Goal: Task Accomplishment & Management: Use online tool/utility

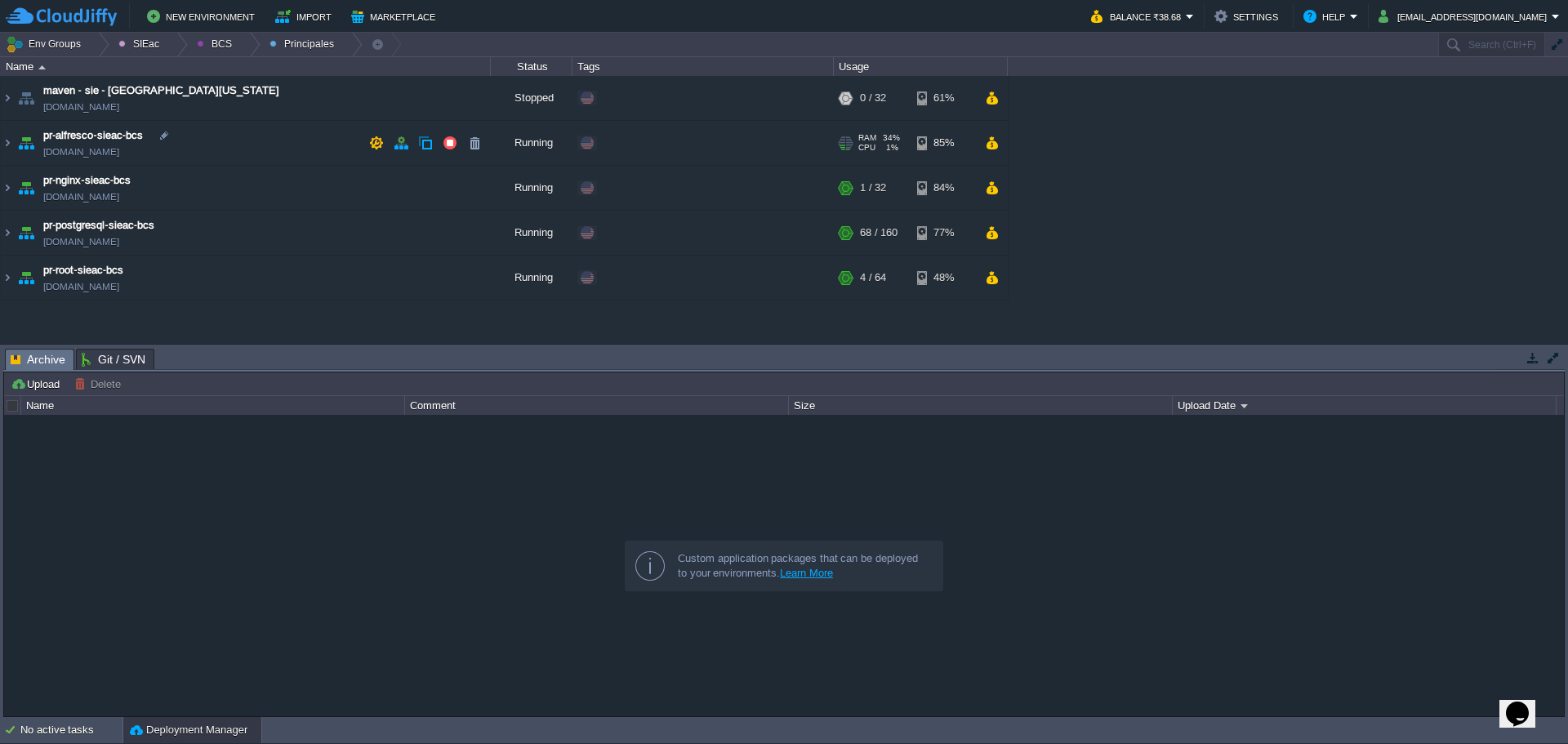
click at [289, 145] on td "pr-alfresco-sieac-bcs [DOMAIN_NAME]" at bounding box center [245, 143] width 490 height 45
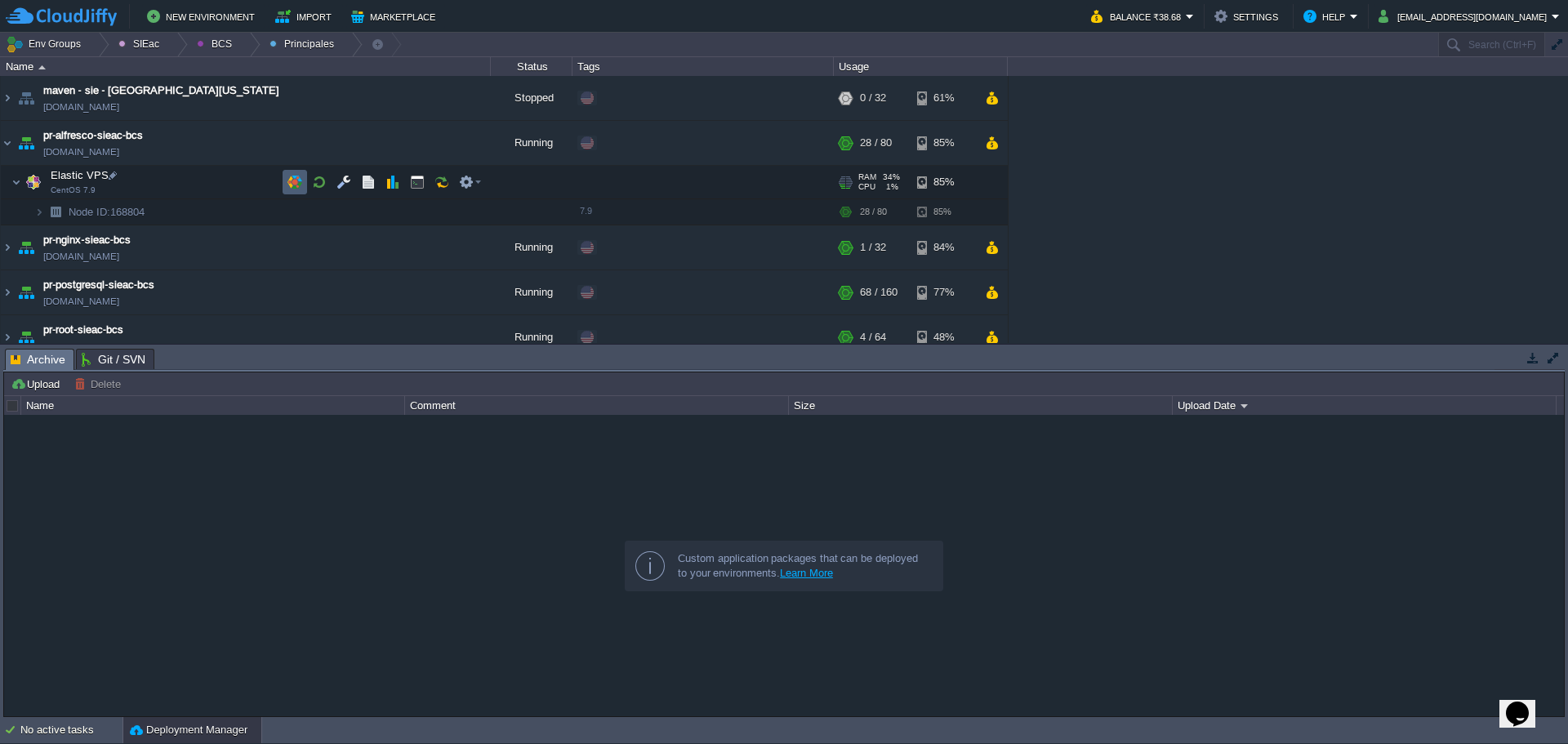
click at [287, 180] on button "button" at bounding box center [294, 181] width 14 height 14
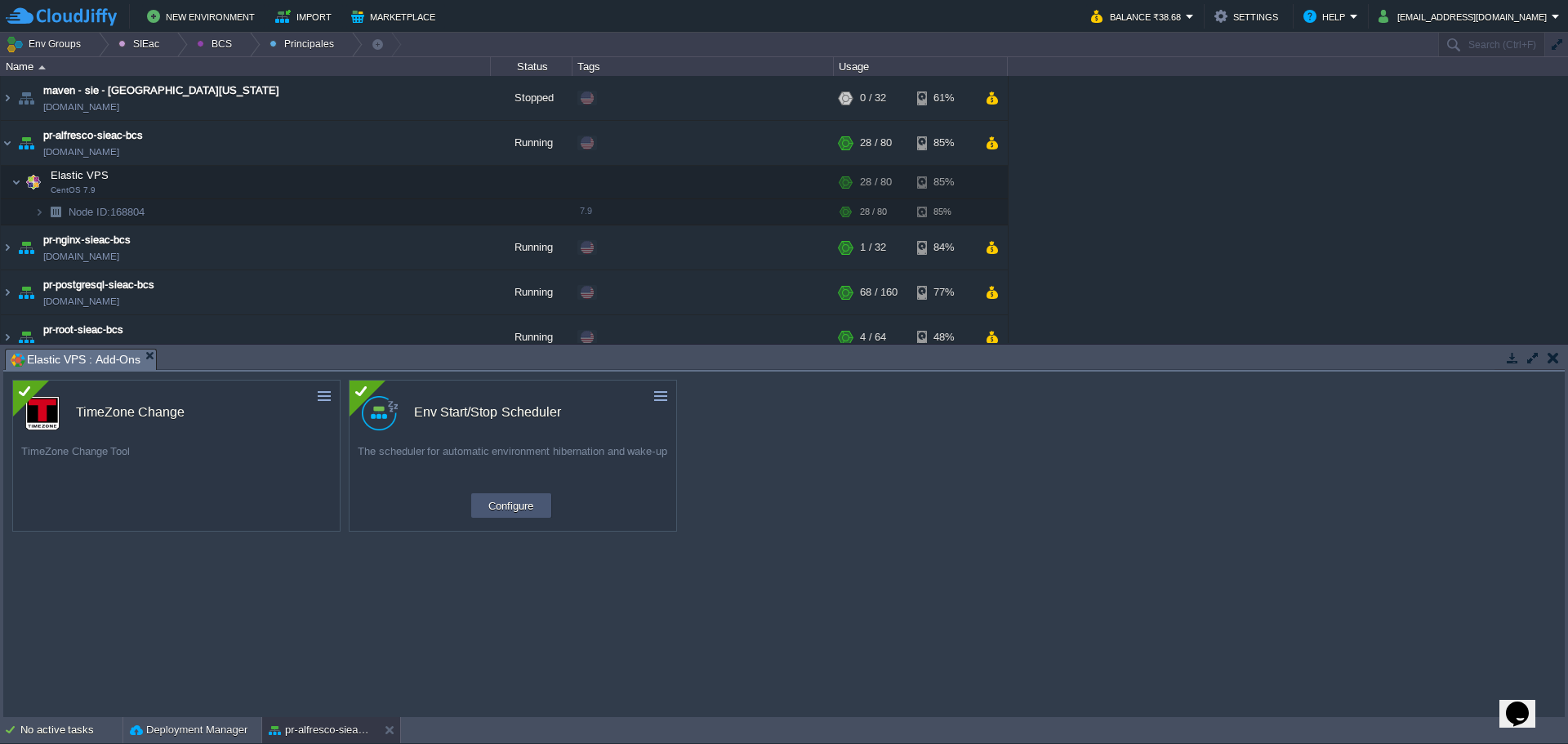
click at [519, 506] on button "Configure" at bounding box center [510, 505] width 54 height 20
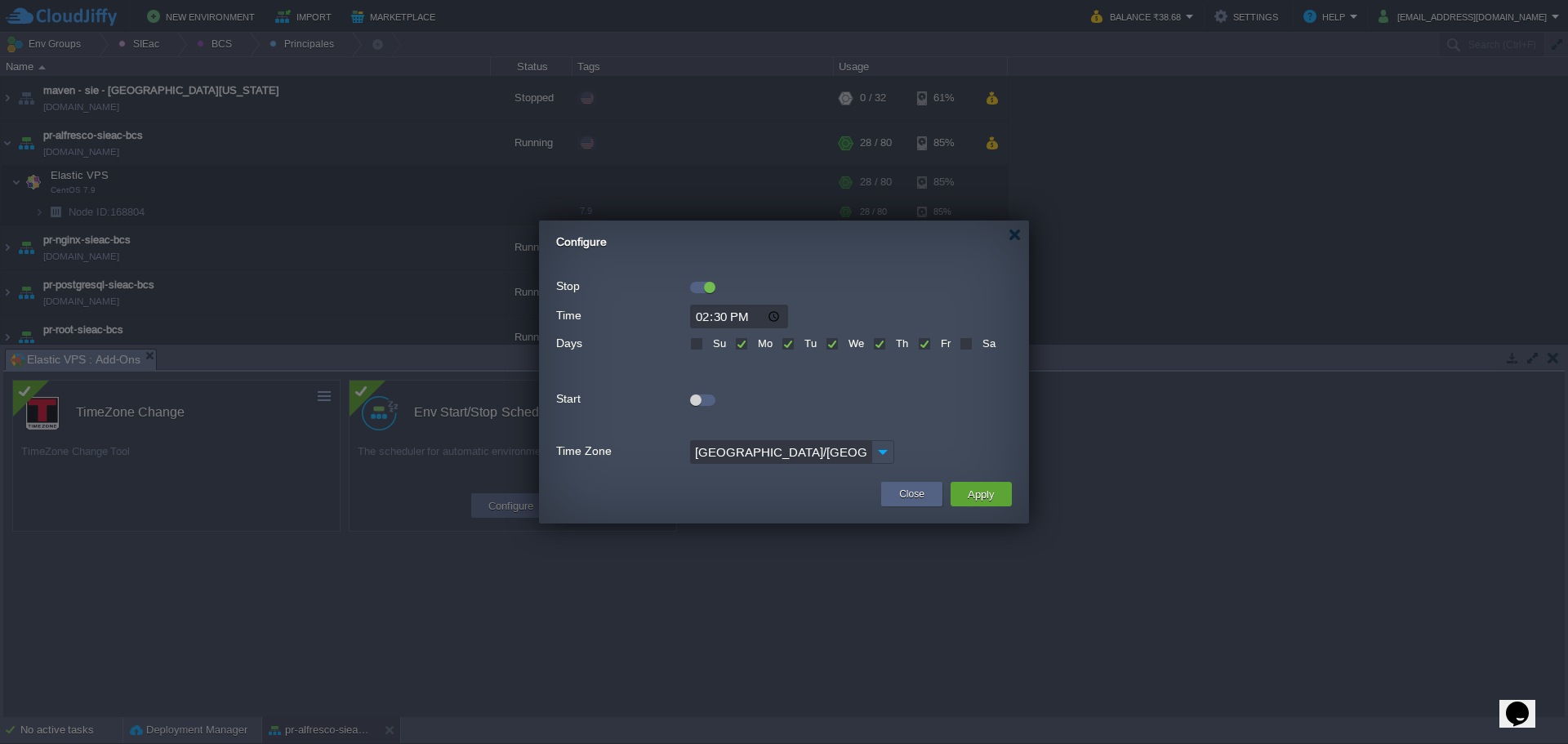
click at [691, 284] on div at bounding box center [703, 287] width 26 height 11
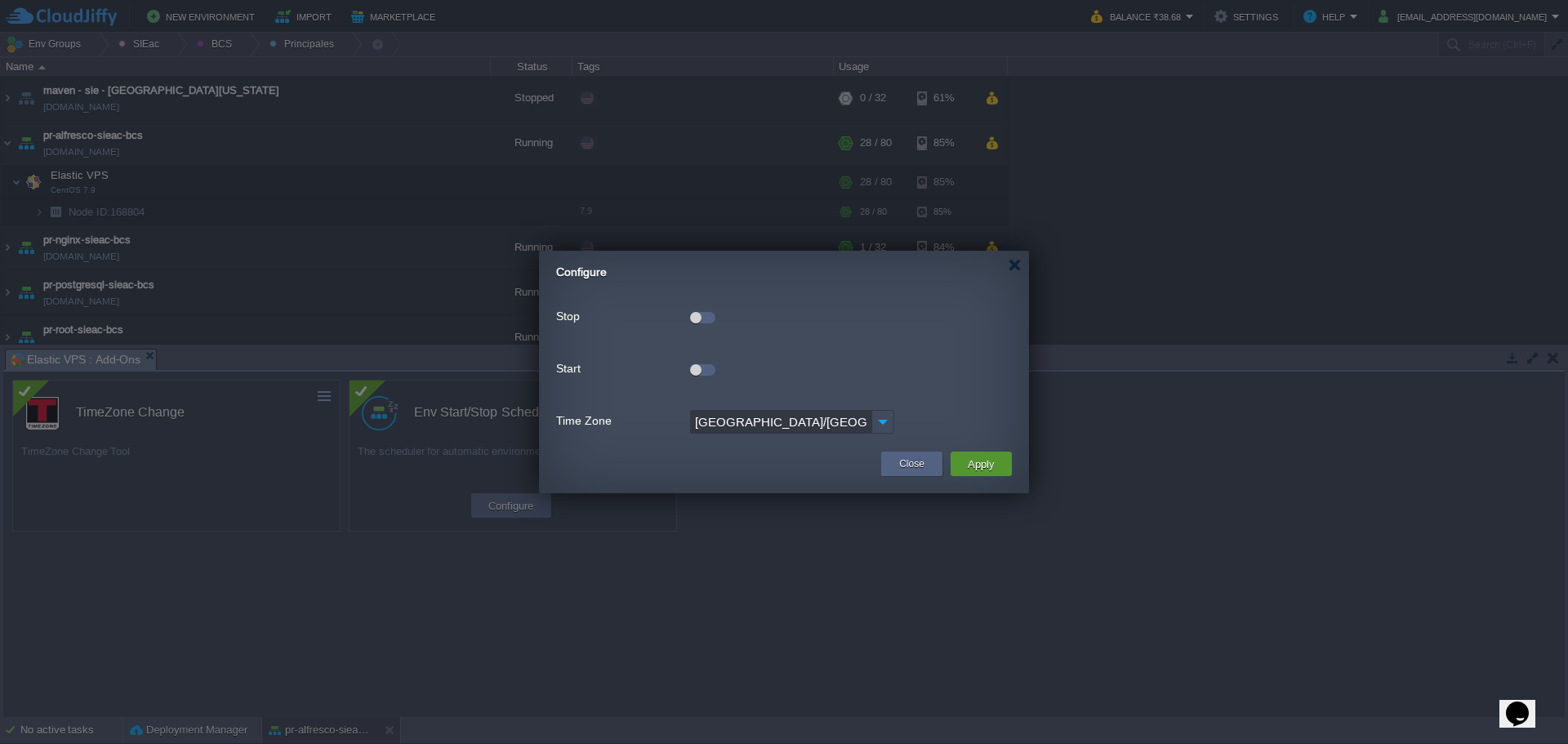
click at [965, 456] on button "Apply" at bounding box center [981, 464] width 36 height 20
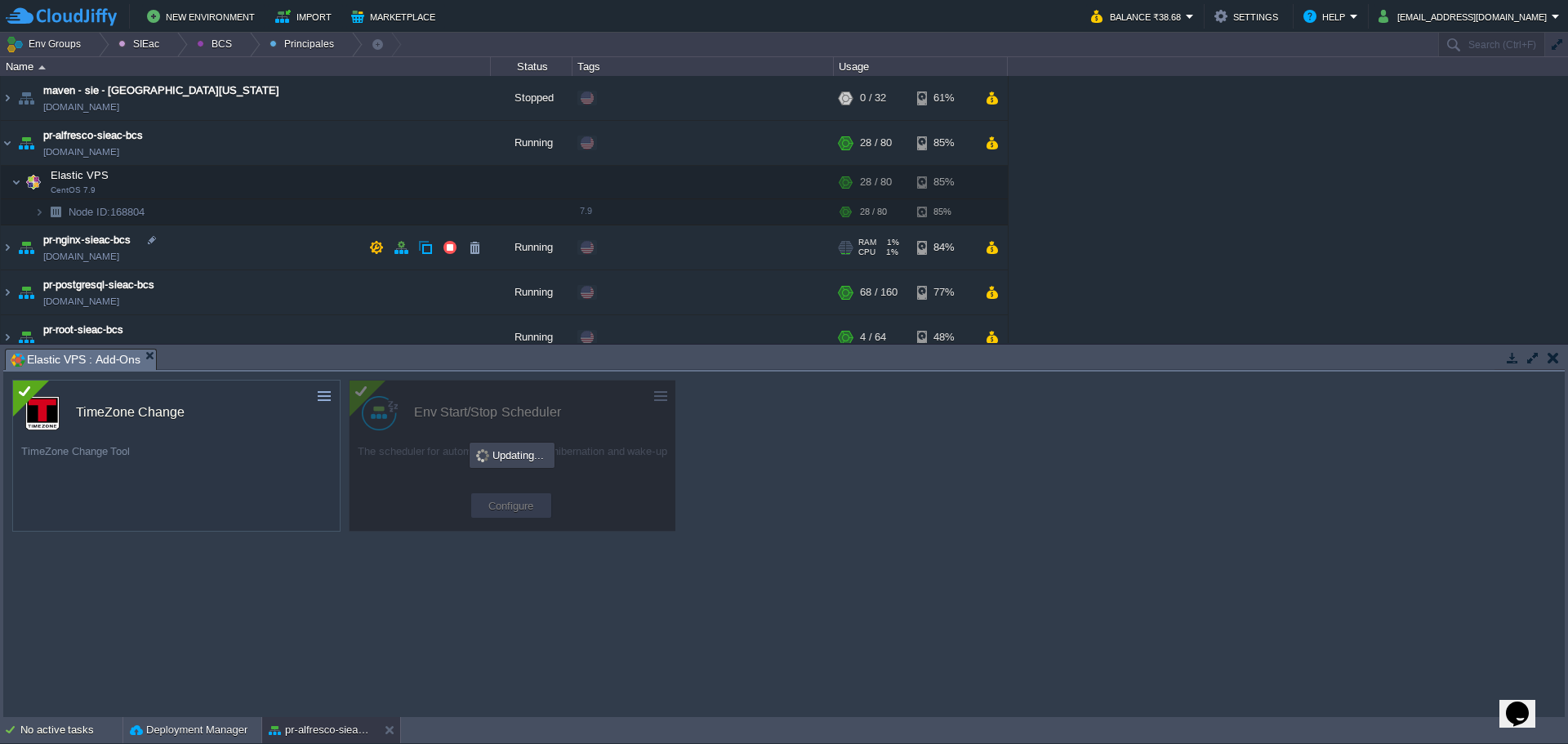
click at [329, 245] on td "pr-nginx-sieac-bcs [DOMAIN_NAME]" at bounding box center [245, 247] width 490 height 45
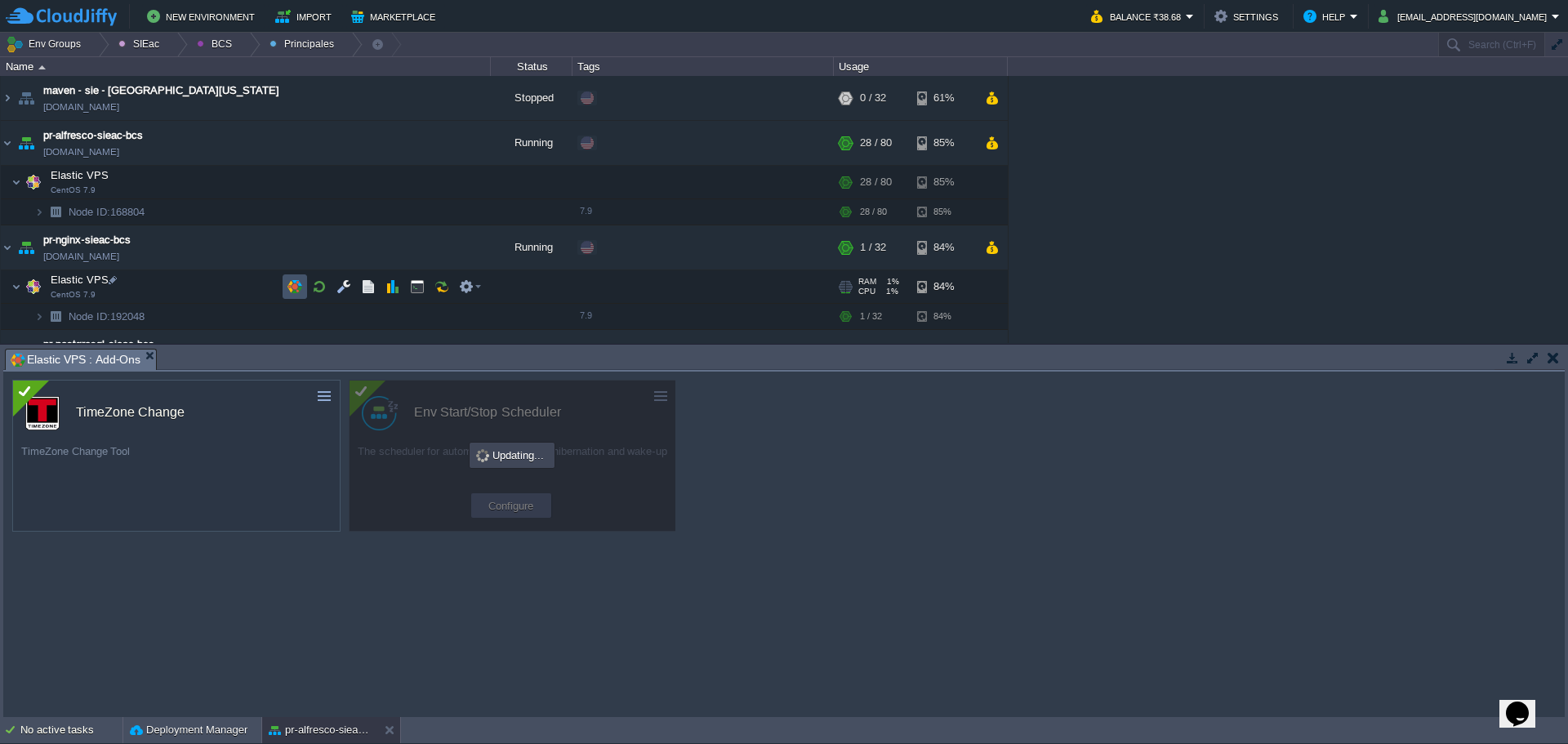
click at [296, 291] on button "button" at bounding box center [294, 287] width 14 height 14
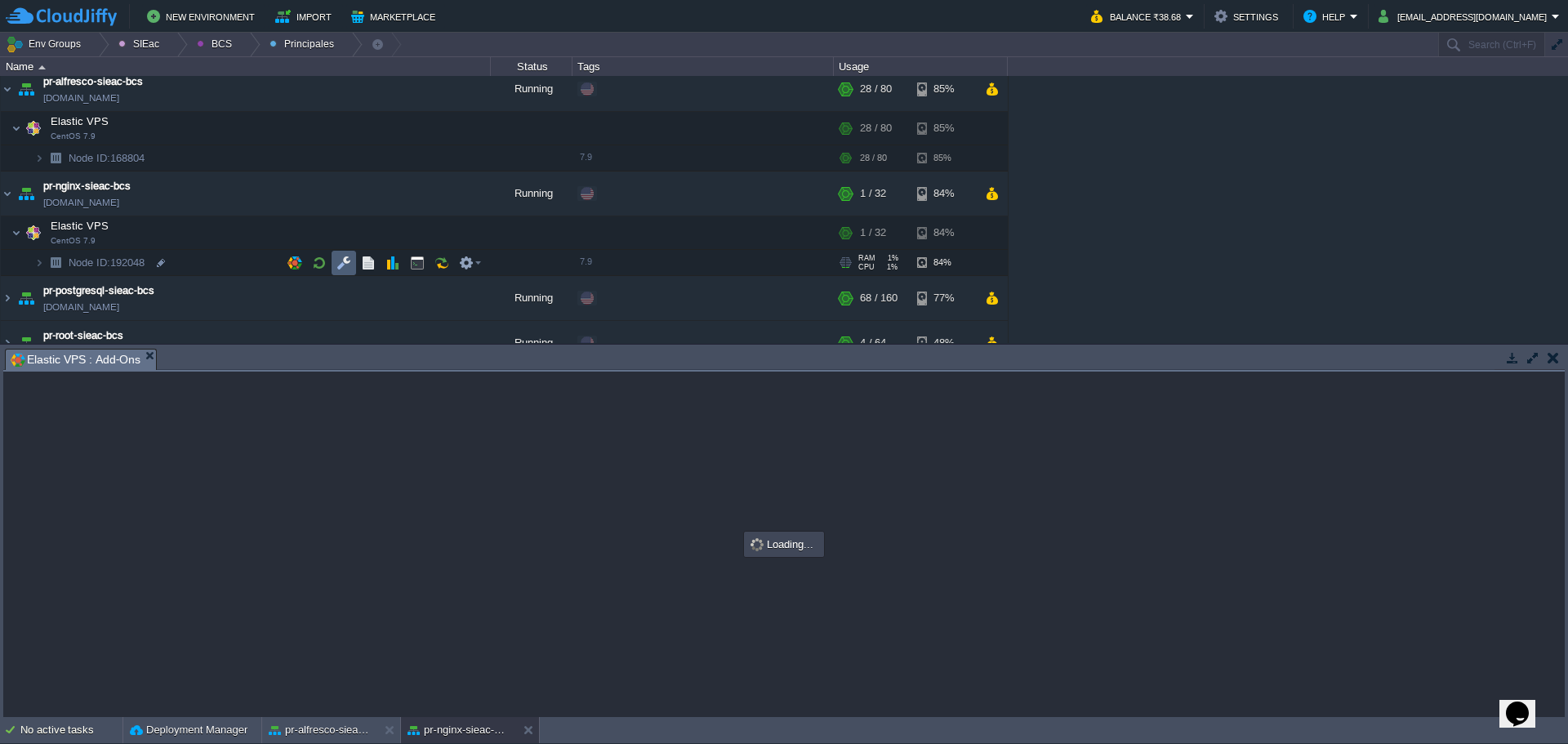
scroll to position [76, 0]
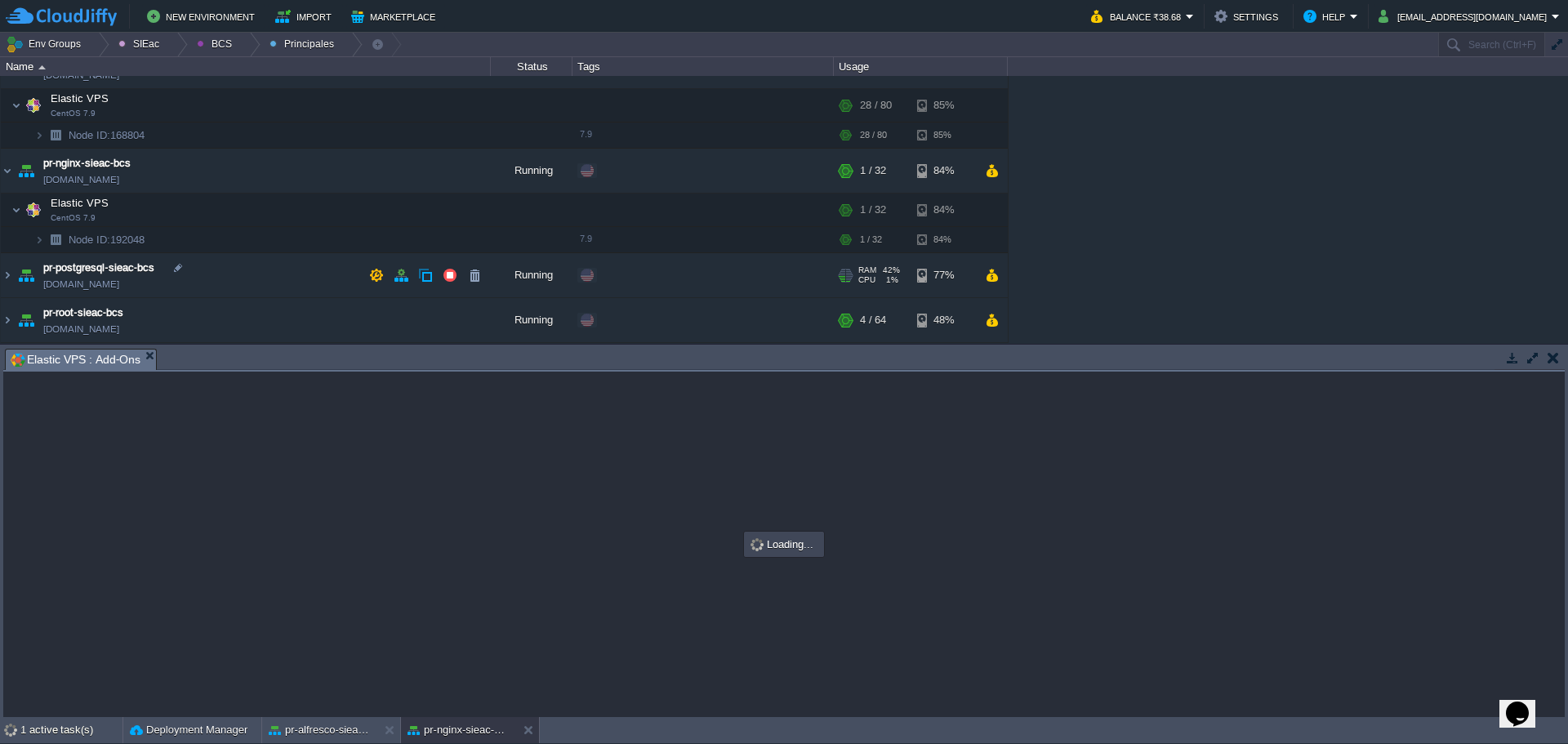
drag, startPoint x: 260, startPoint y: 263, endPoint x: 319, endPoint y: 319, distance: 81.3
click at [260, 263] on td "pr-postgresql-sieac-bcs [DOMAIN_NAME]" at bounding box center [245, 275] width 490 height 45
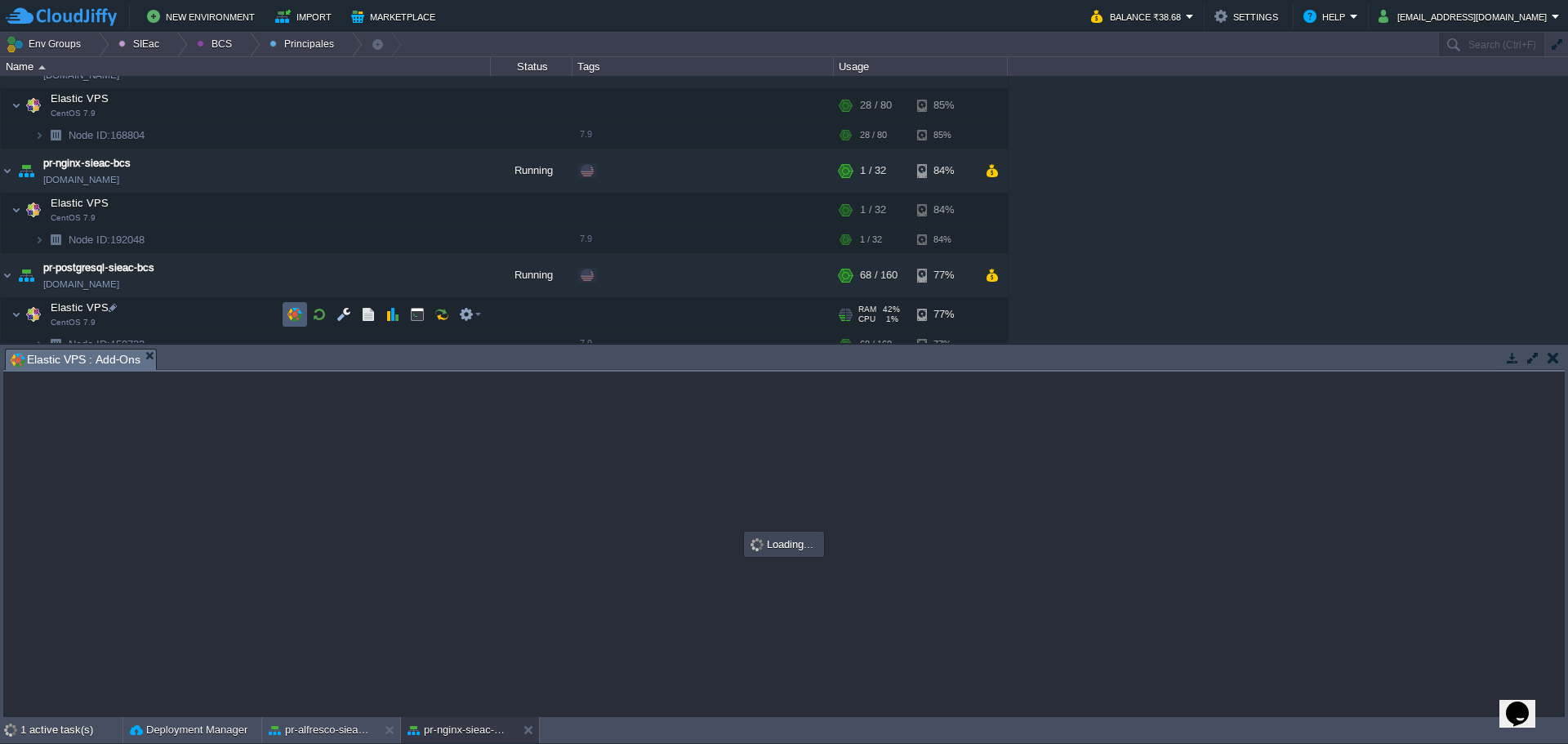
click at [291, 316] on button "button" at bounding box center [294, 314] width 14 height 14
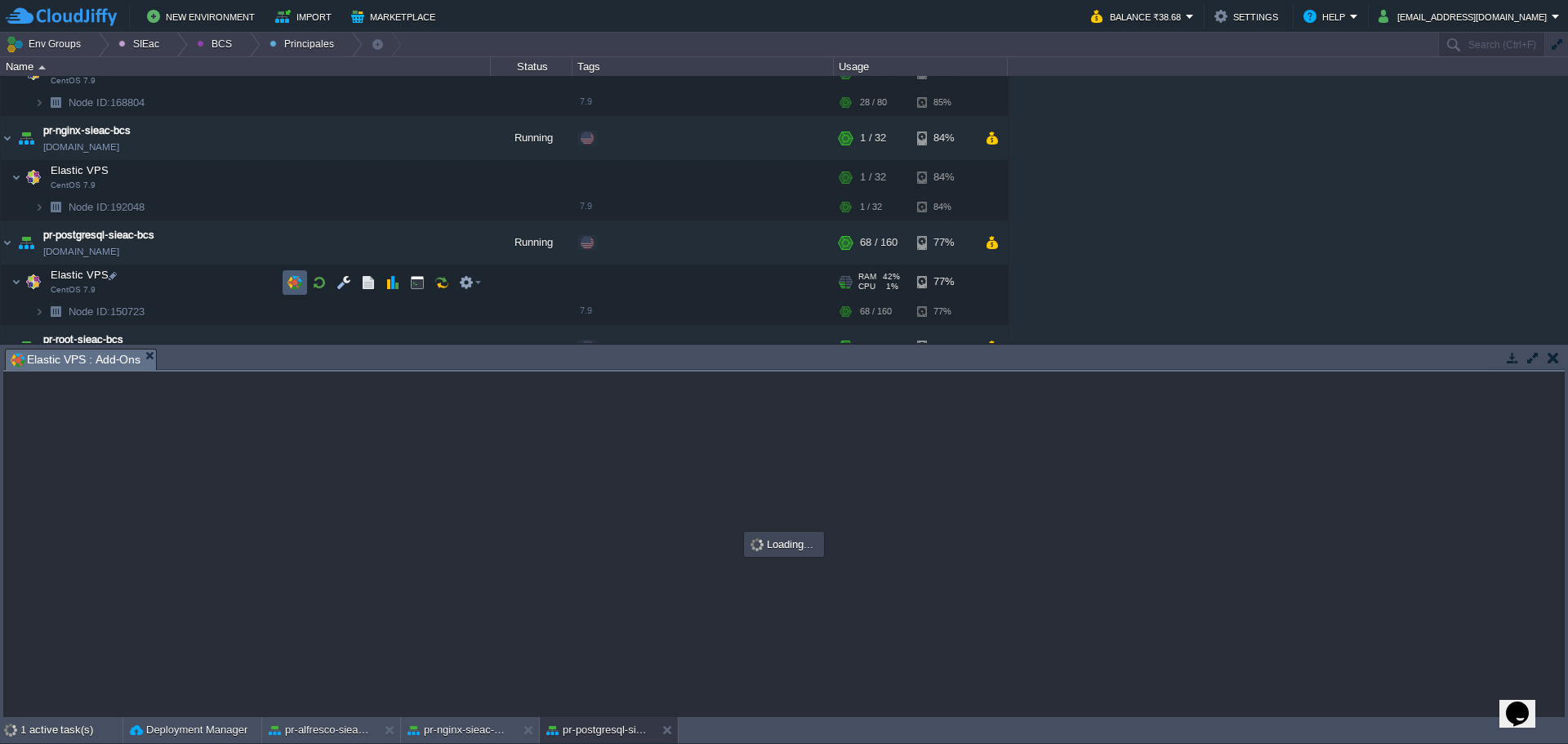
scroll to position [137, 0]
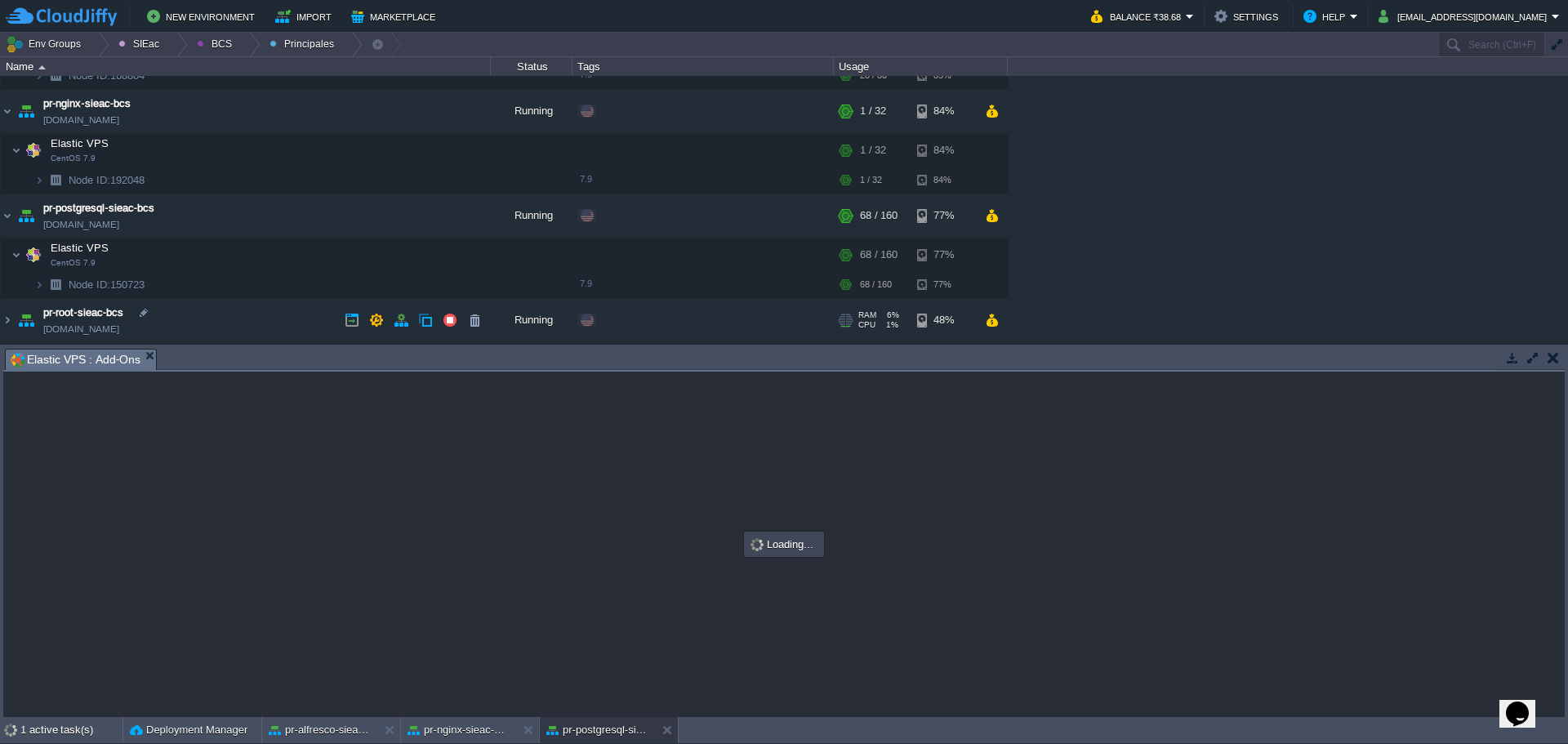
click at [221, 320] on td "pr-root-sieac-bcs [DOMAIN_NAME]" at bounding box center [245, 320] width 490 height 45
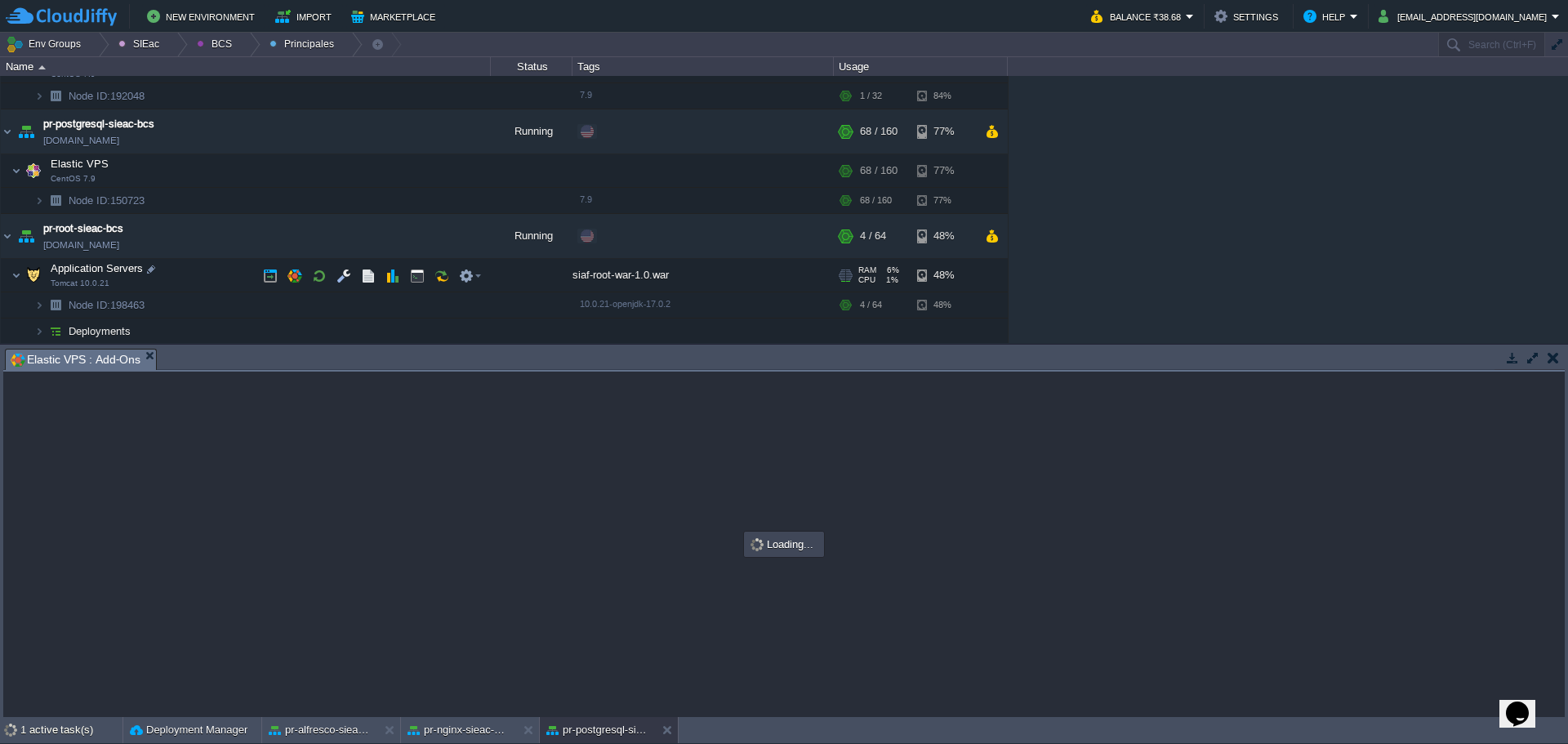
scroll to position [223, 0]
click at [288, 274] on button "button" at bounding box center [294, 273] width 14 height 14
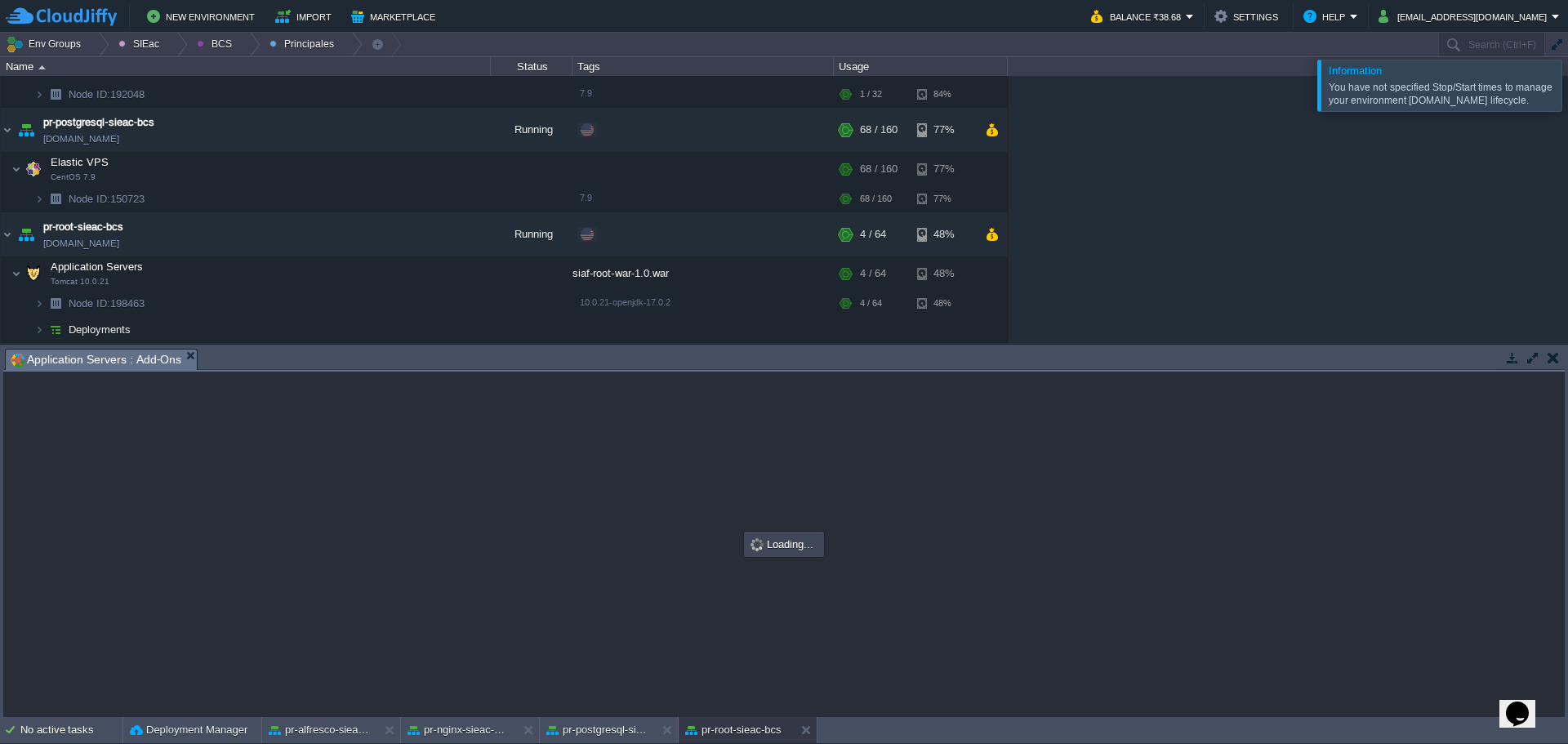
scroll to position [162, 0]
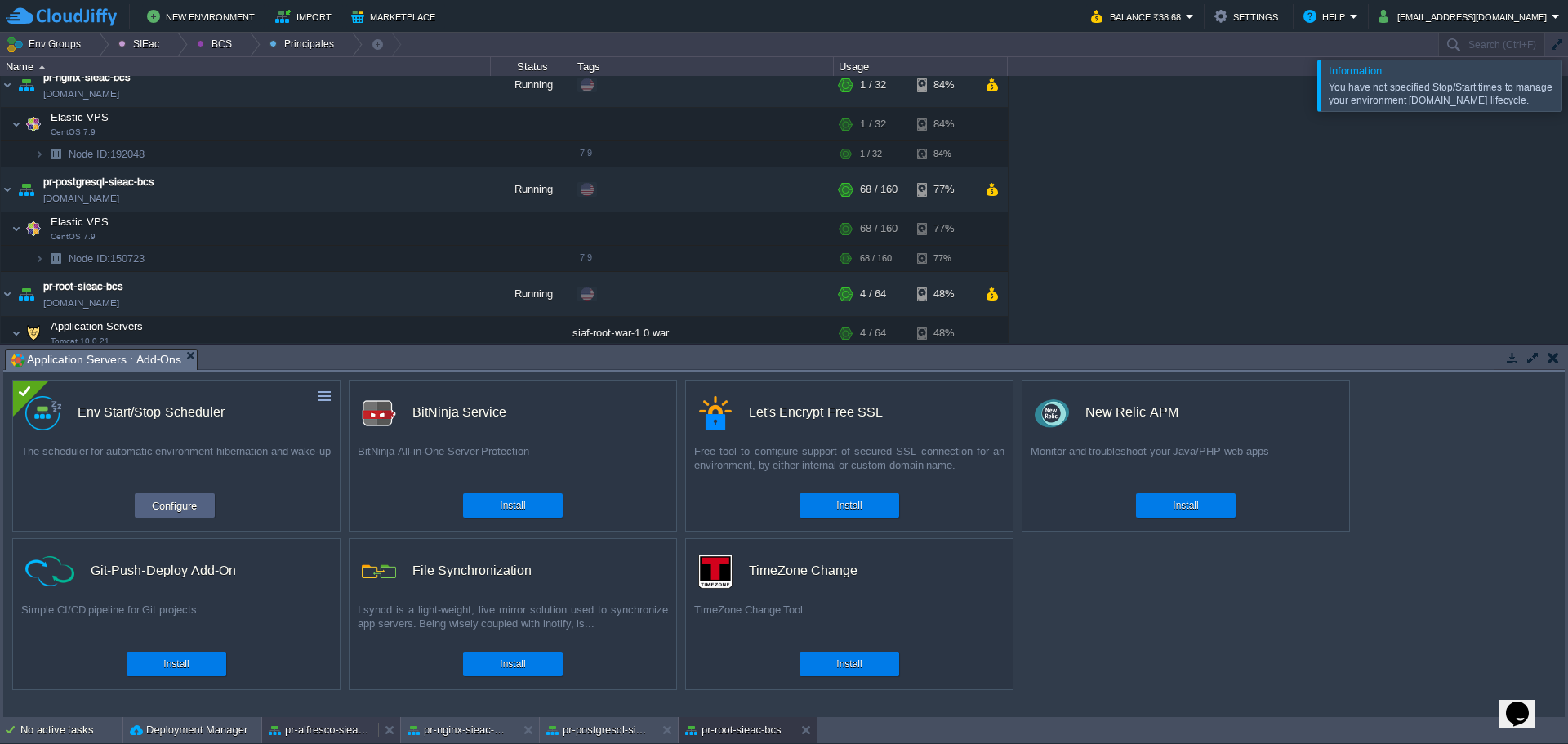
click at [332, 731] on body "New Environment Import Marketplace Bonus ₹0.00 Upgrade Account Balance ₹38.68 S…" at bounding box center [784, 372] width 1568 height 744
click at [164, 507] on button "Configure" at bounding box center [174, 505] width 54 height 20
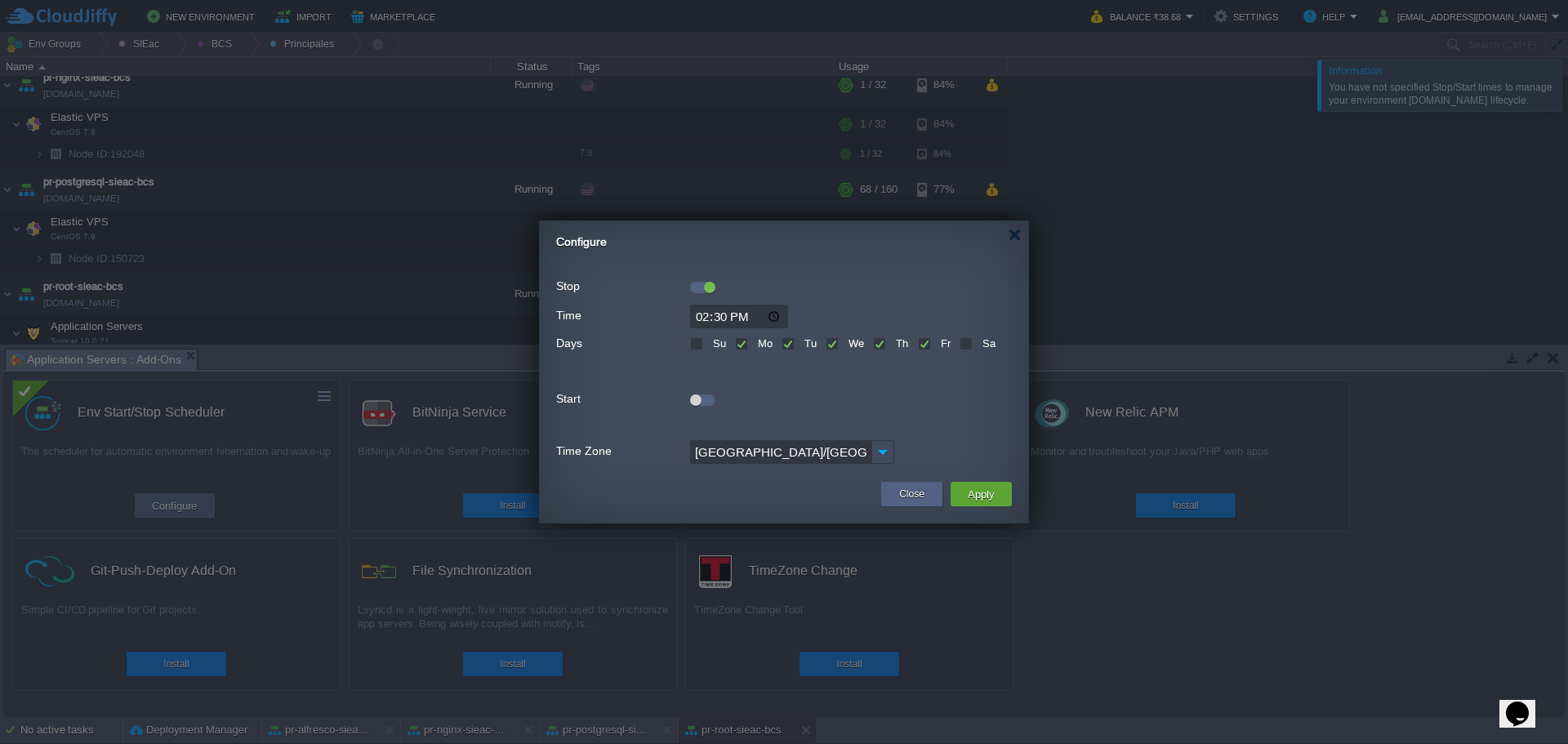
click at [702, 275] on div at bounding box center [703, 284] width 26 height 18
drag, startPoint x: 702, startPoint y: 280, endPoint x: 707, endPoint y: 291, distance: 12.1
click at [702, 280] on div at bounding box center [703, 284] width 26 height 18
click at [707, 285] on div at bounding box center [710, 287] width 11 height 11
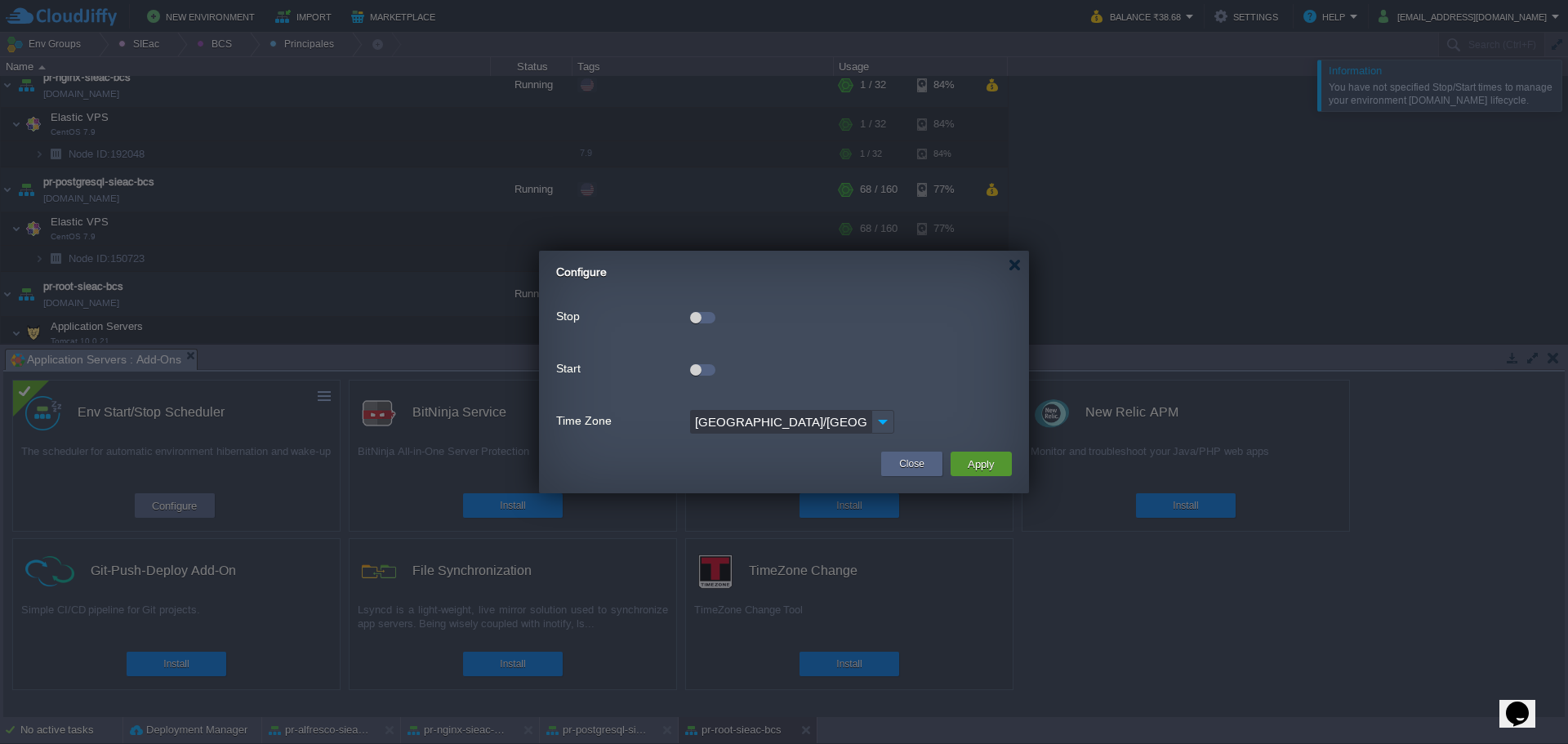
click at [984, 457] on button "Apply" at bounding box center [981, 464] width 36 height 20
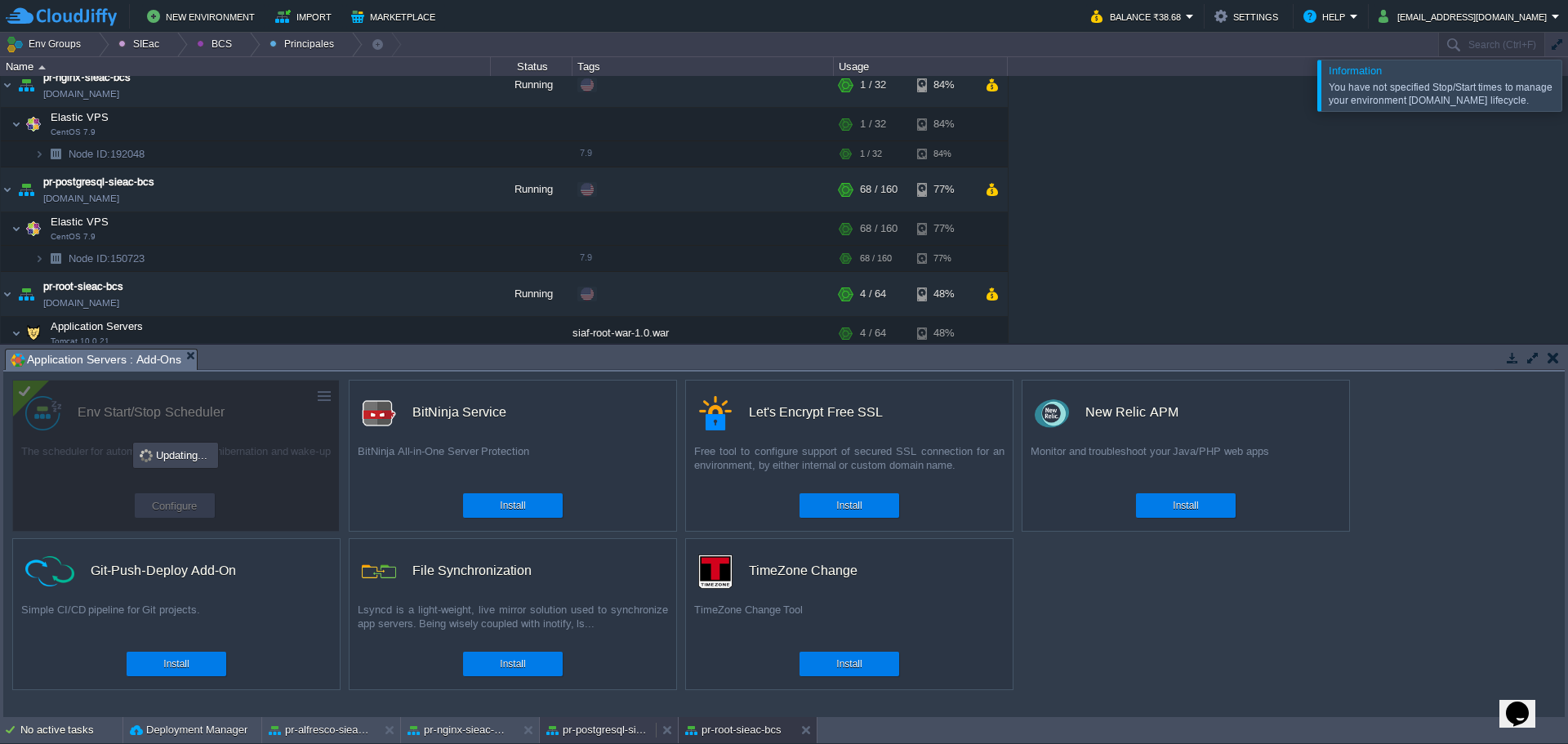
click at [602, 737] on button "pr-postgresql-sieac-bcs" at bounding box center [598, 730] width 103 height 16
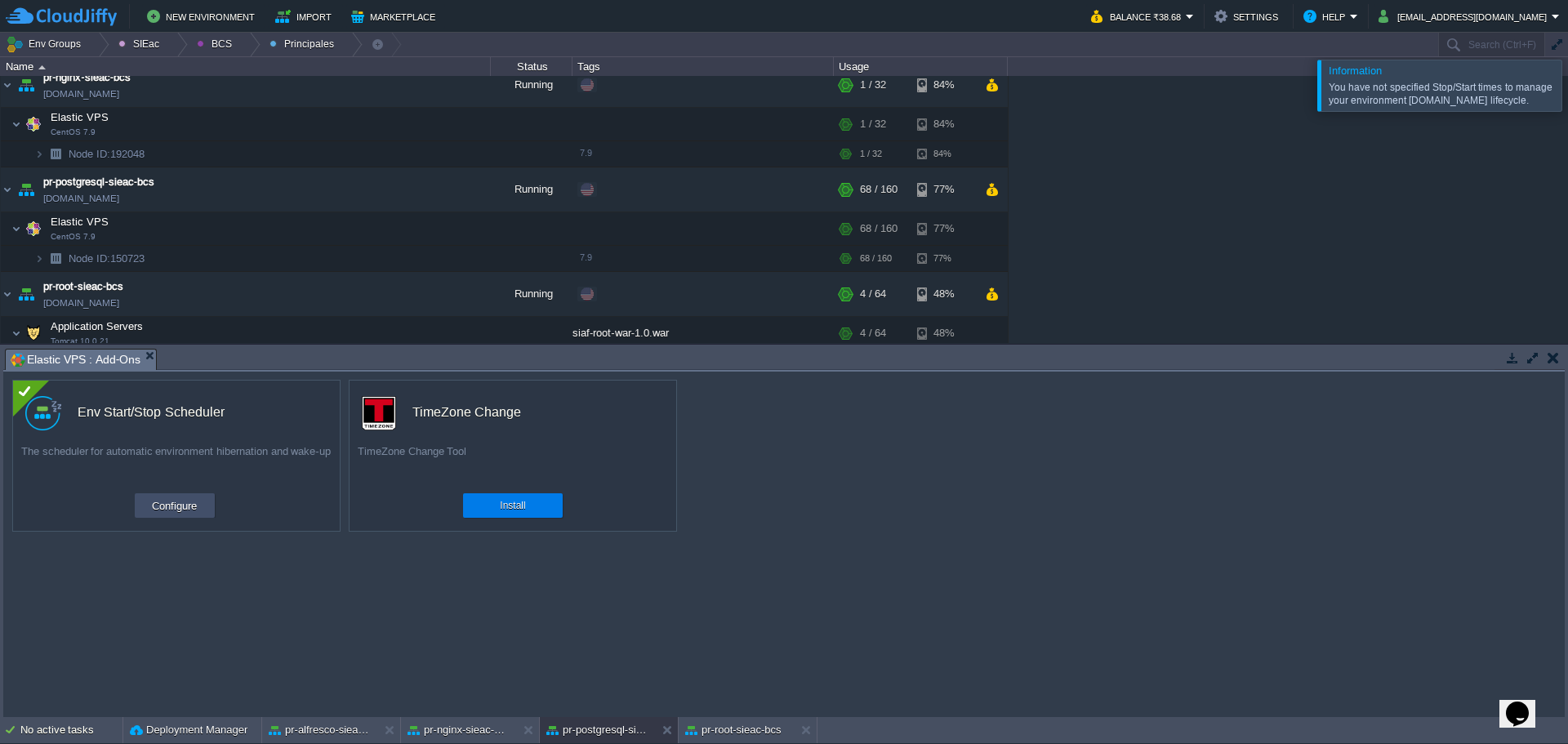
click at [179, 511] on button "Configure" at bounding box center [174, 505] width 54 height 20
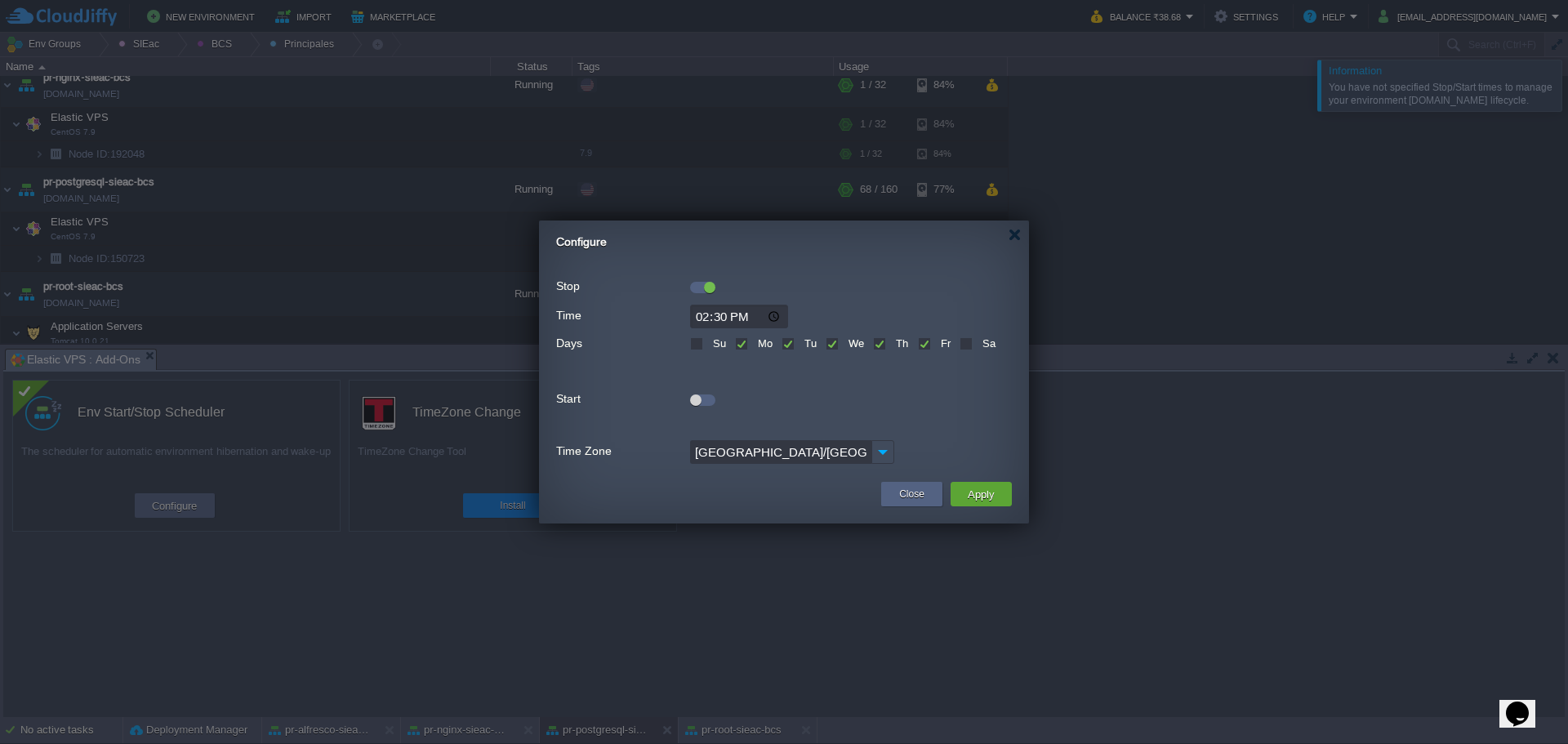
click at [706, 294] on div "Stop" at bounding box center [783, 286] width 456 height 22
click at [712, 287] on div at bounding box center [710, 287] width 11 height 11
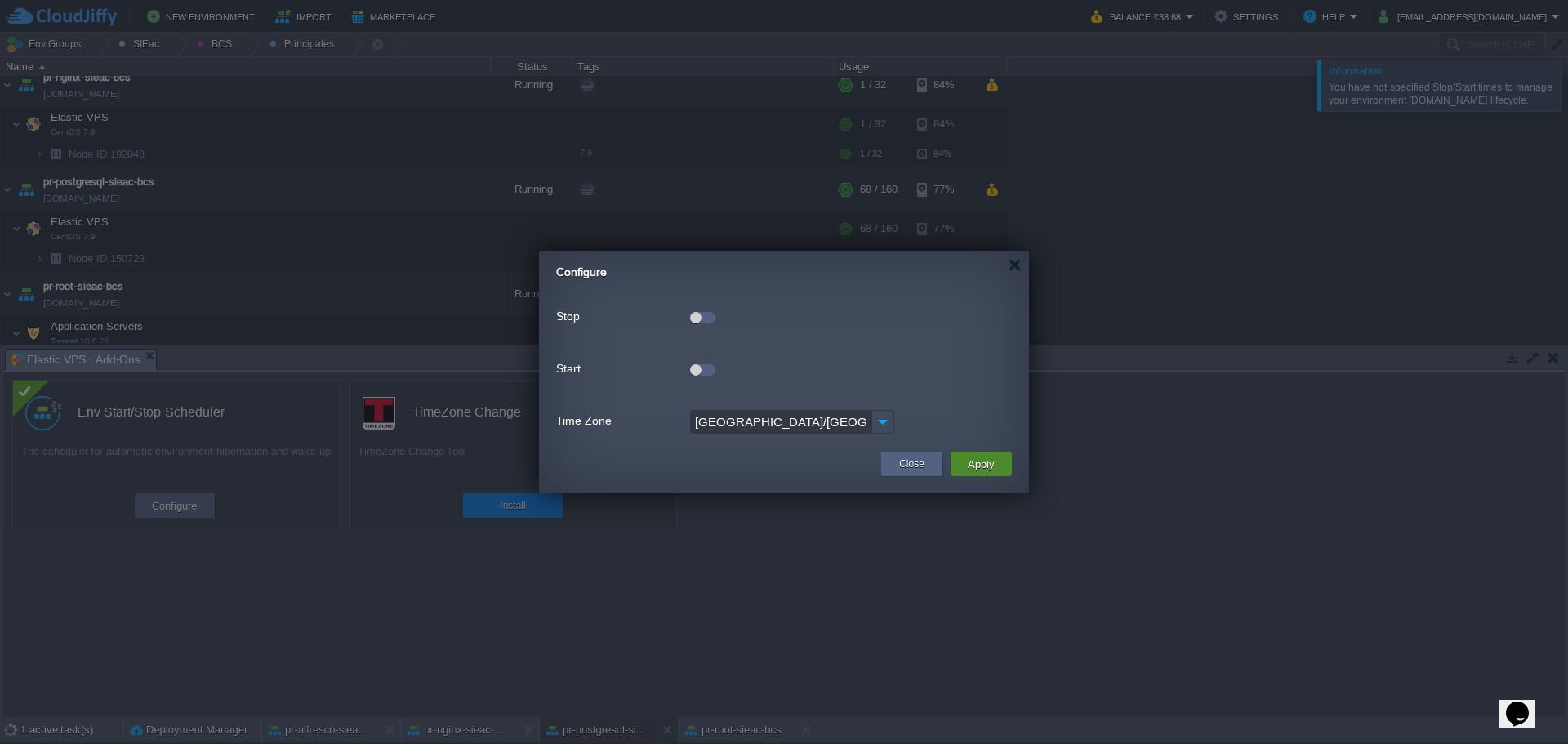
click at [980, 468] on button "Apply" at bounding box center [981, 464] width 36 height 20
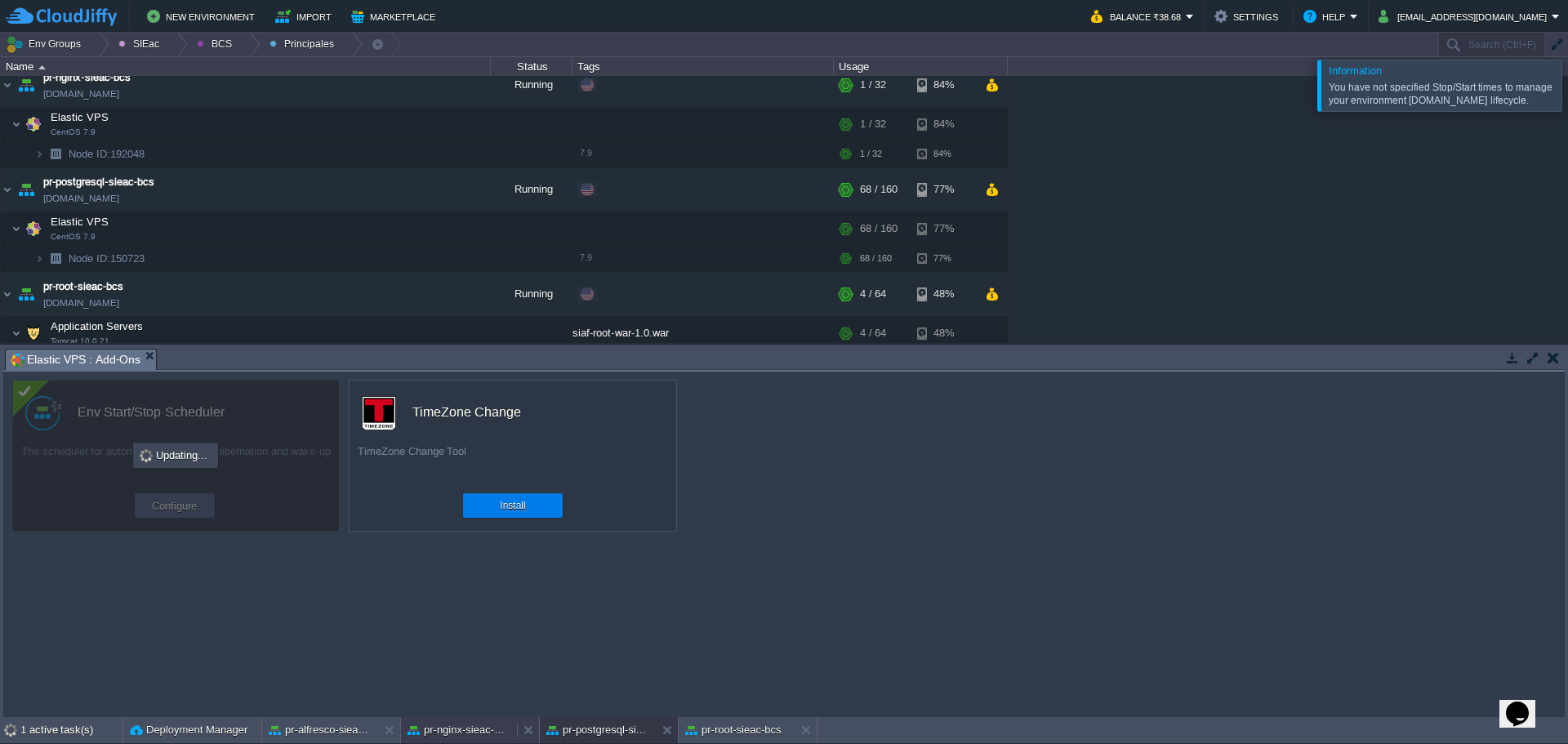
click at [452, 731] on button "pr-nginx-sieac-bcs" at bounding box center [459, 730] width 103 height 16
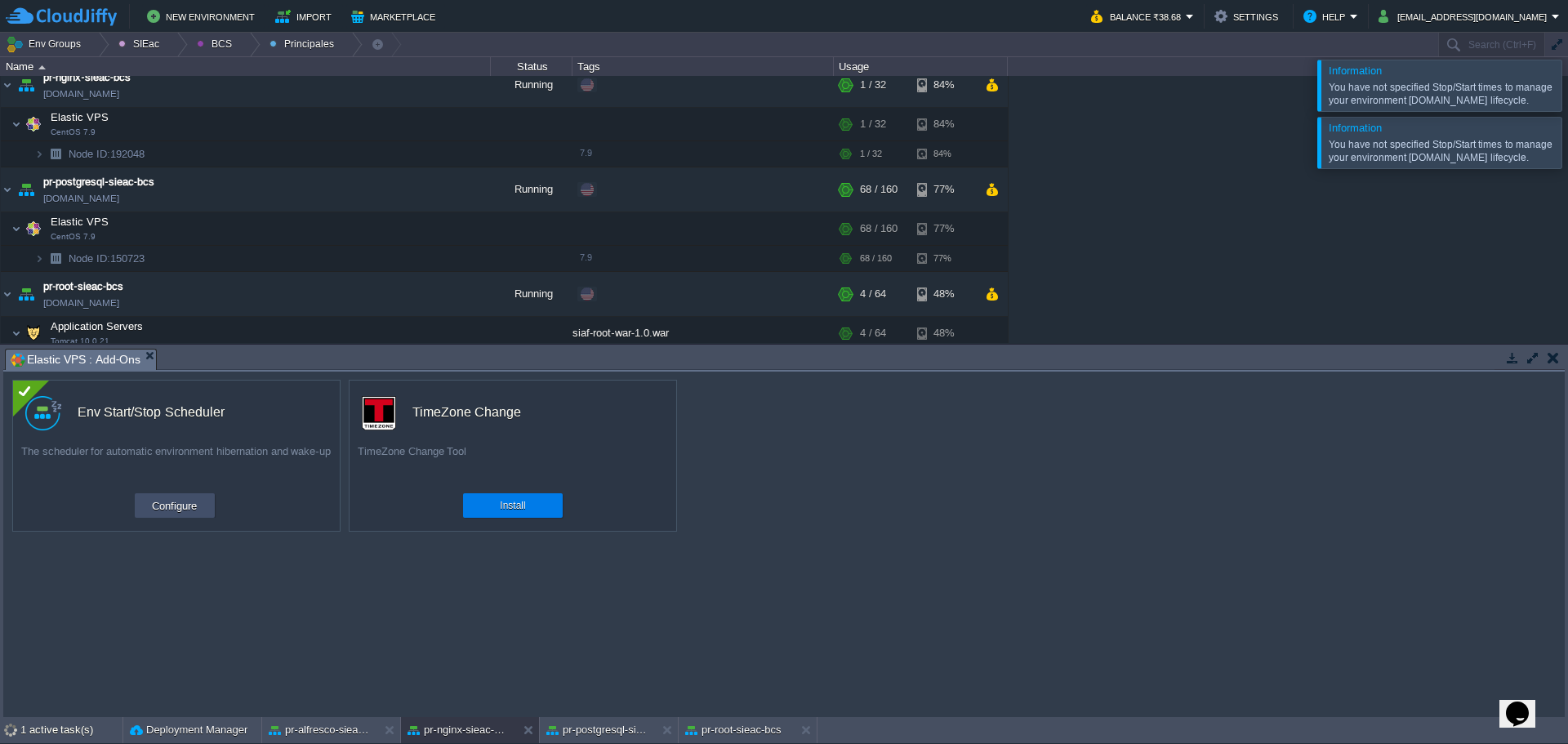
click at [167, 512] on button "Configure" at bounding box center [174, 505] width 54 height 20
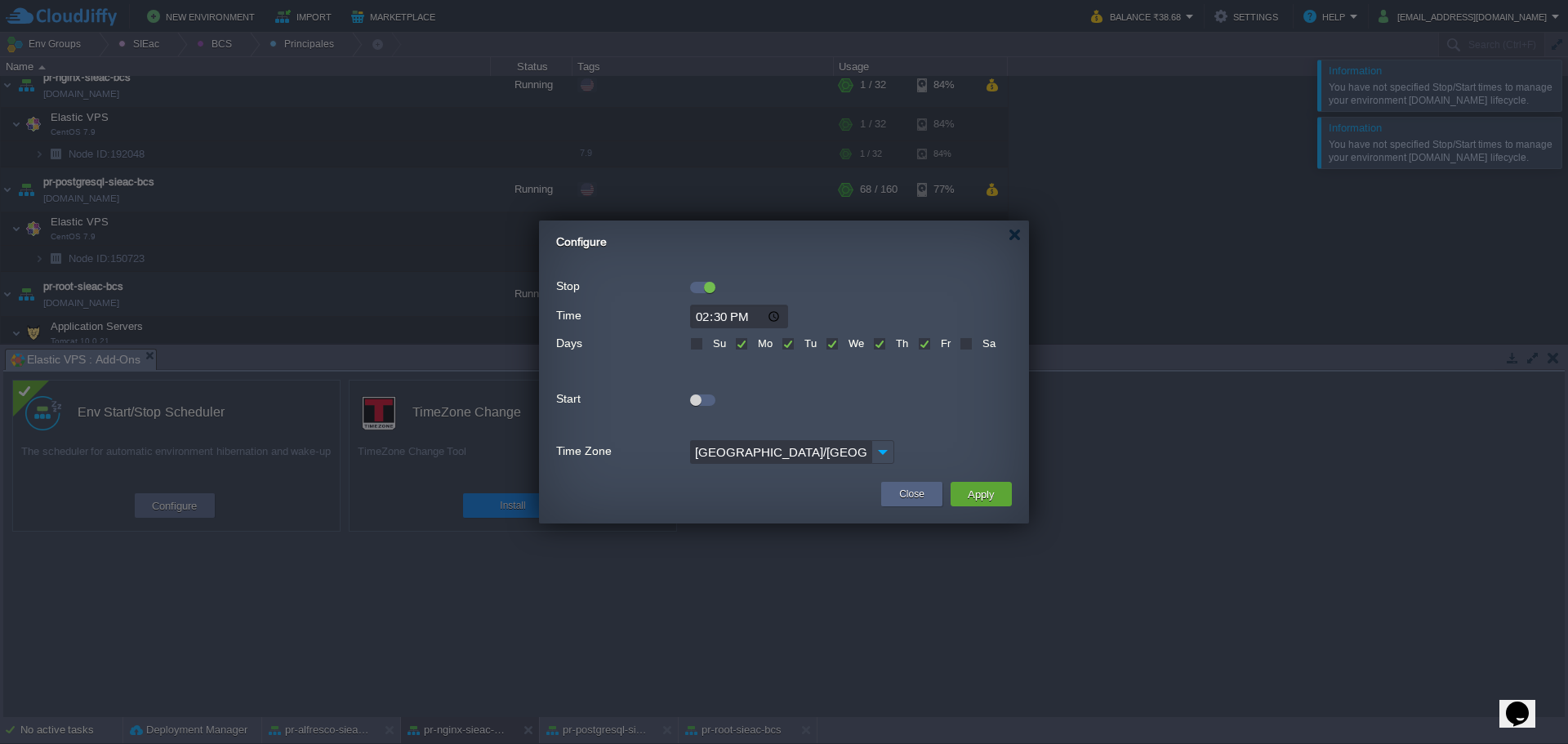
click at [703, 293] on div "Stop" at bounding box center [783, 286] width 456 height 22
click at [703, 288] on div at bounding box center [703, 287] width 26 height 11
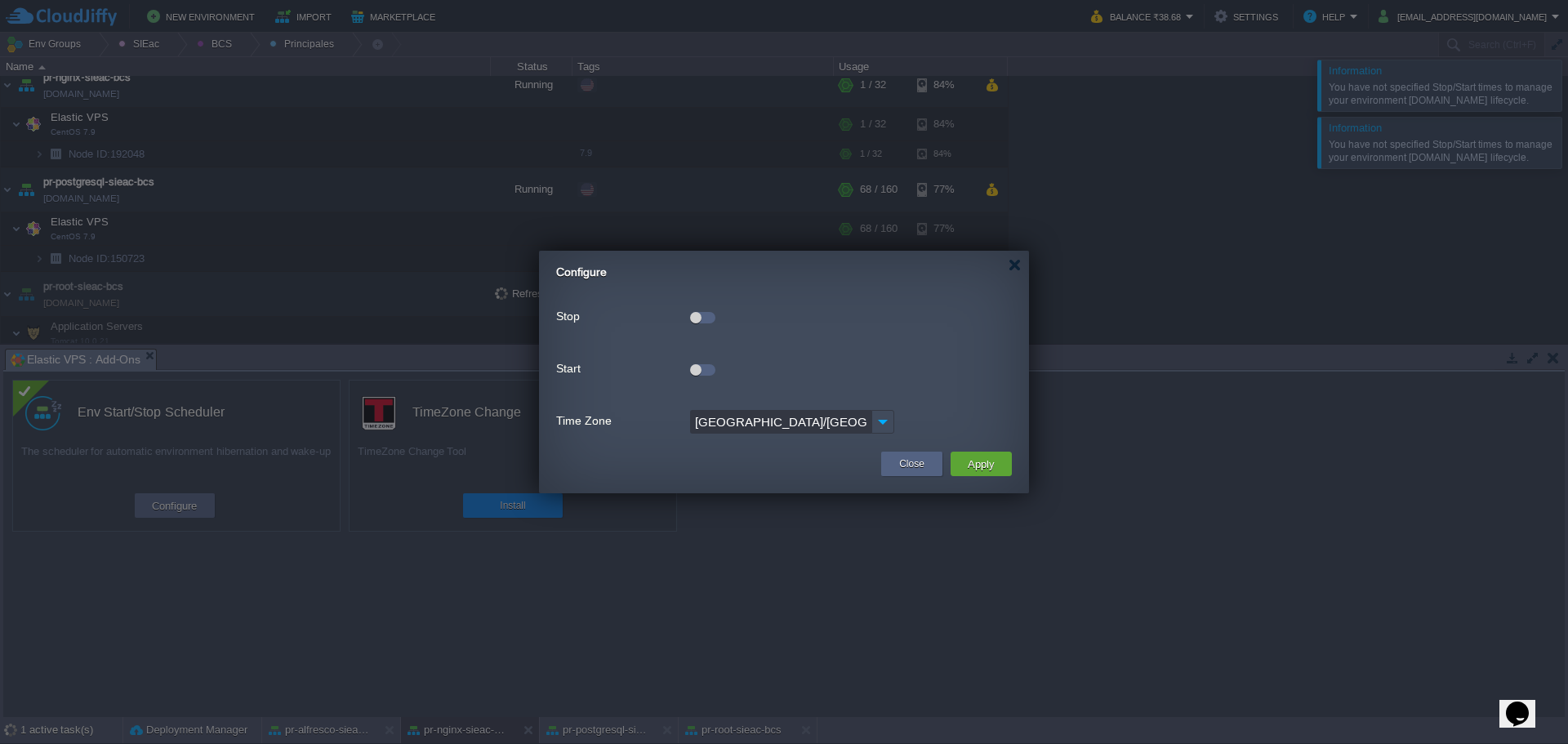
scroll to position [137, 0]
click at [986, 464] on button "Apply" at bounding box center [981, 464] width 36 height 20
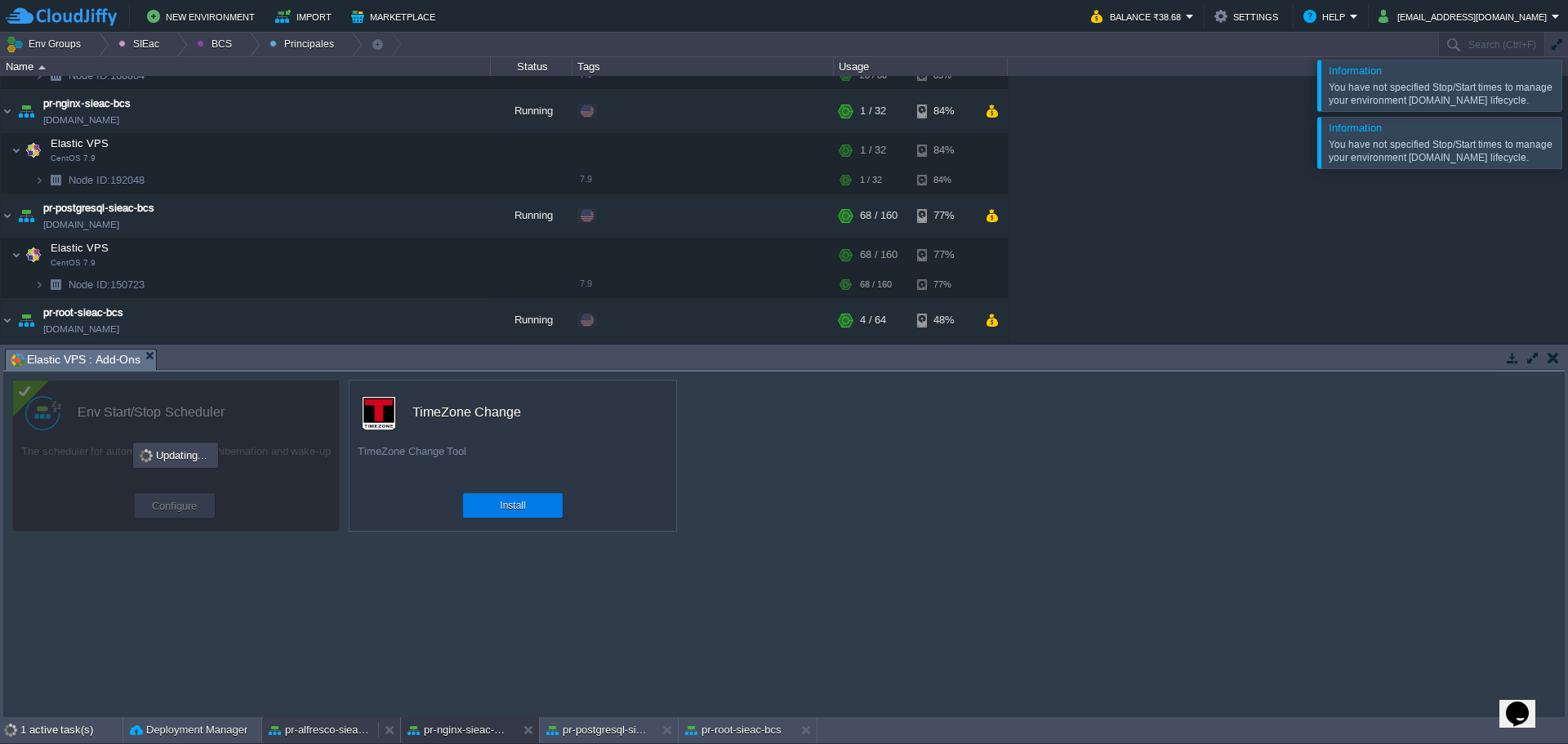
click at [292, 727] on body "New Environment Import Marketplace Bonus ₹0.00 Upgrade Account Balance ₹38.68 S…" at bounding box center [784, 372] width 1568 height 744
click at [295, 732] on button "pr-alfresco-sieac-bcs" at bounding box center [320, 730] width 103 height 16
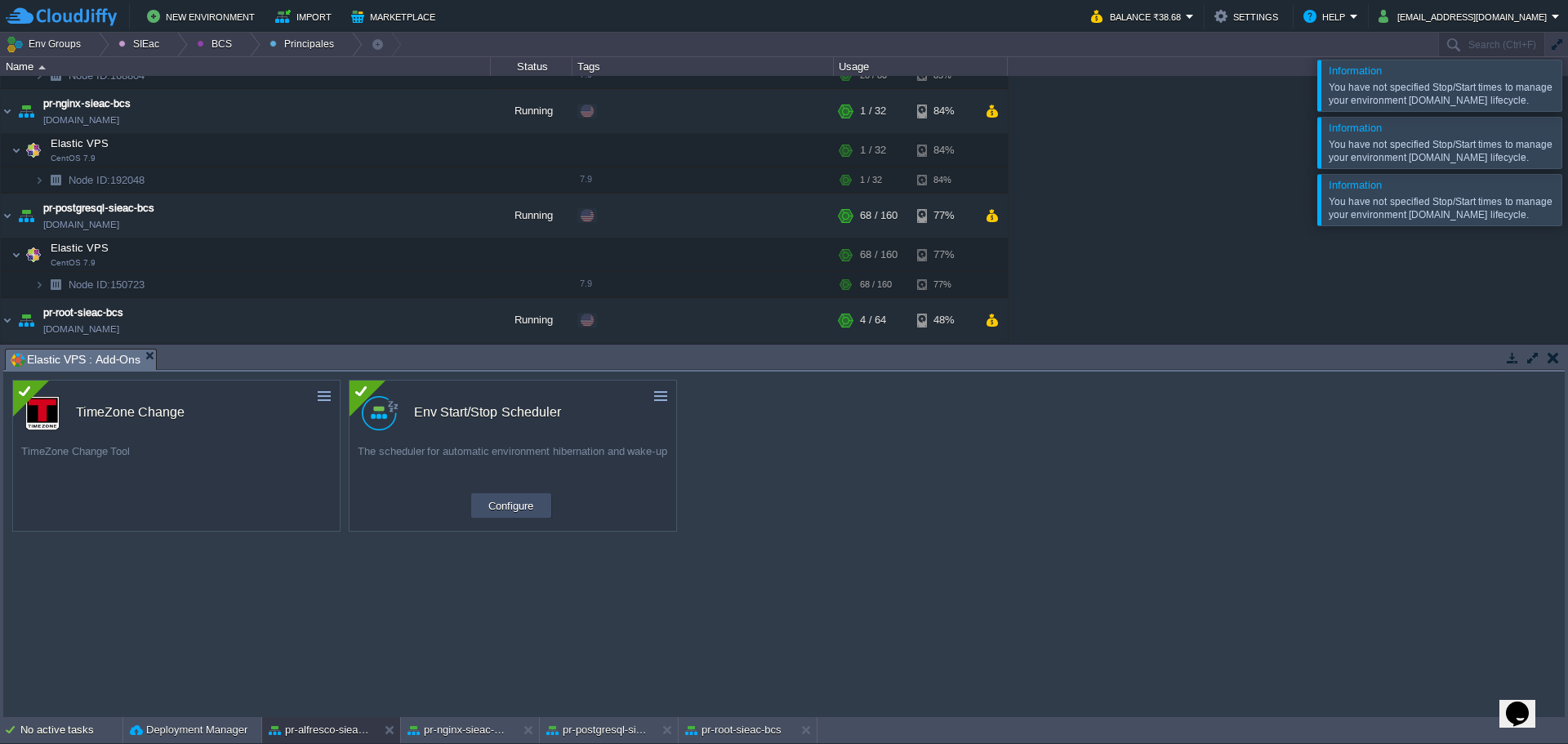
click at [515, 516] on button "Configure" at bounding box center [510, 505] width 54 height 20
click at [239, 42] on div at bounding box center [249, 44] width 22 height 24
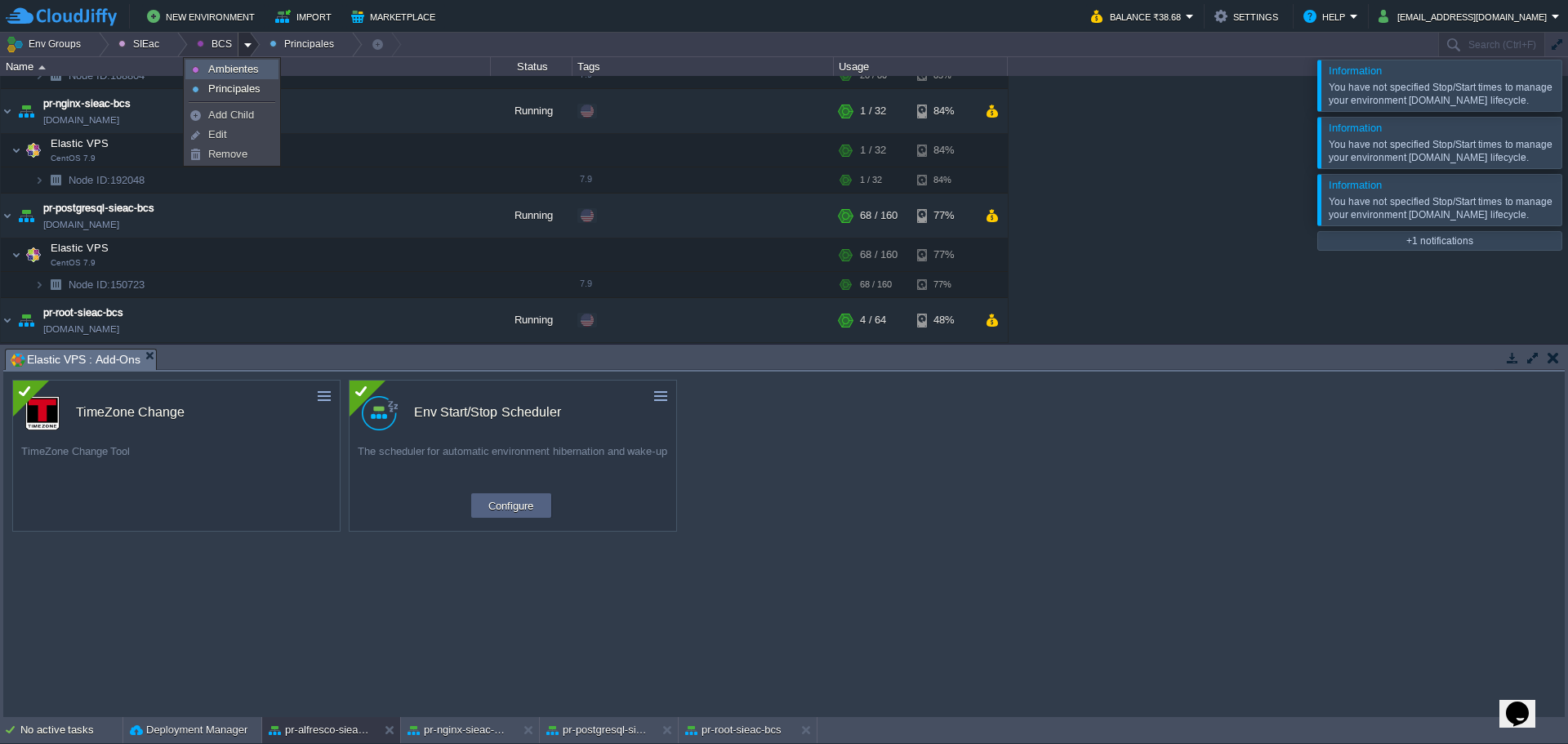
click at [228, 68] on span "Ambientes" at bounding box center [233, 69] width 51 height 12
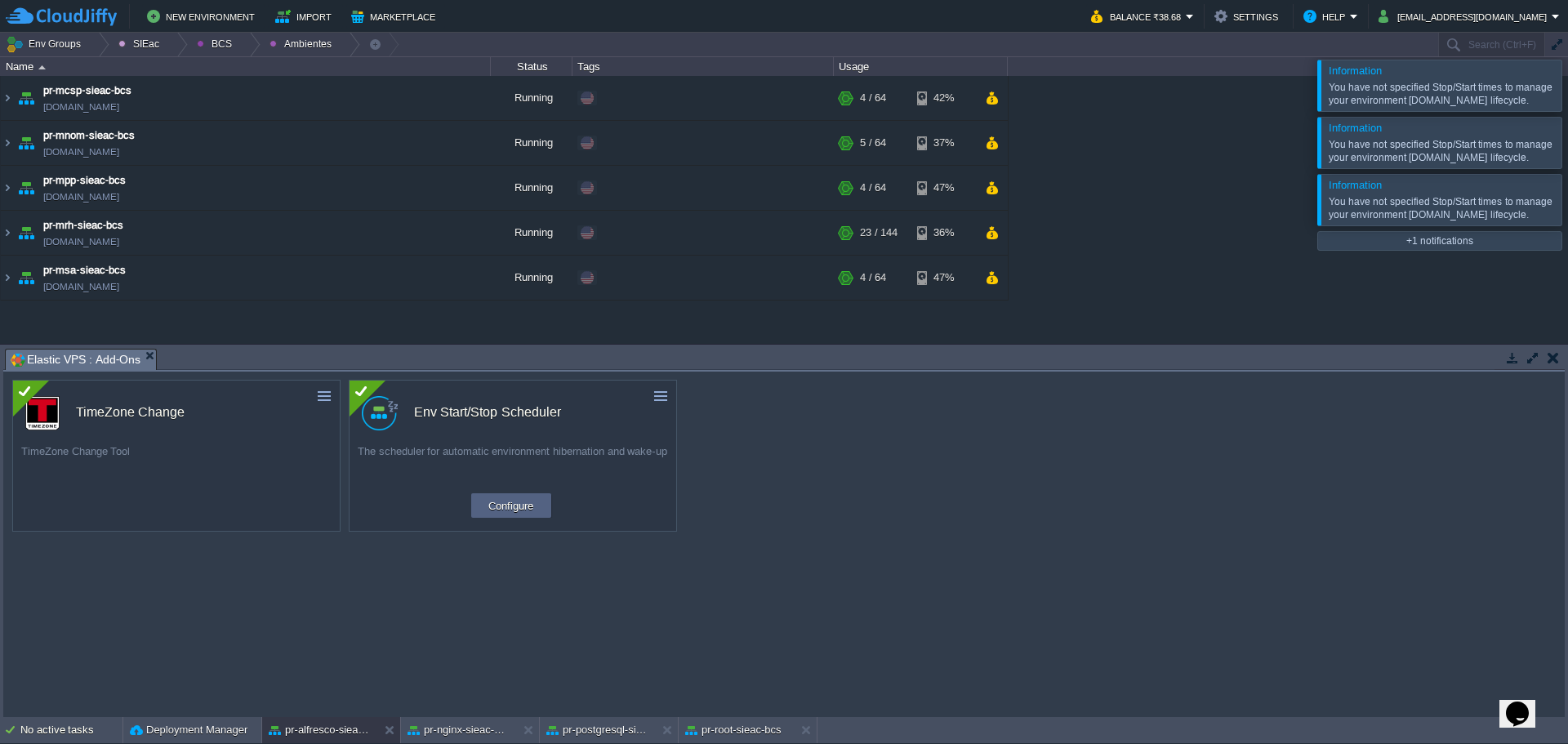
scroll to position [0, 0]
click at [280, 88] on td "pr-mcsp-sieac-bcs [DOMAIN_NAME]" at bounding box center [245, 98] width 490 height 45
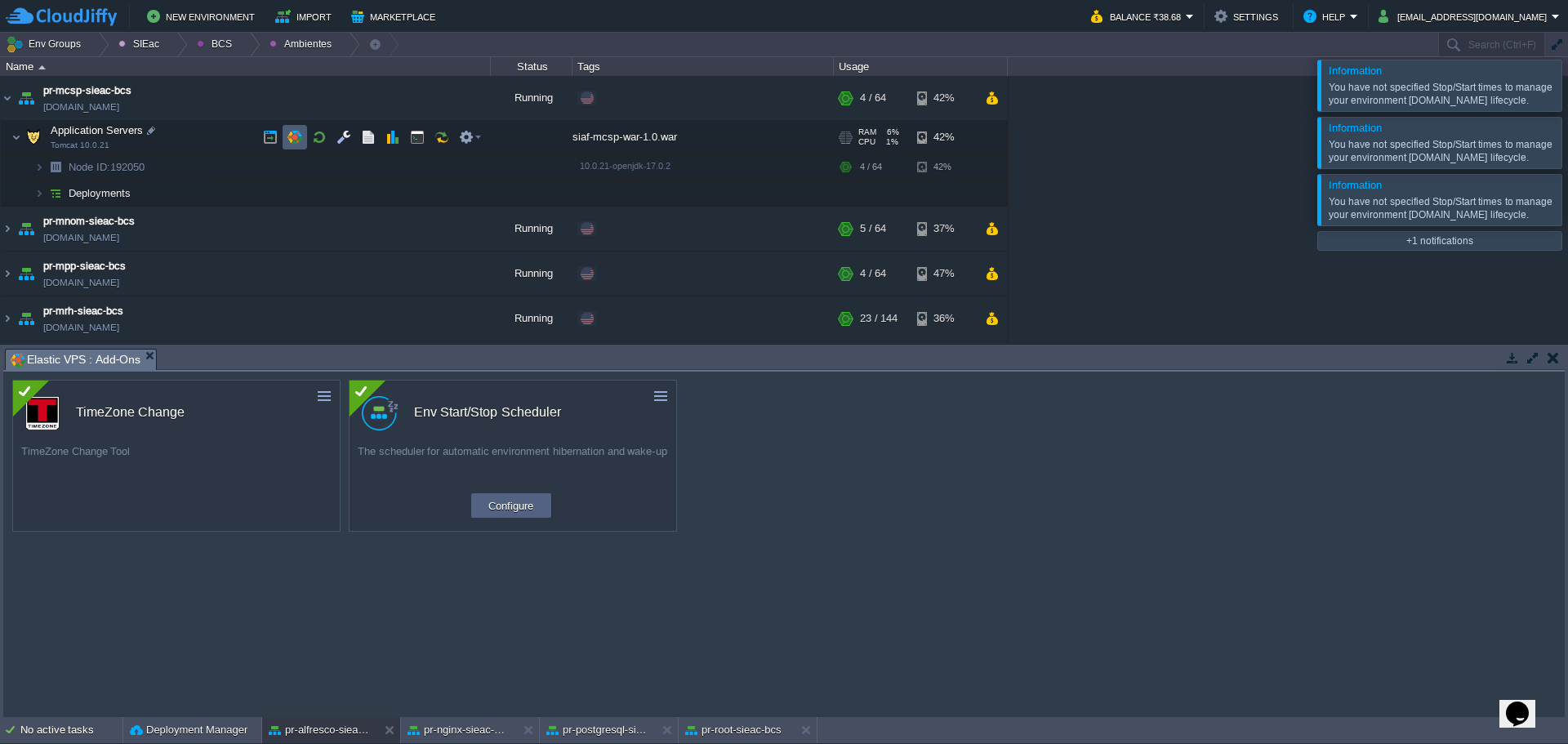
click at [296, 136] on button "button" at bounding box center [294, 137] width 14 height 14
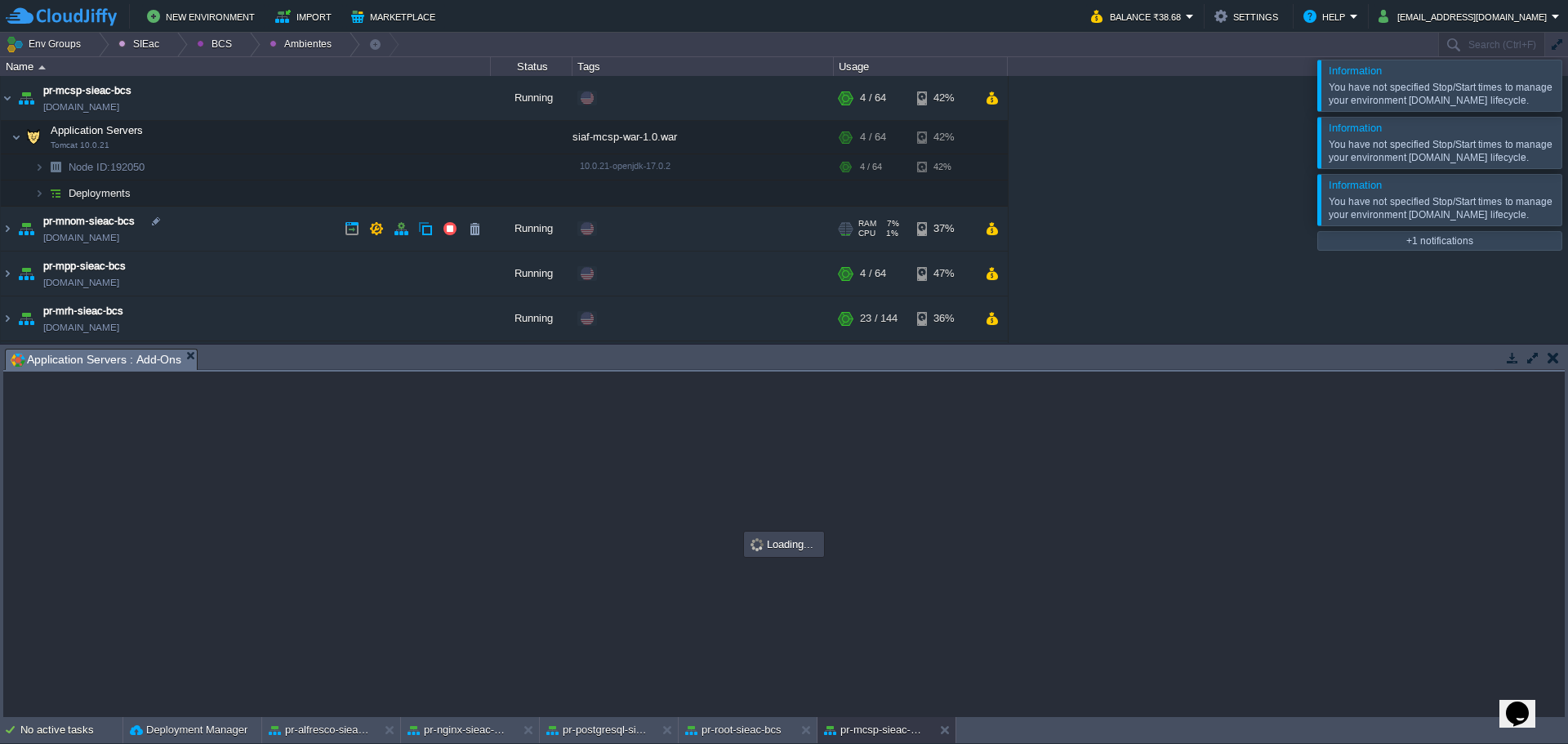
click at [254, 241] on td "pr-mnom-sieac-bcs [DOMAIN_NAME]" at bounding box center [245, 228] width 490 height 45
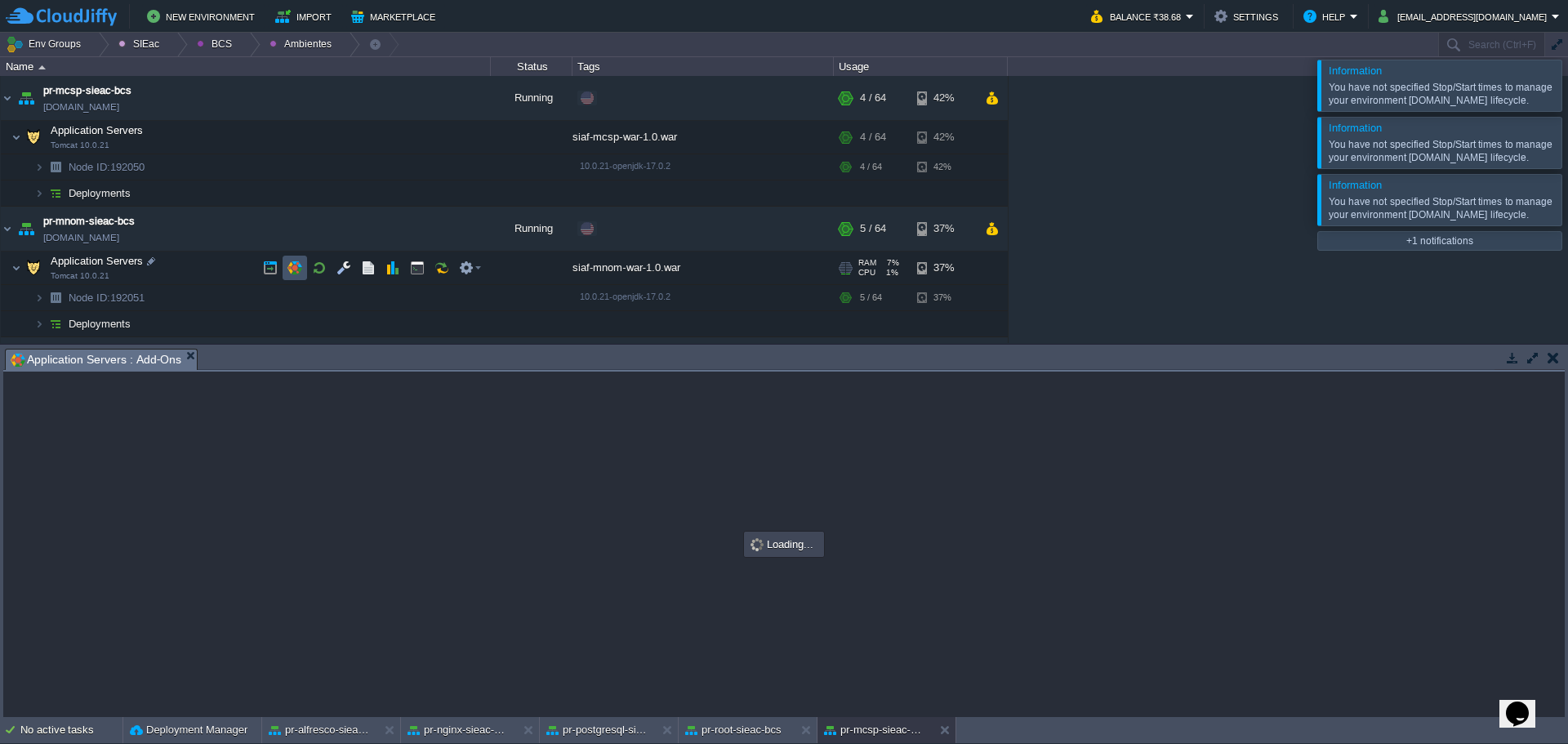
click at [291, 263] on button "button" at bounding box center [294, 267] width 14 height 14
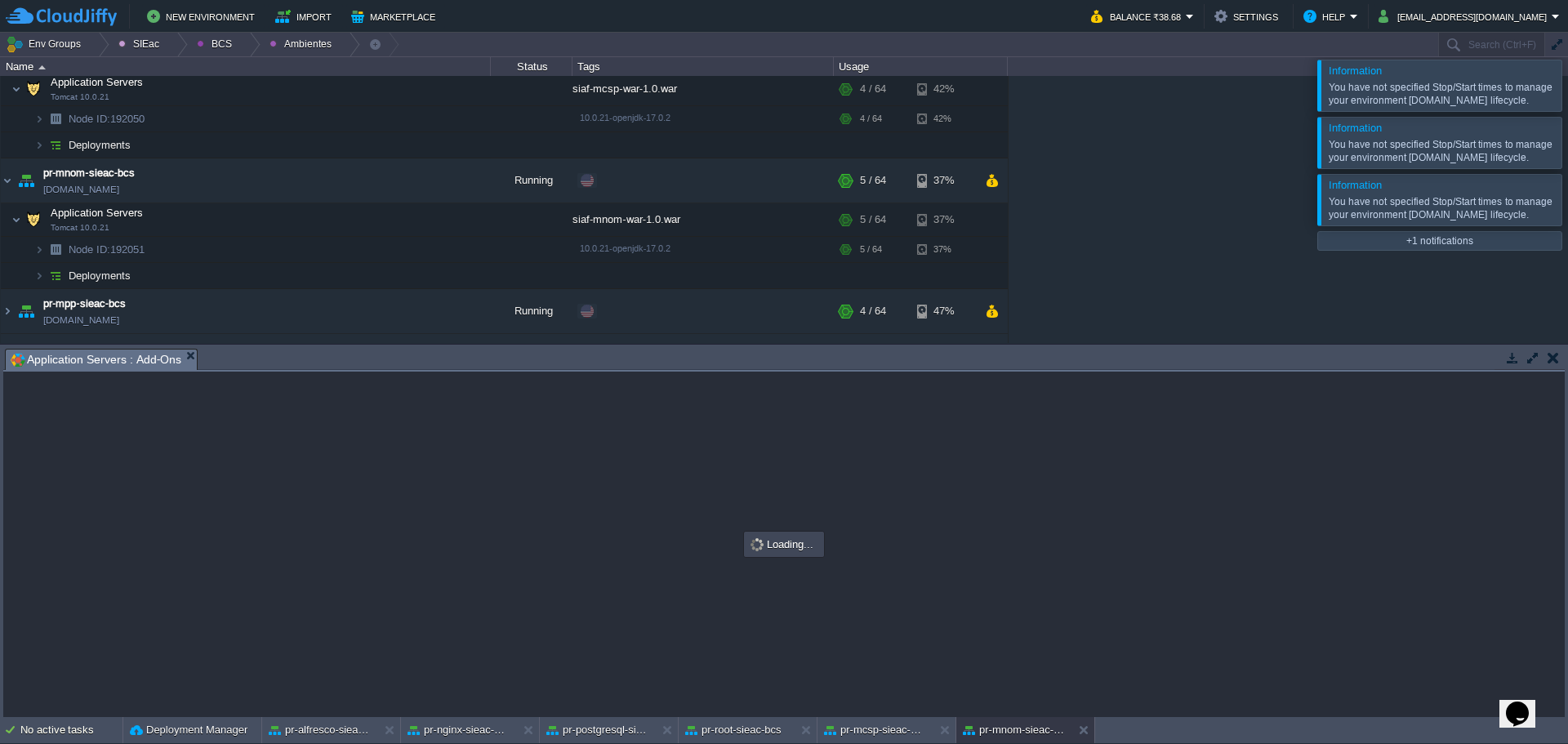
scroll to position [129, 0]
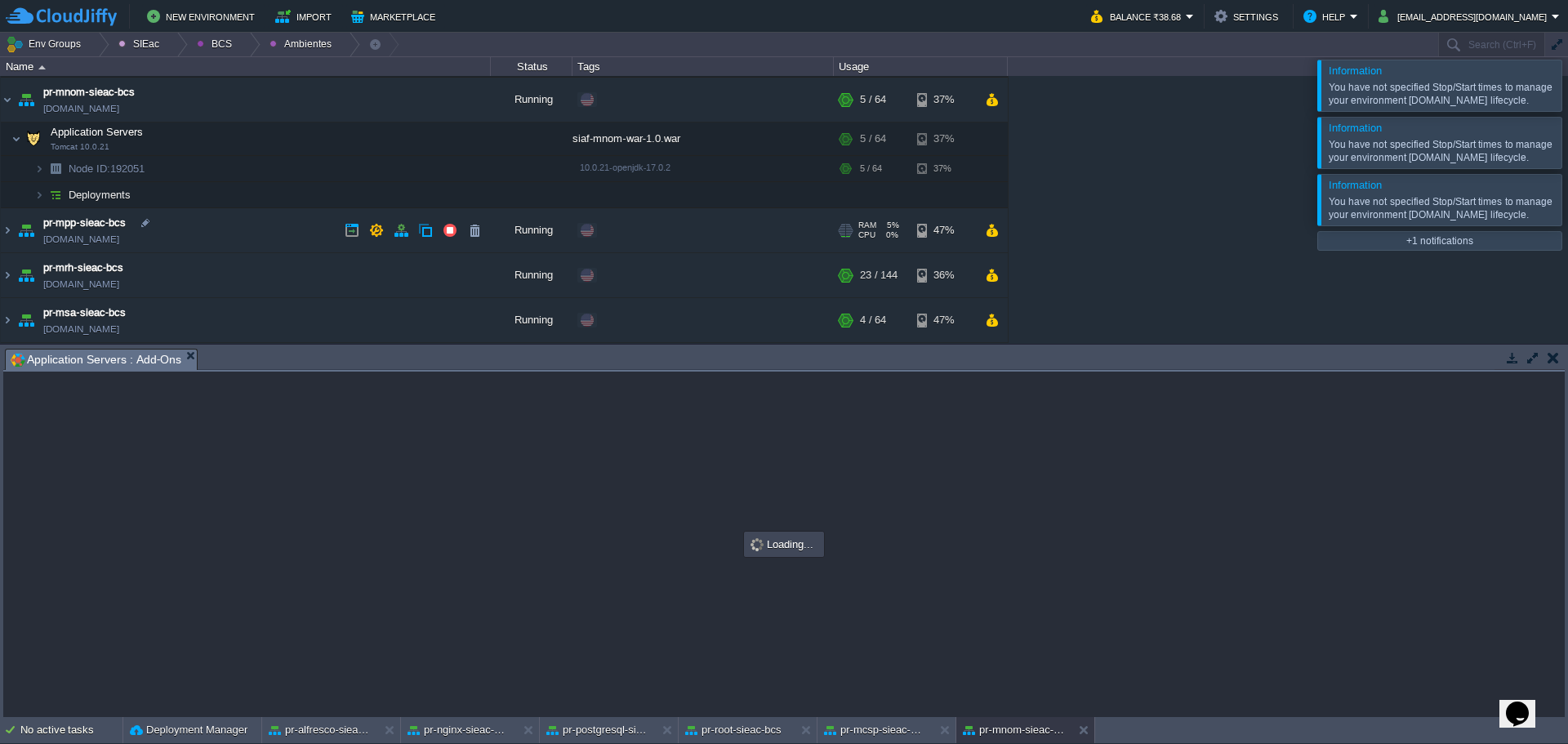
click at [271, 233] on td "pr-mpp-sieac-bcs [DOMAIN_NAME]" at bounding box center [245, 230] width 490 height 45
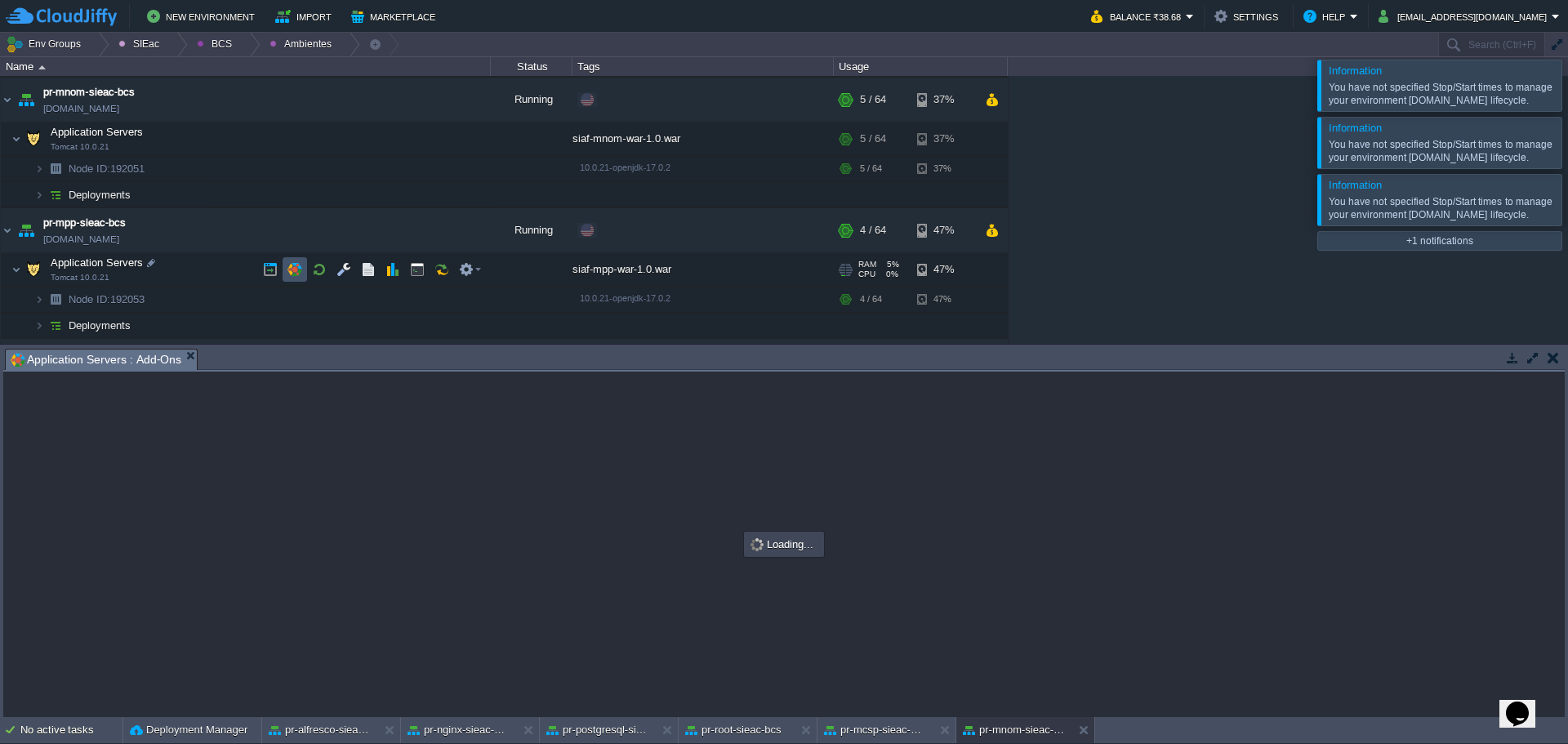
click at [302, 263] on button "button" at bounding box center [294, 269] width 14 height 14
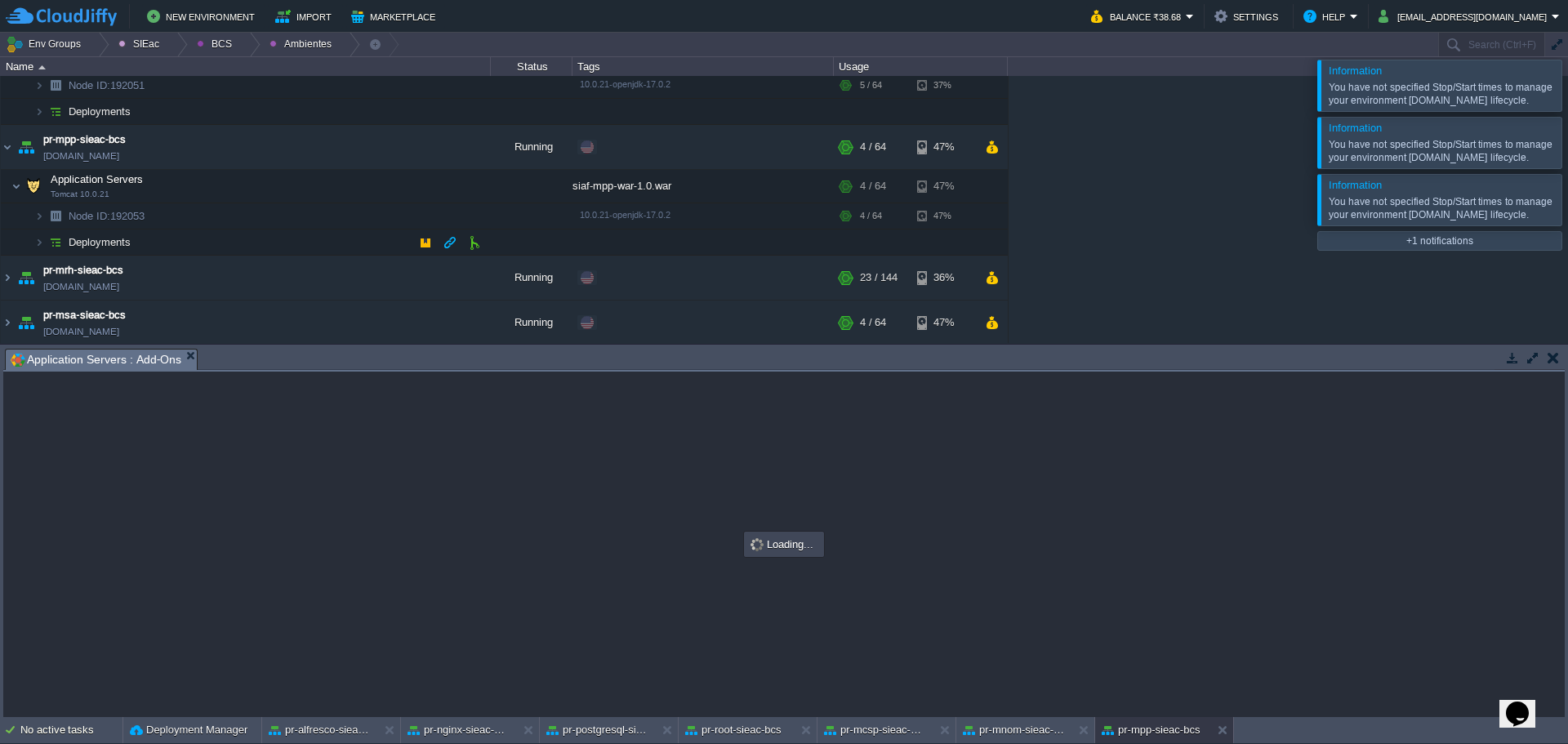
scroll to position [215, 0]
click at [269, 280] on td "pr-mrh-sieac-bcs [DOMAIN_NAME]" at bounding box center [245, 275] width 490 height 45
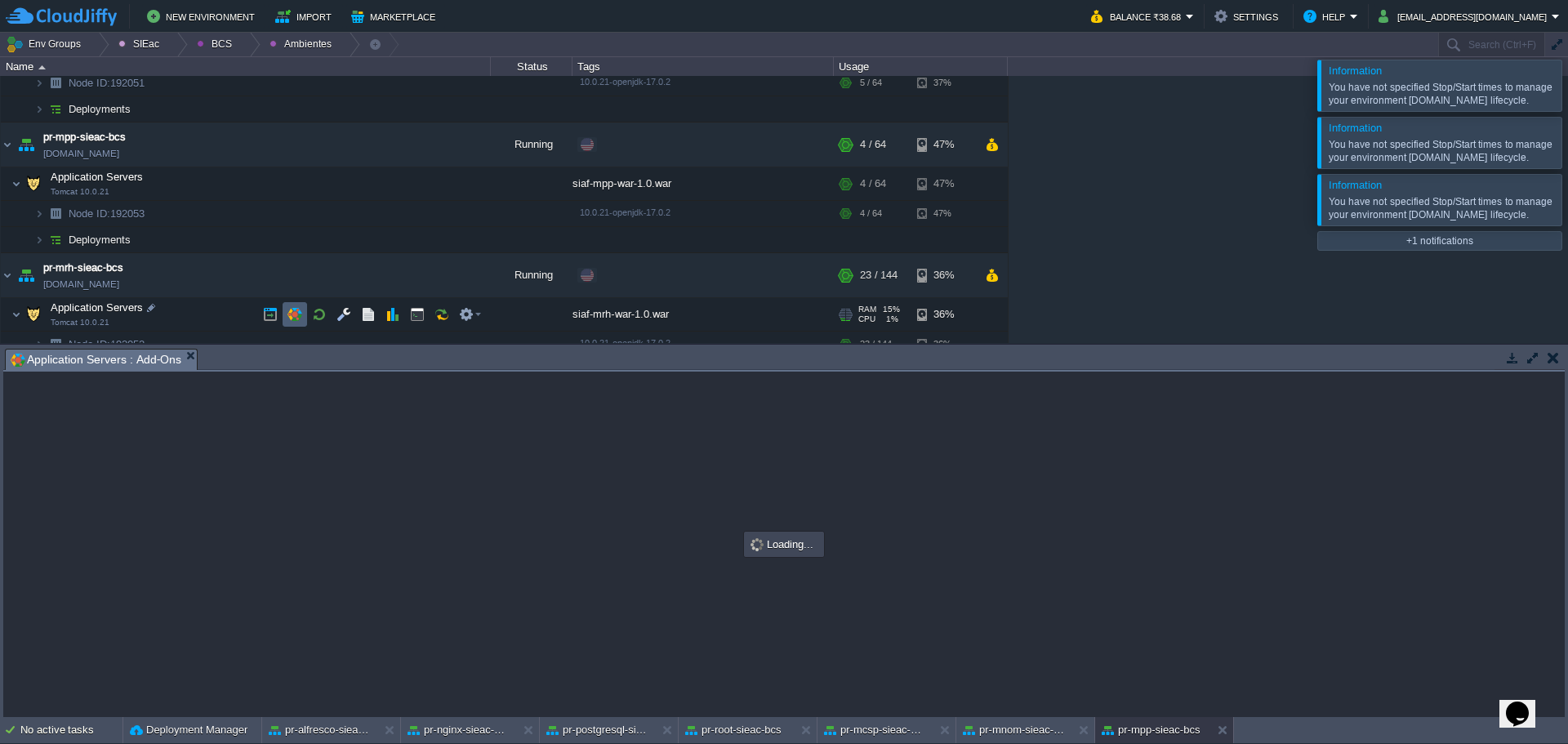
click at [303, 317] on td at bounding box center [295, 314] width 25 height 25
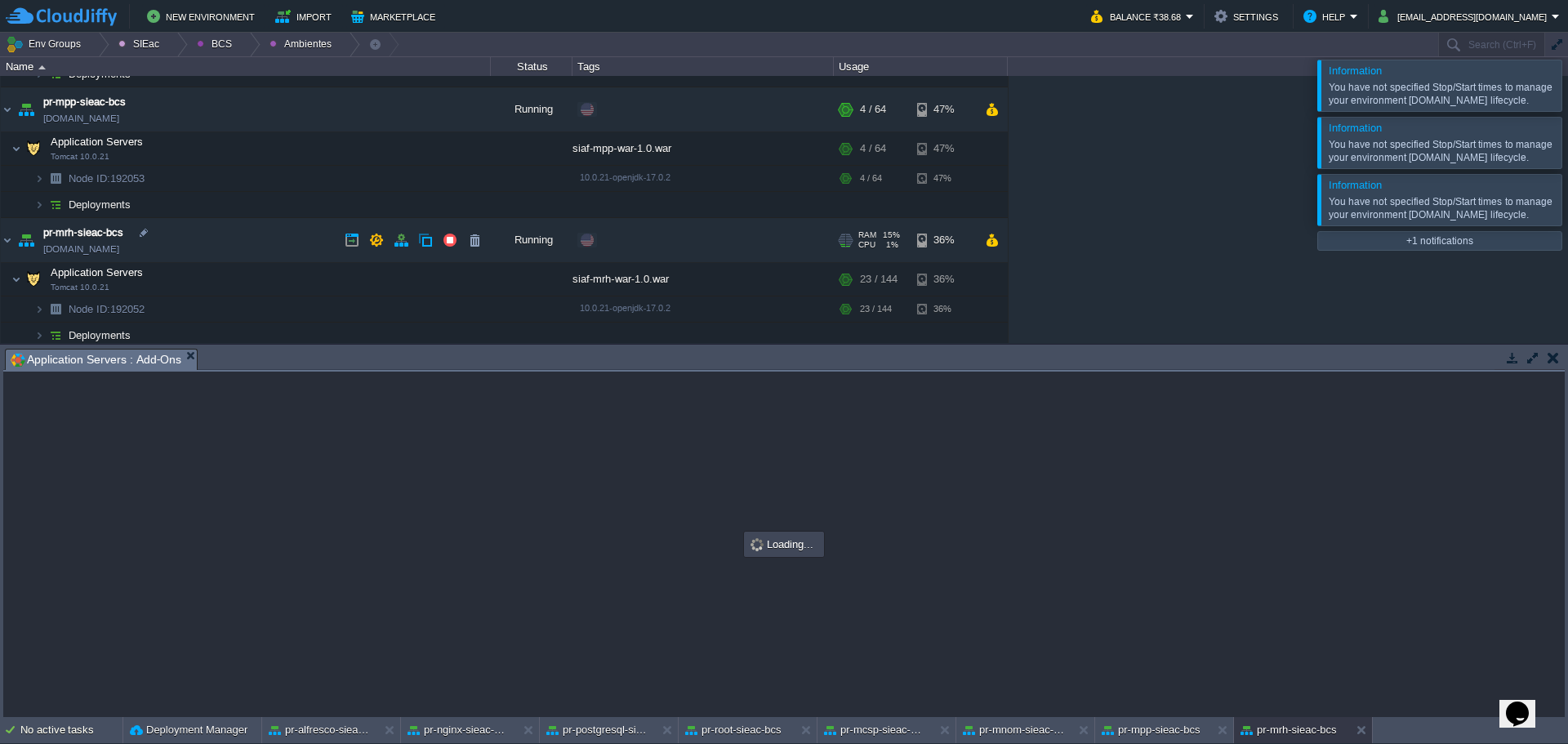
scroll to position [301, 0]
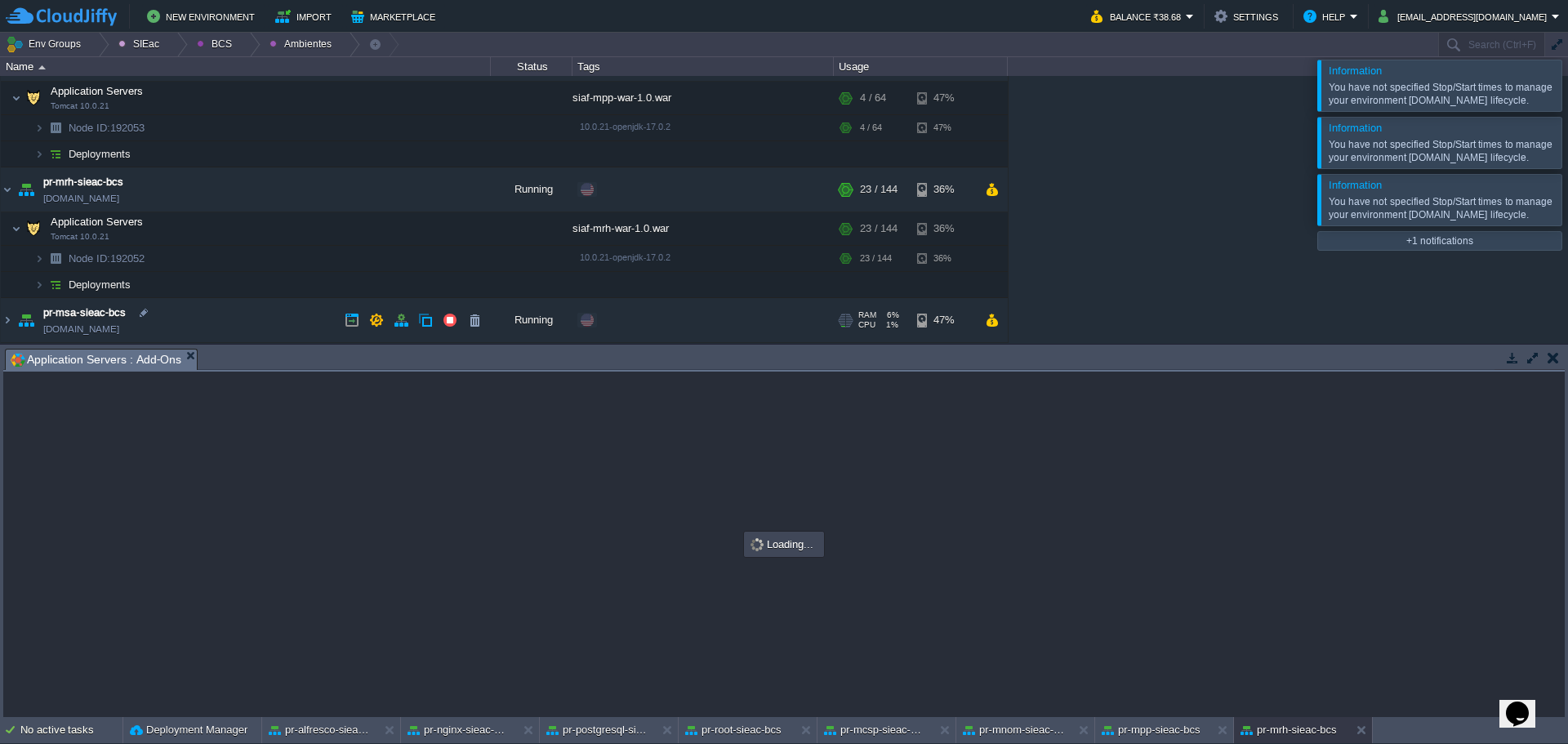
click at [258, 322] on td "pr-msa-sieac-bcs [DOMAIN_NAME]" at bounding box center [245, 320] width 490 height 45
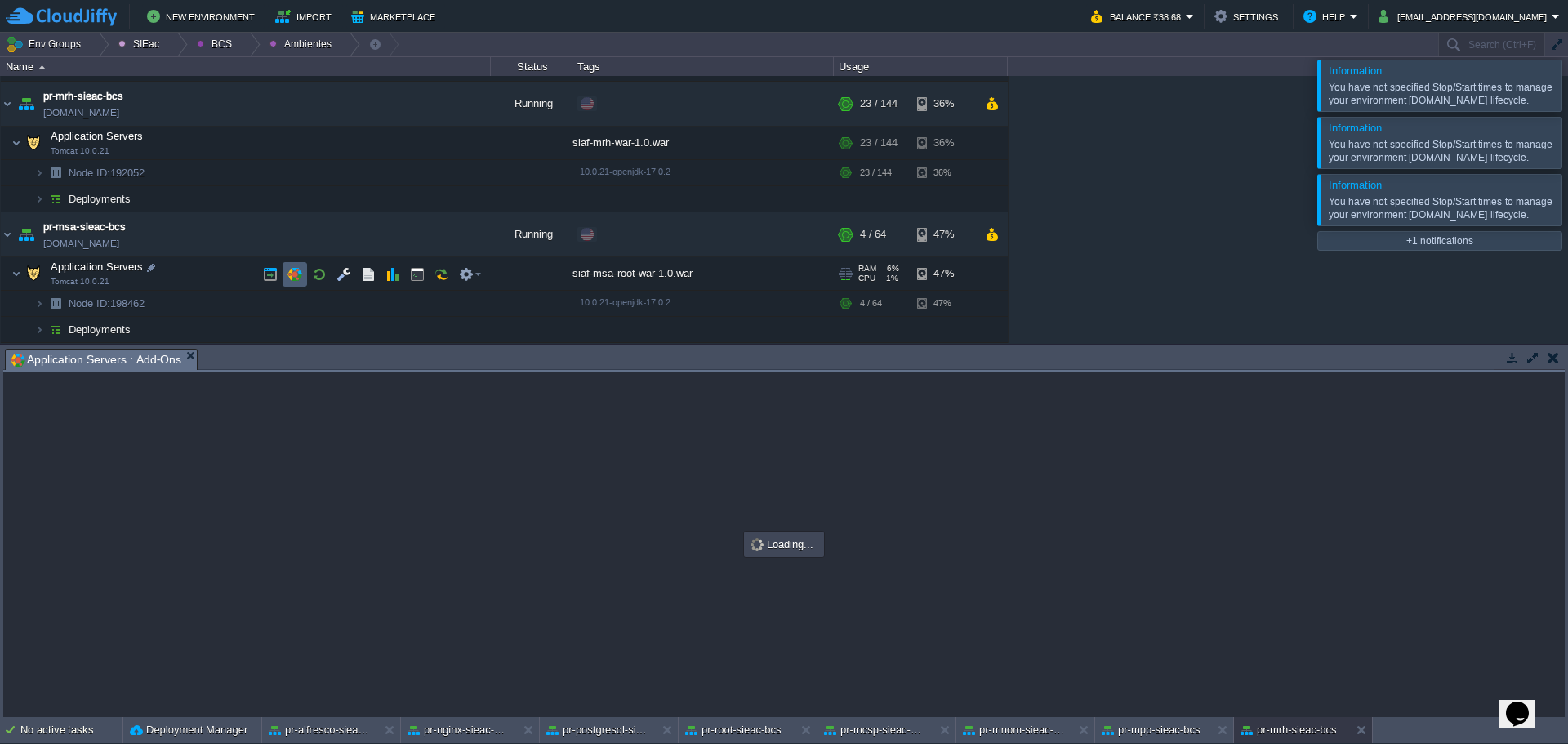
click at [304, 271] on td at bounding box center [295, 274] width 25 height 25
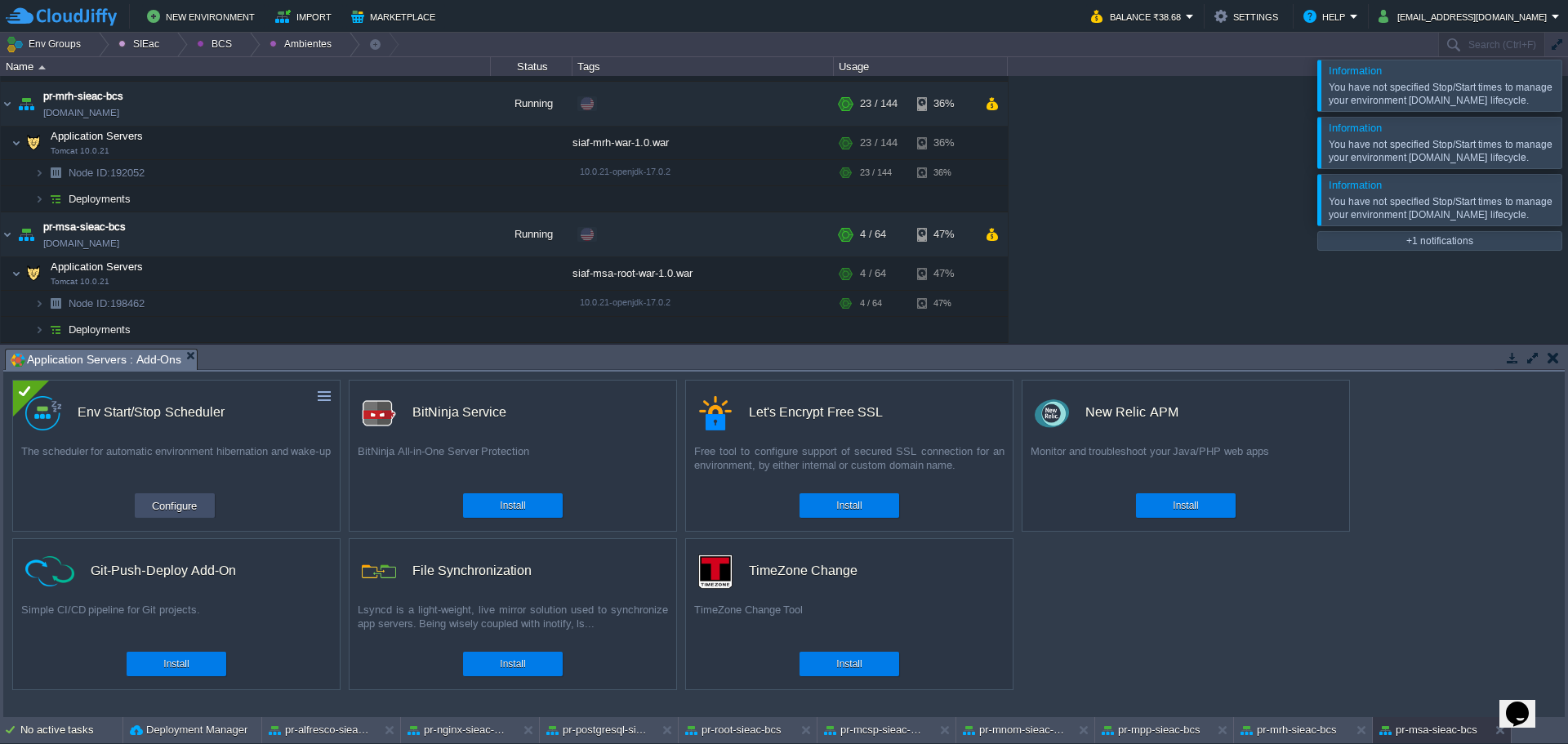
click at [186, 506] on button "Configure" at bounding box center [174, 505] width 54 height 20
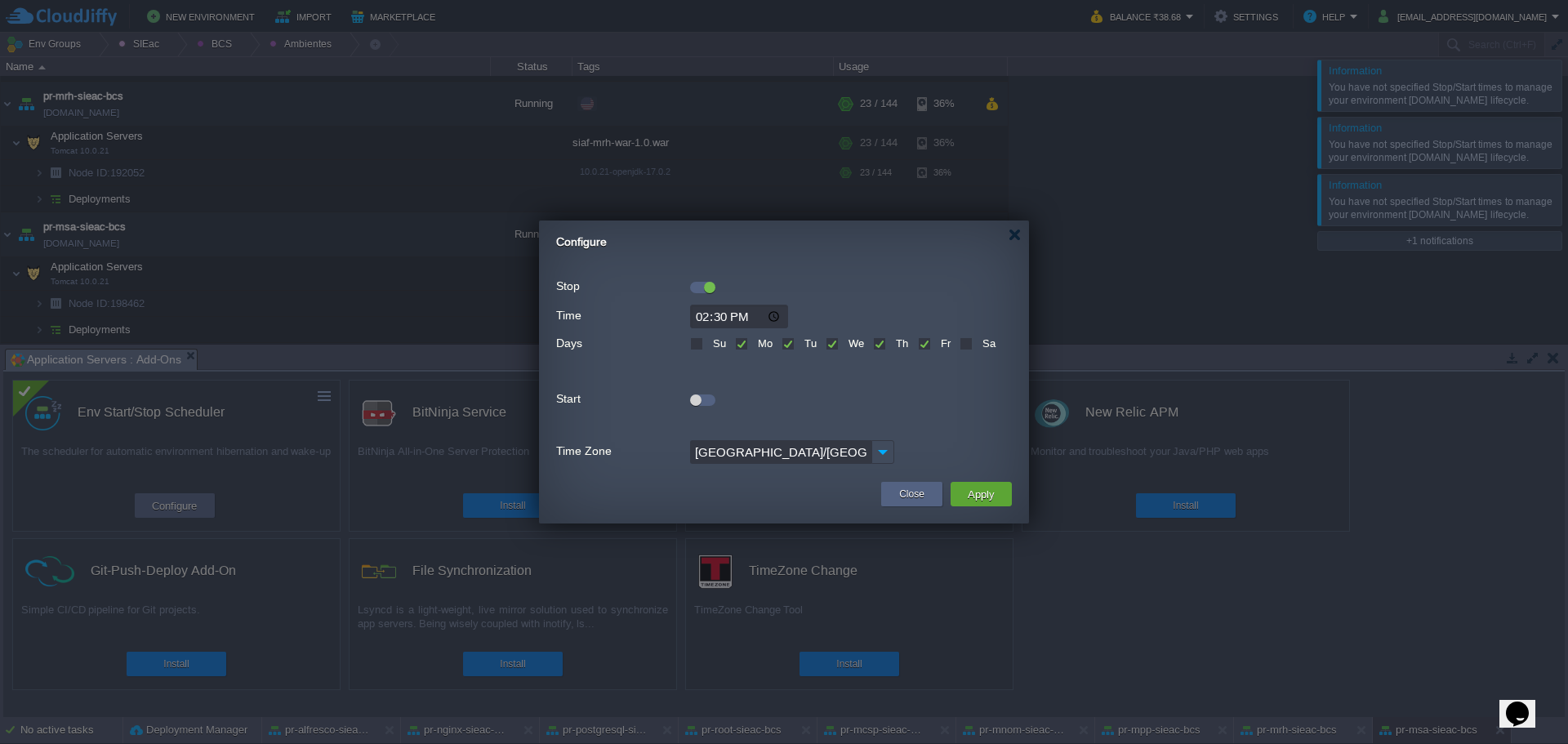
click at [691, 293] on div "Stop" at bounding box center [783, 286] width 456 height 22
click at [694, 289] on div at bounding box center [703, 287] width 26 height 11
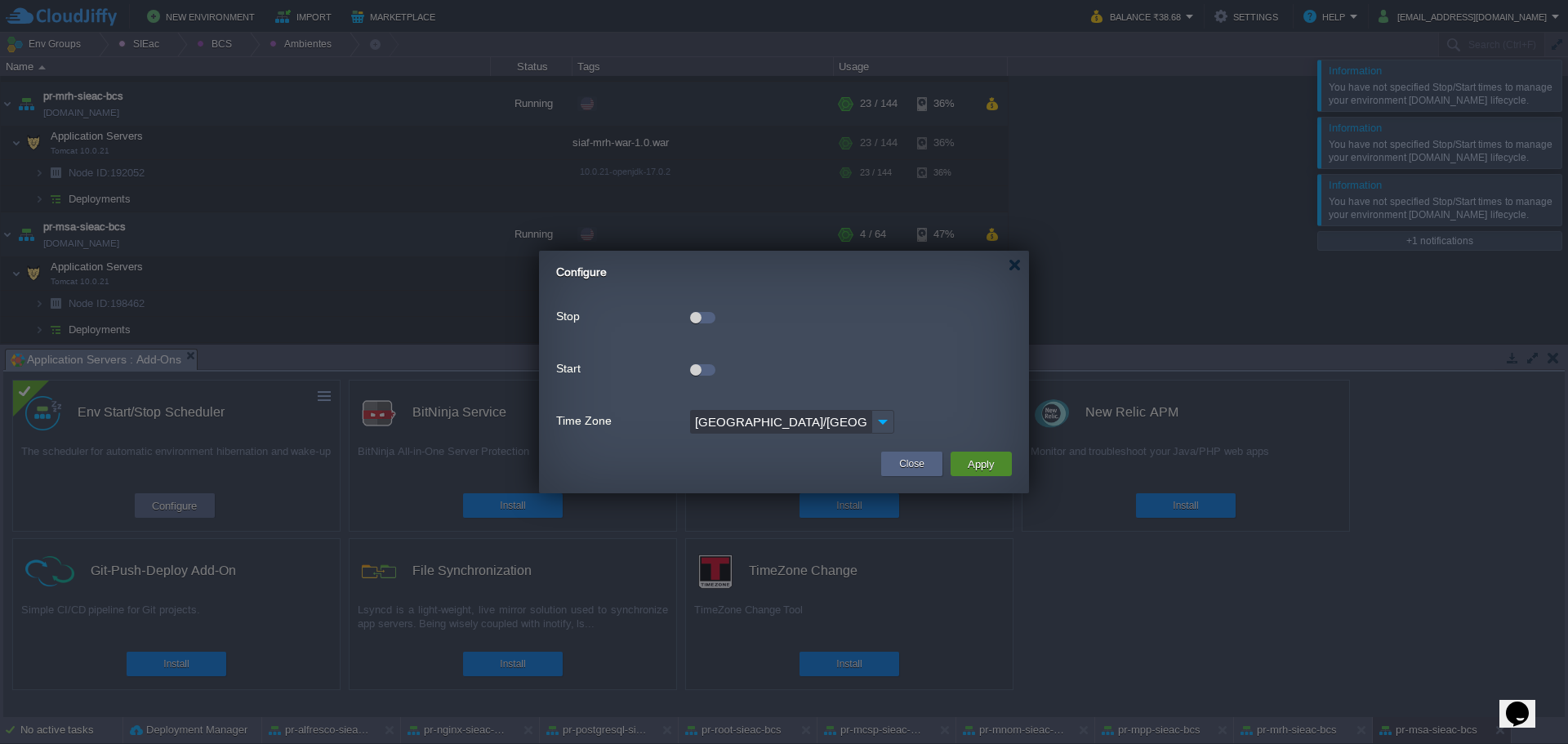
click at [983, 471] on button "Apply" at bounding box center [981, 464] width 36 height 20
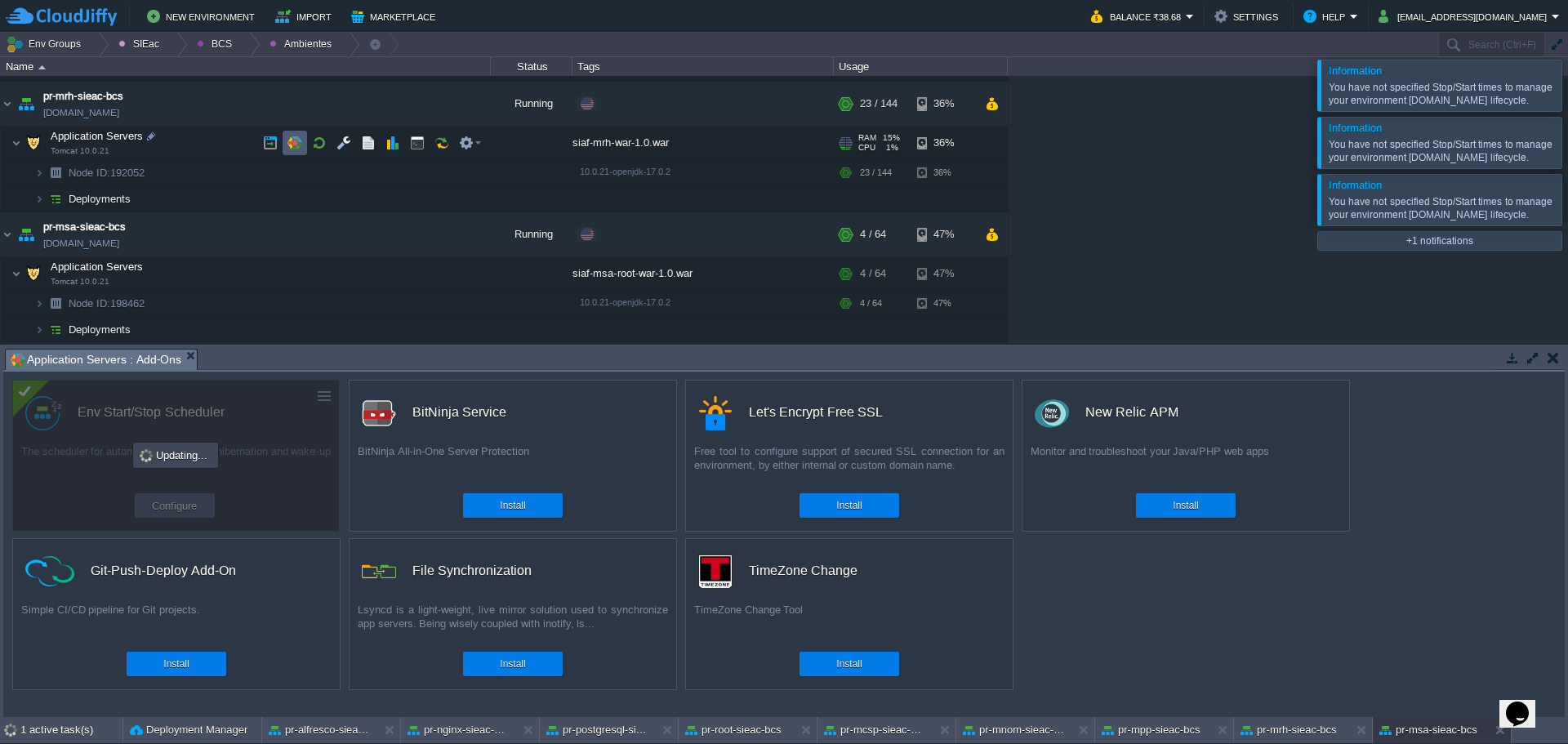
click at [298, 149] on button "button" at bounding box center [294, 142] width 14 height 14
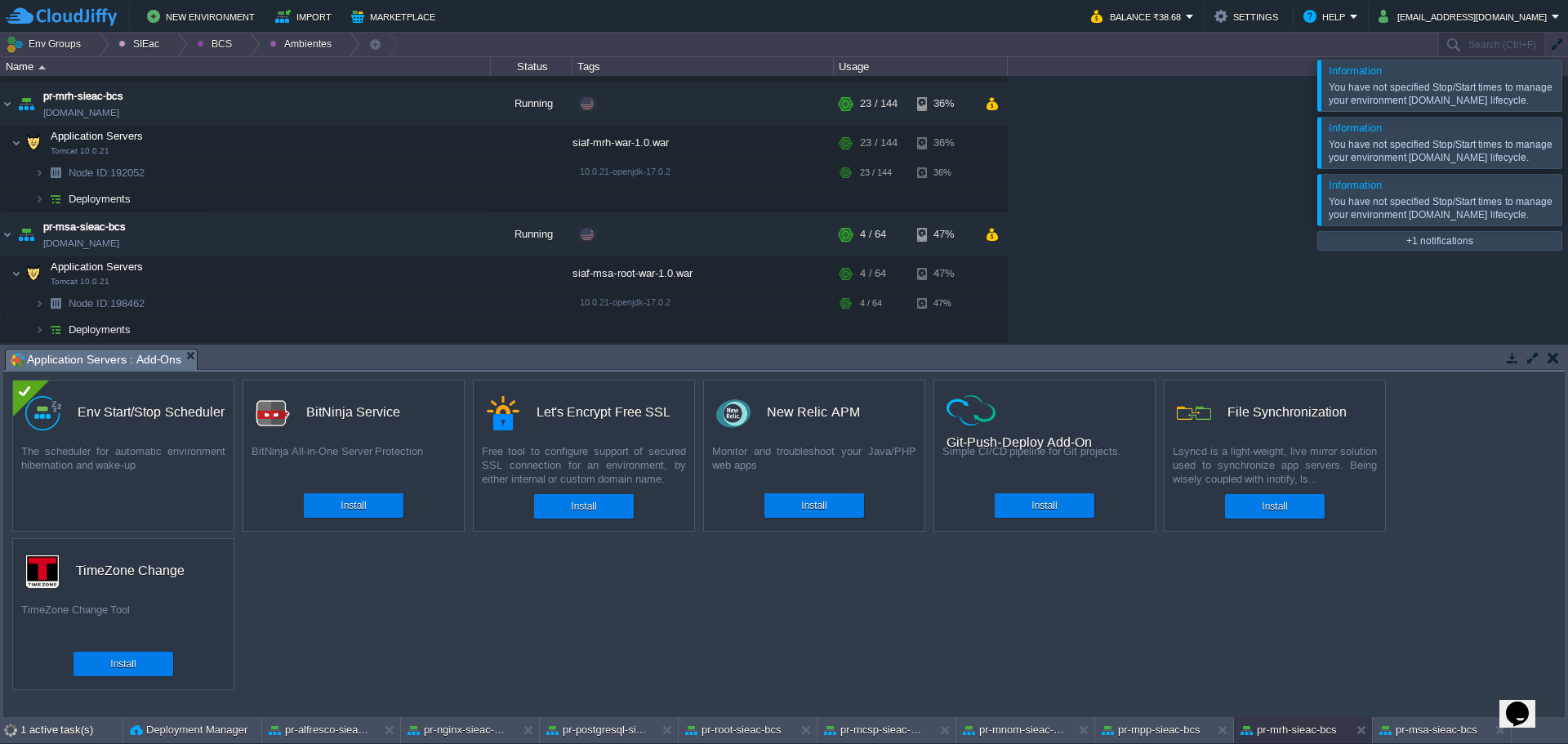
click at [135, 487] on div "custom Env Start/Stop Scheduler The scheduler for automatic environment hiberna…" at bounding box center [123, 456] width 222 height 152
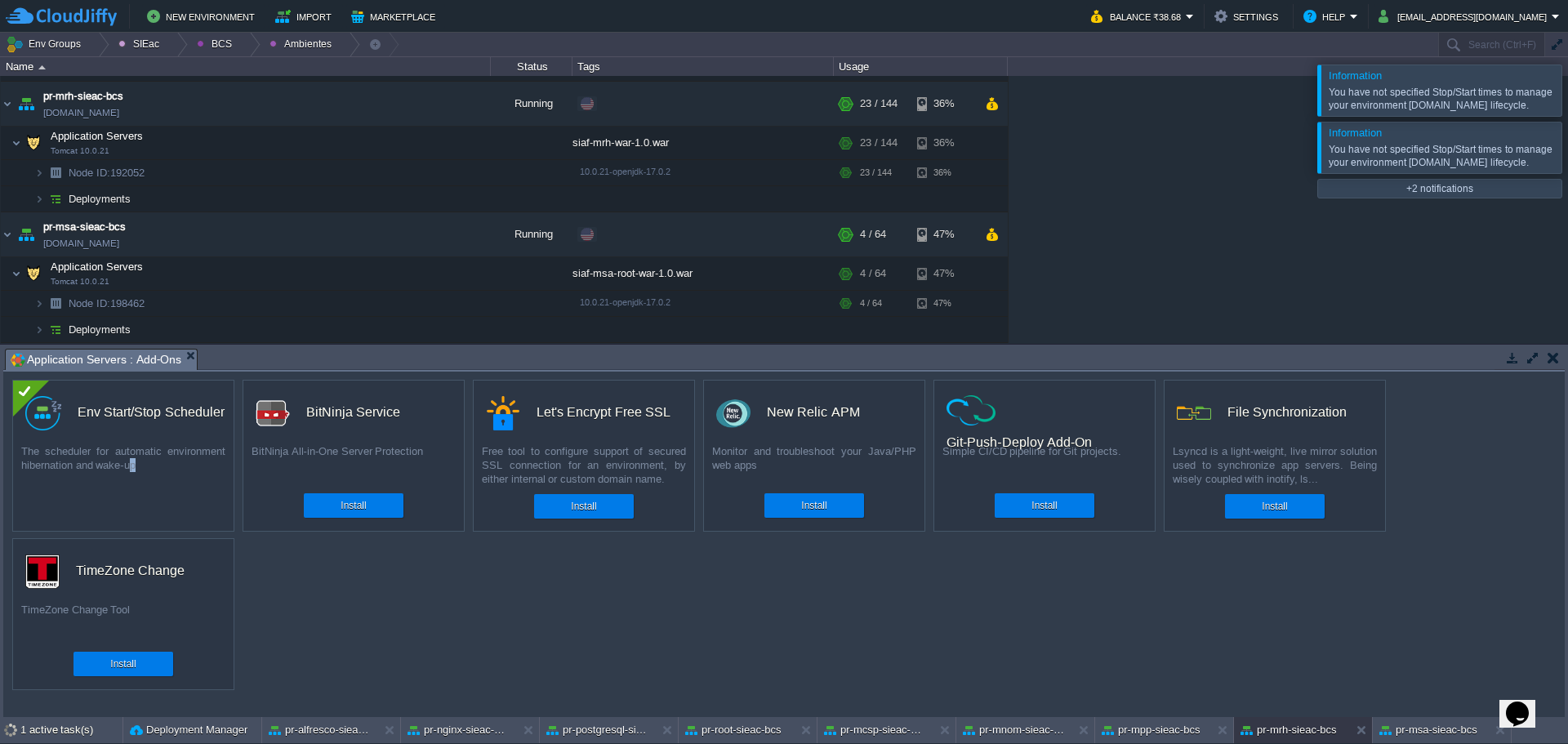
click at [156, 472] on div "The scheduler for automatic environment hibernation and wake-up" at bounding box center [123, 464] width 221 height 41
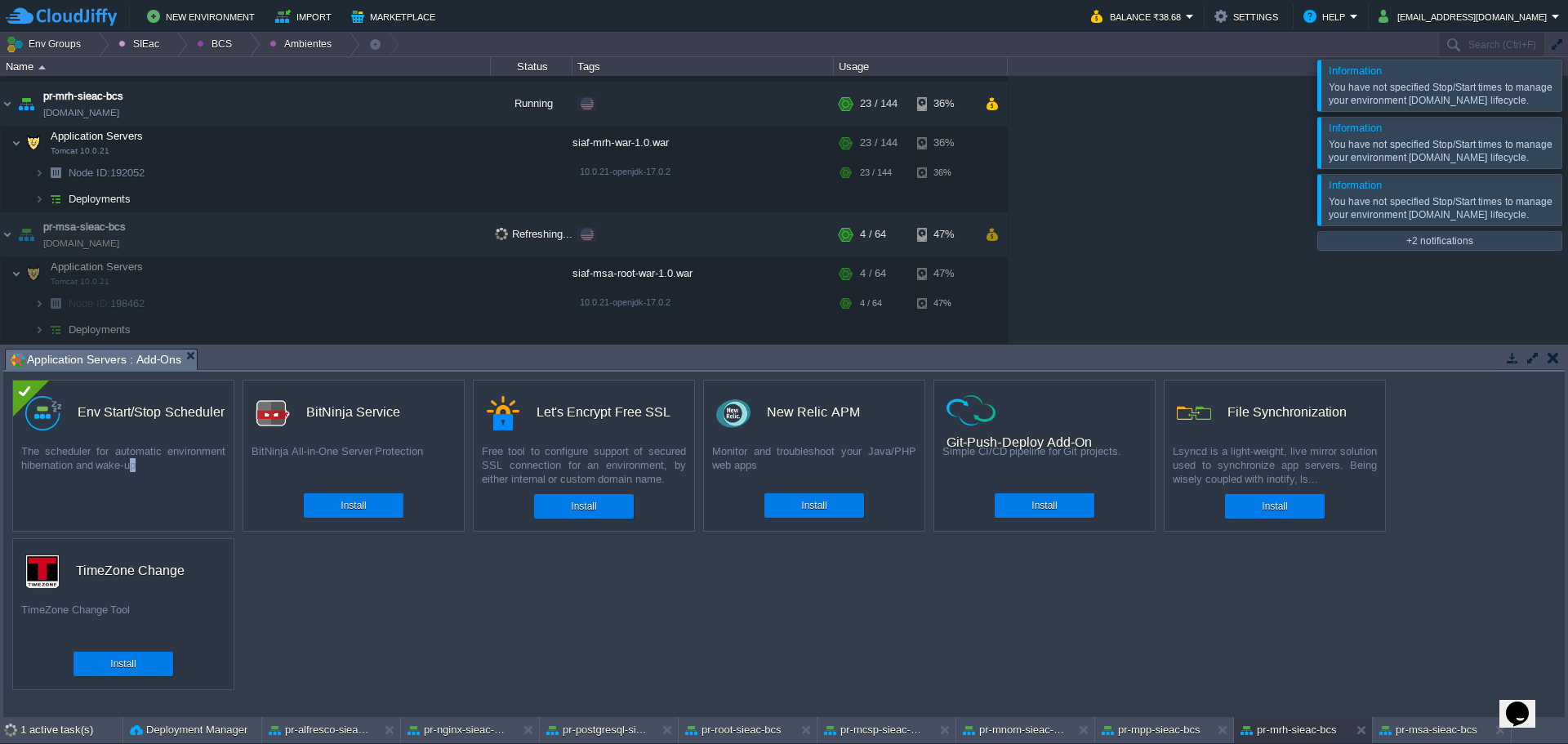
click at [137, 502] on div "custom Env Start/Stop Scheduler The scheduler for automatic environment hiberna…" at bounding box center [123, 456] width 222 height 152
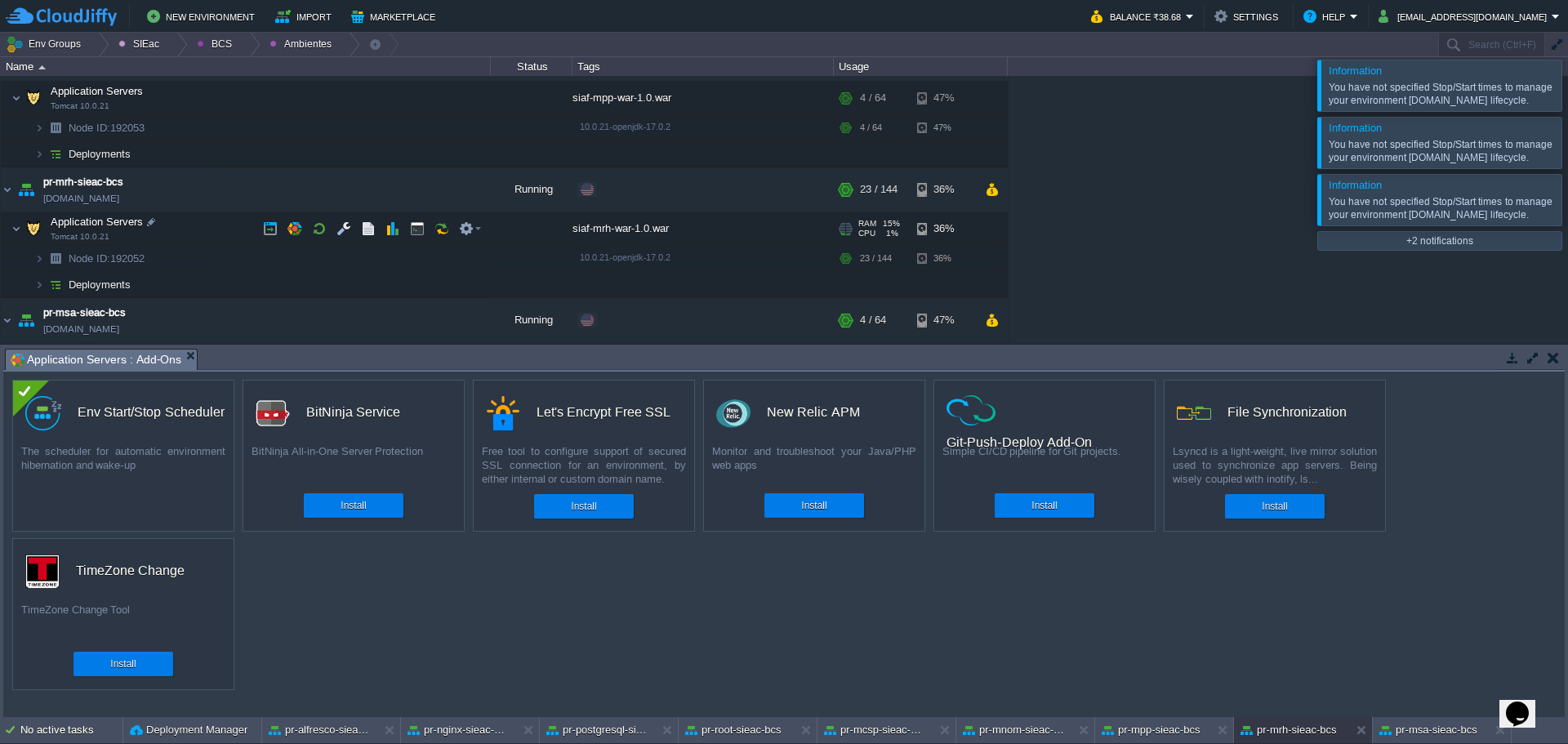
click at [297, 242] on td "Application Servers Tomcat 10.0.21" at bounding box center [245, 228] width 490 height 33
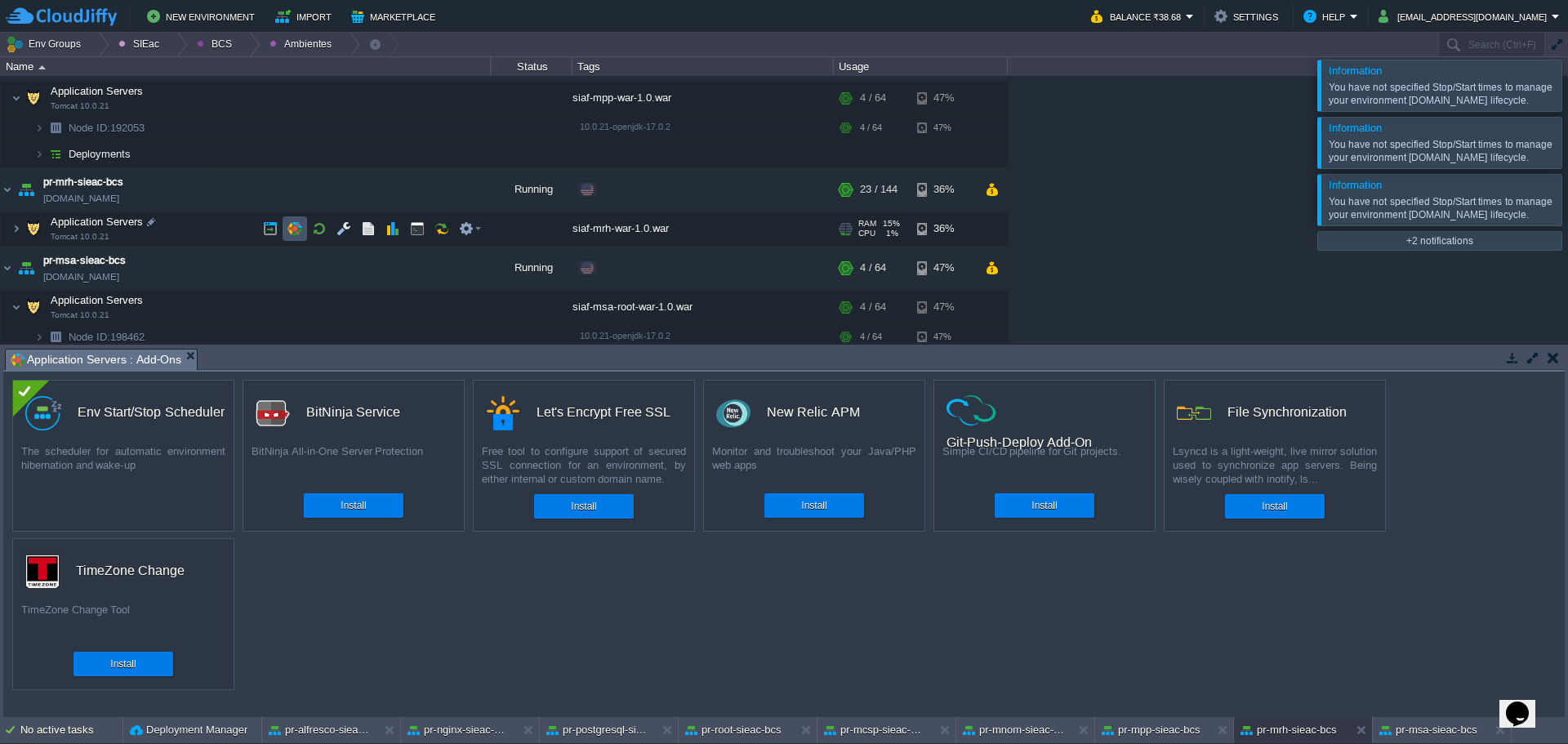
click at [296, 224] on button "button" at bounding box center [294, 228] width 14 height 14
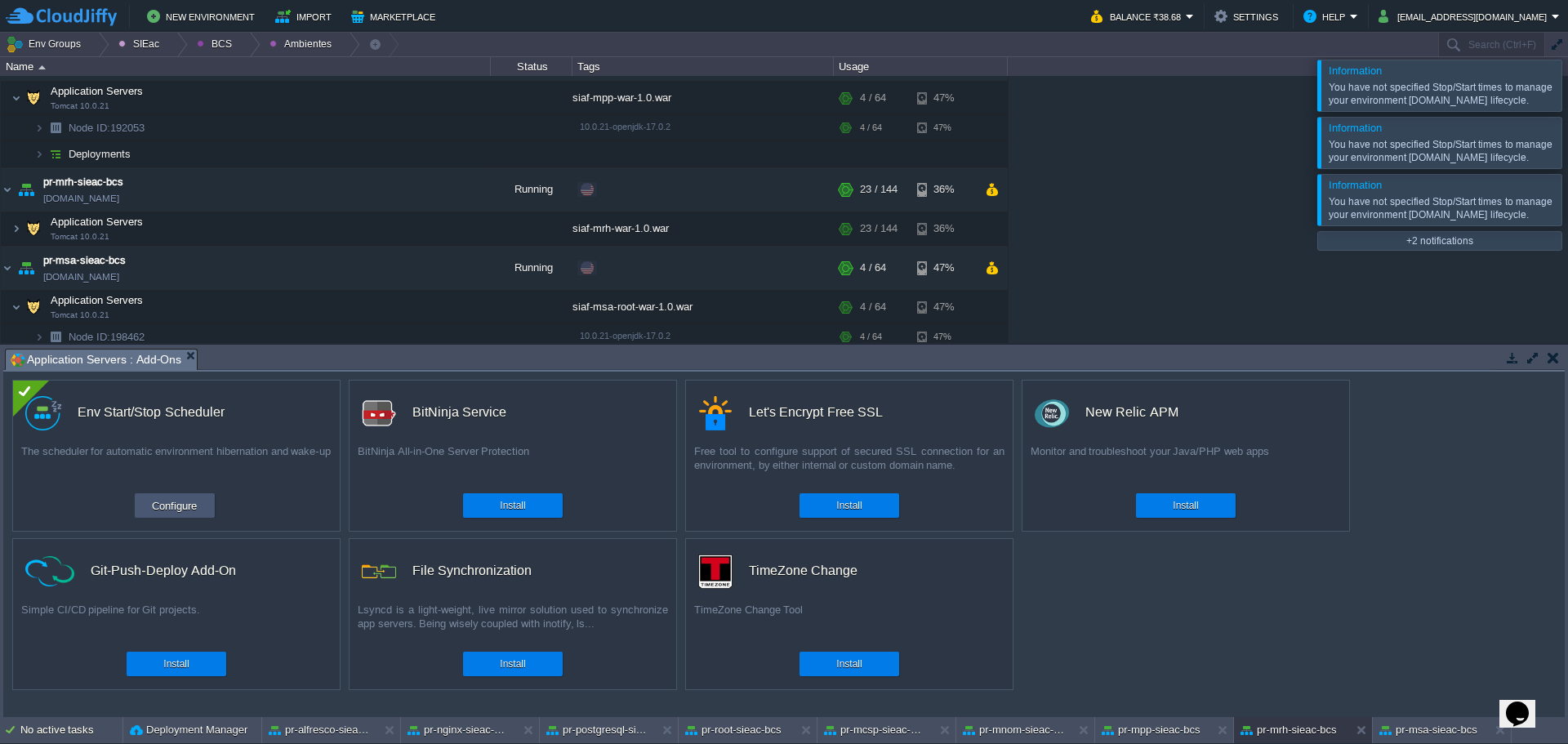
click at [192, 502] on button "Configure" at bounding box center [174, 505] width 54 height 20
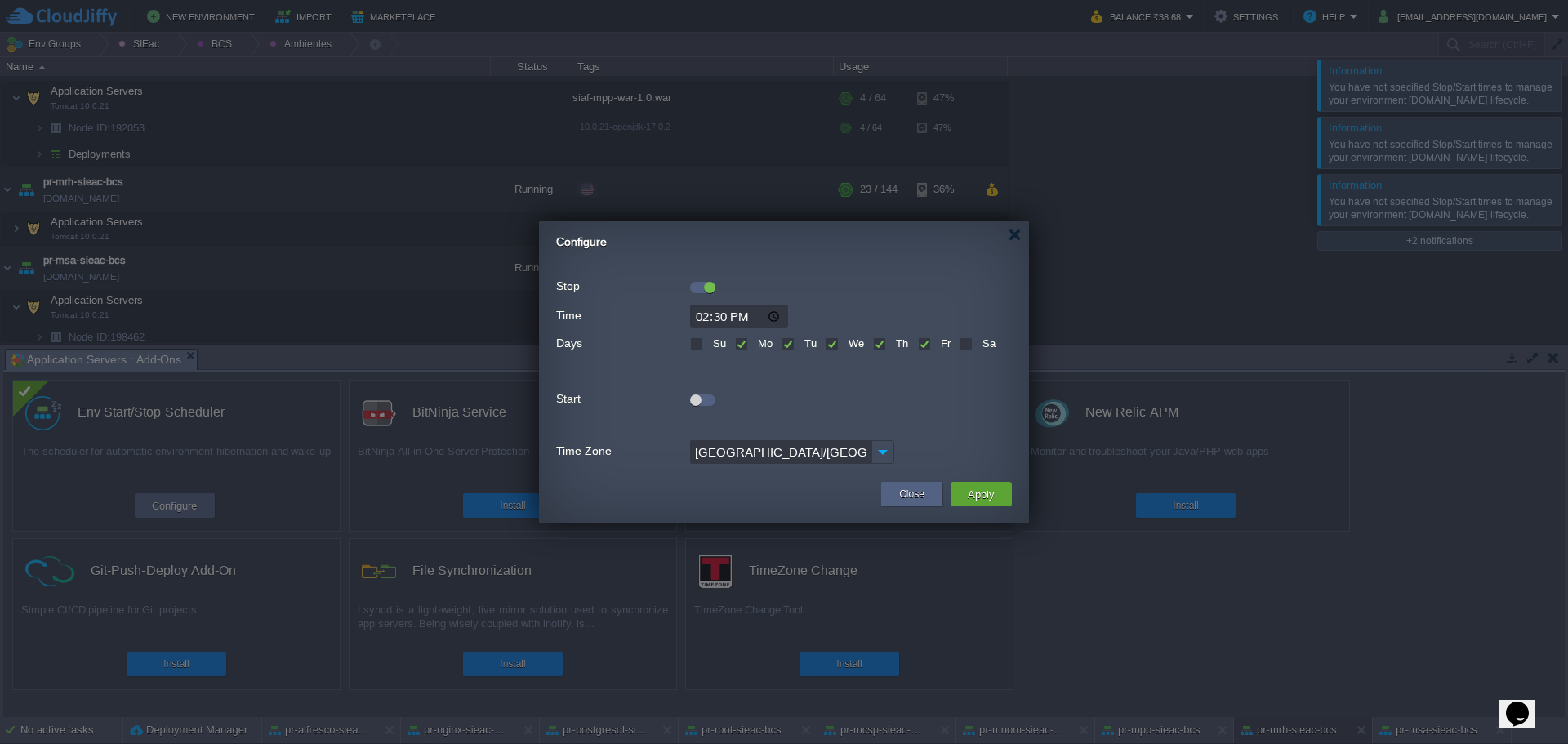
click at [692, 286] on div at bounding box center [703, 287] width 26 height 11
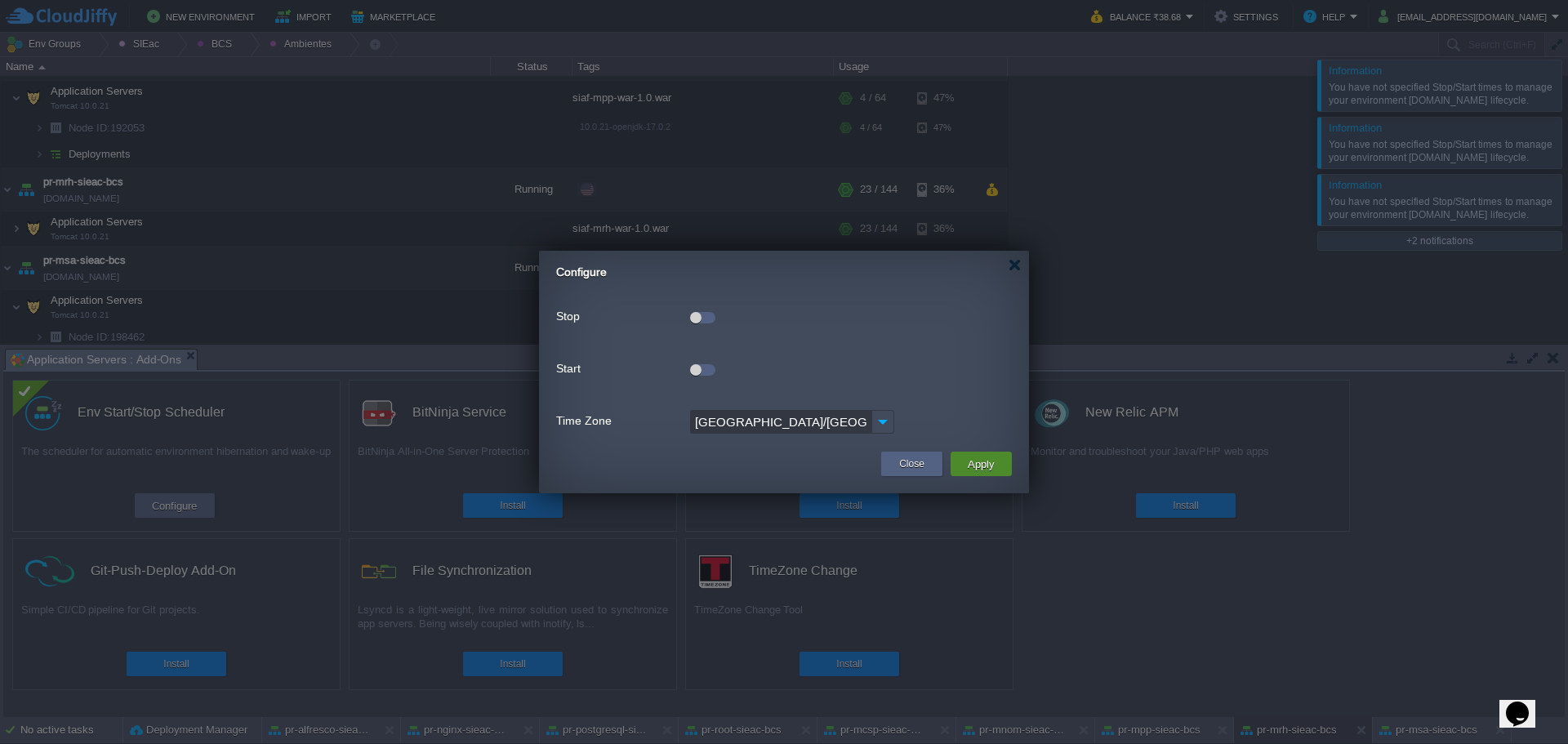
click at [963, 471] on button "Apply" at bounding box center [981, 464] width 36 height 20
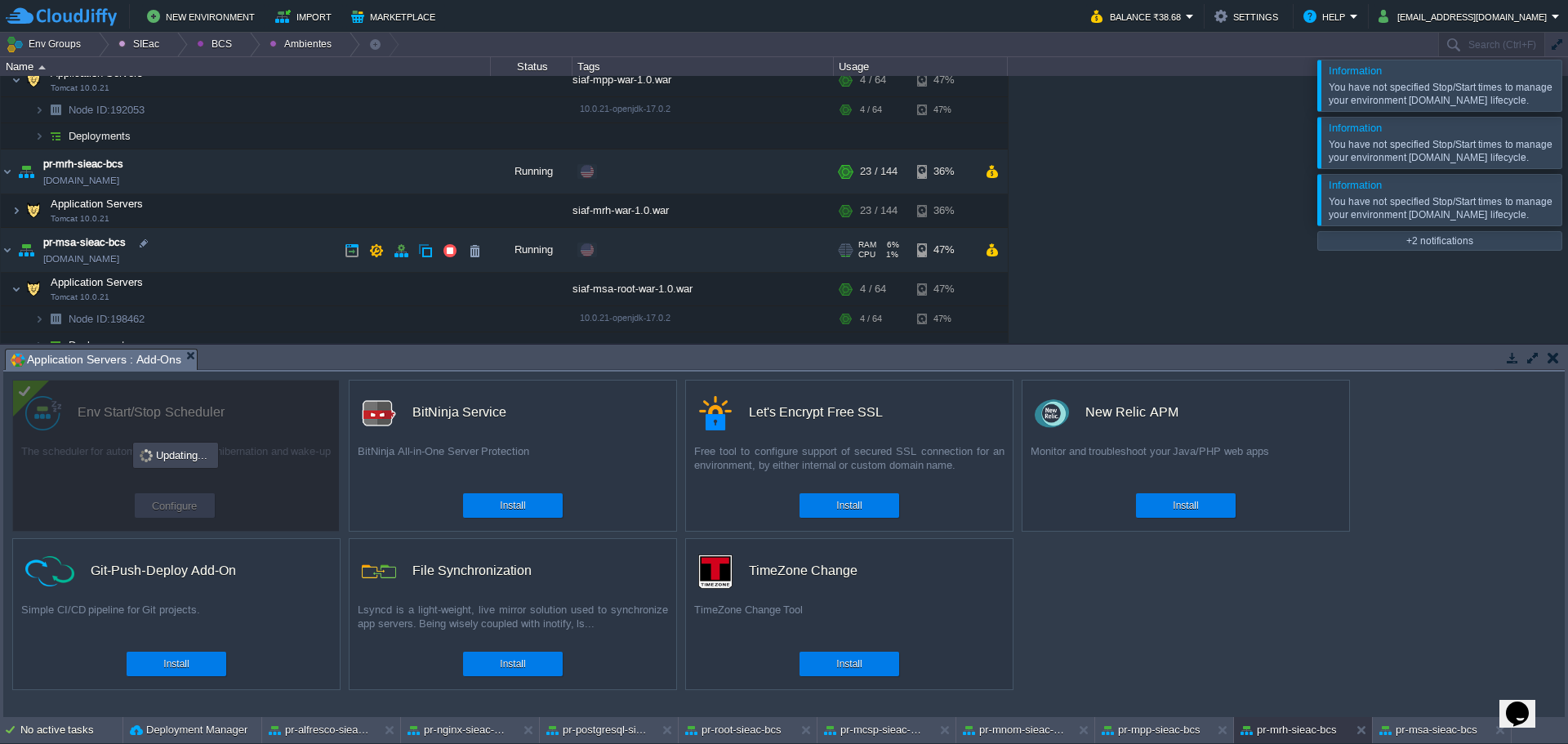
scroll to position [334, 0]
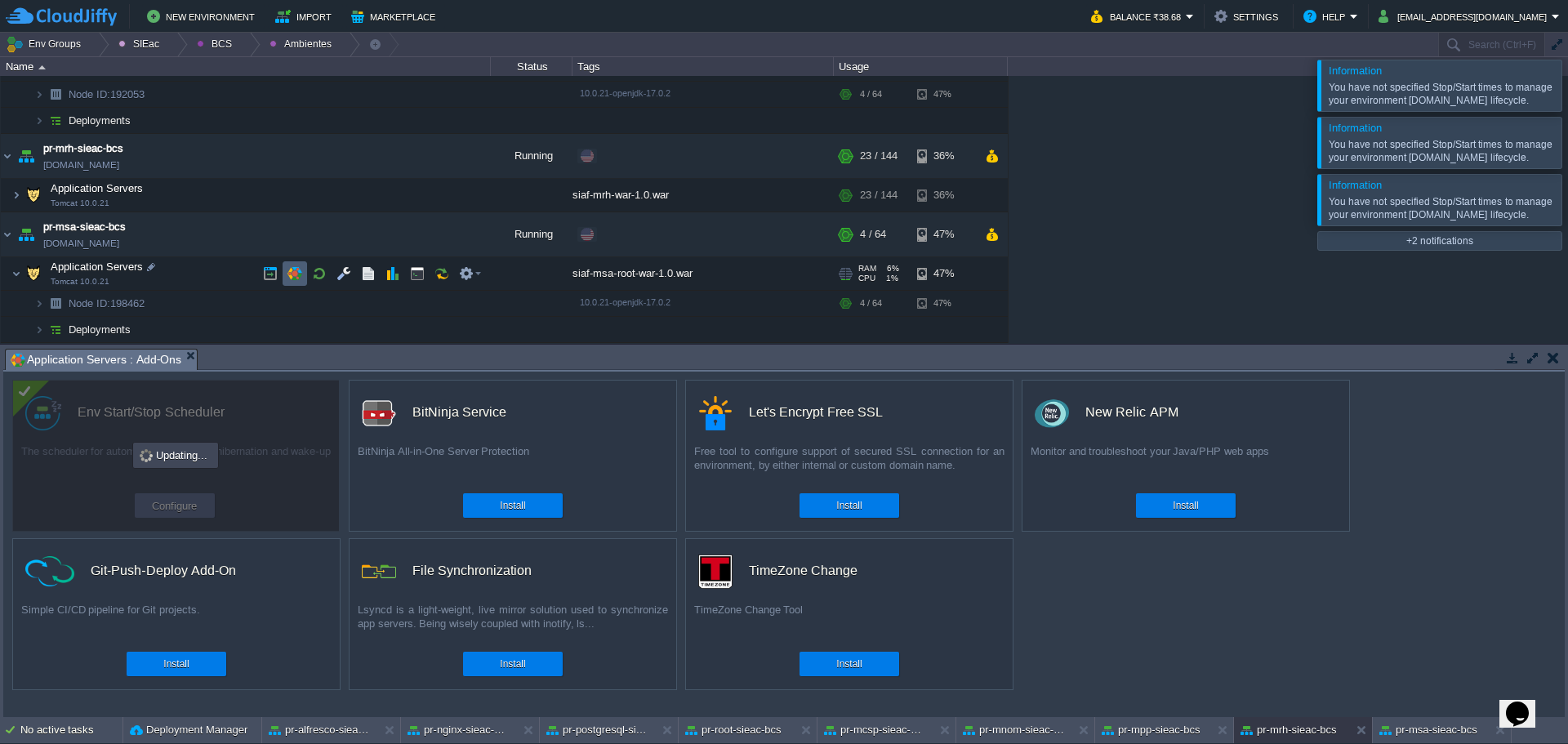
click at [304, 269] on td at bounding box center [295, 274] width 25 height 25
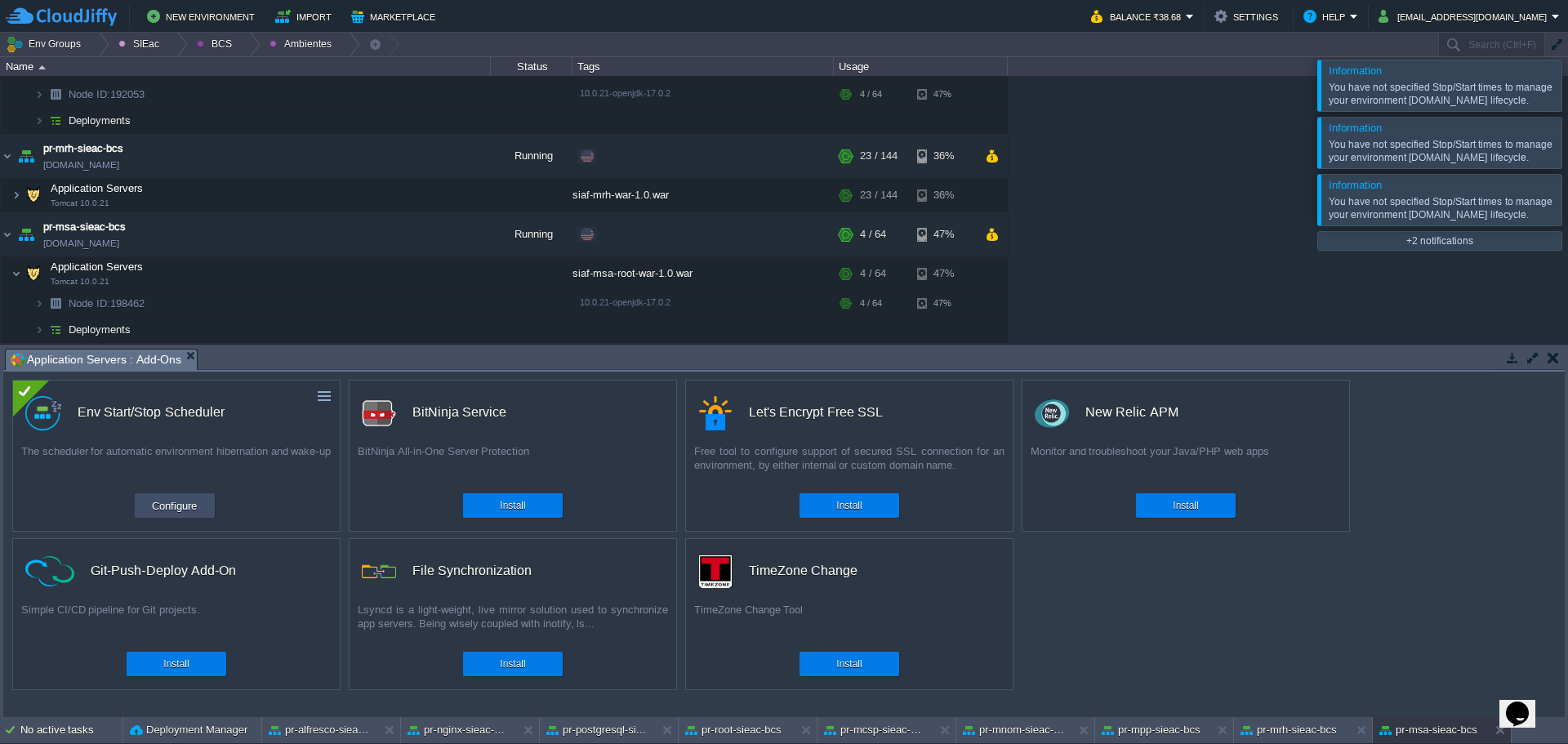
click at [139, 510] on td "Configure" at bounding box center [175, 506] width 80 height 25
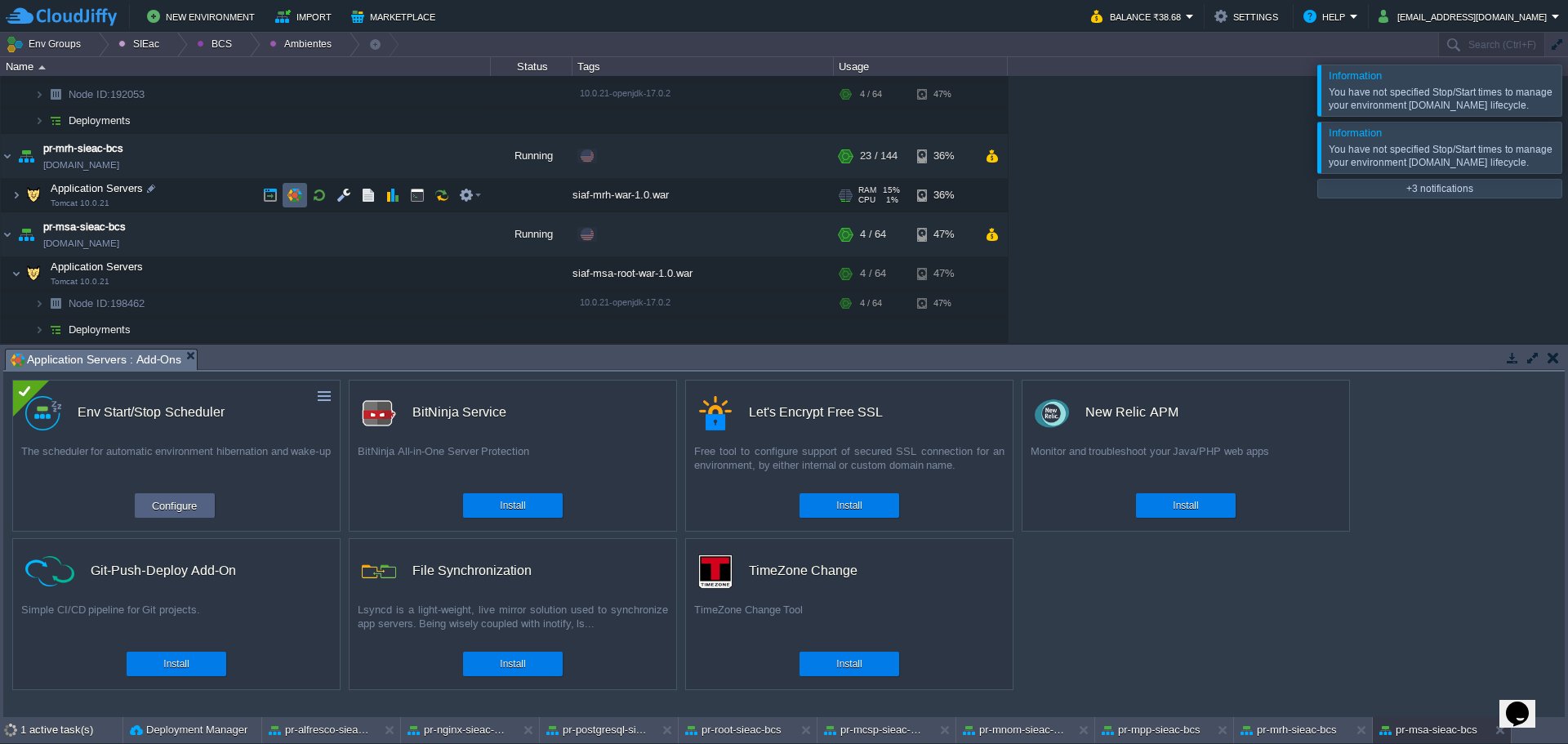
click at [286, 200] on td at bounding box center [295, 196] width 25 height 25
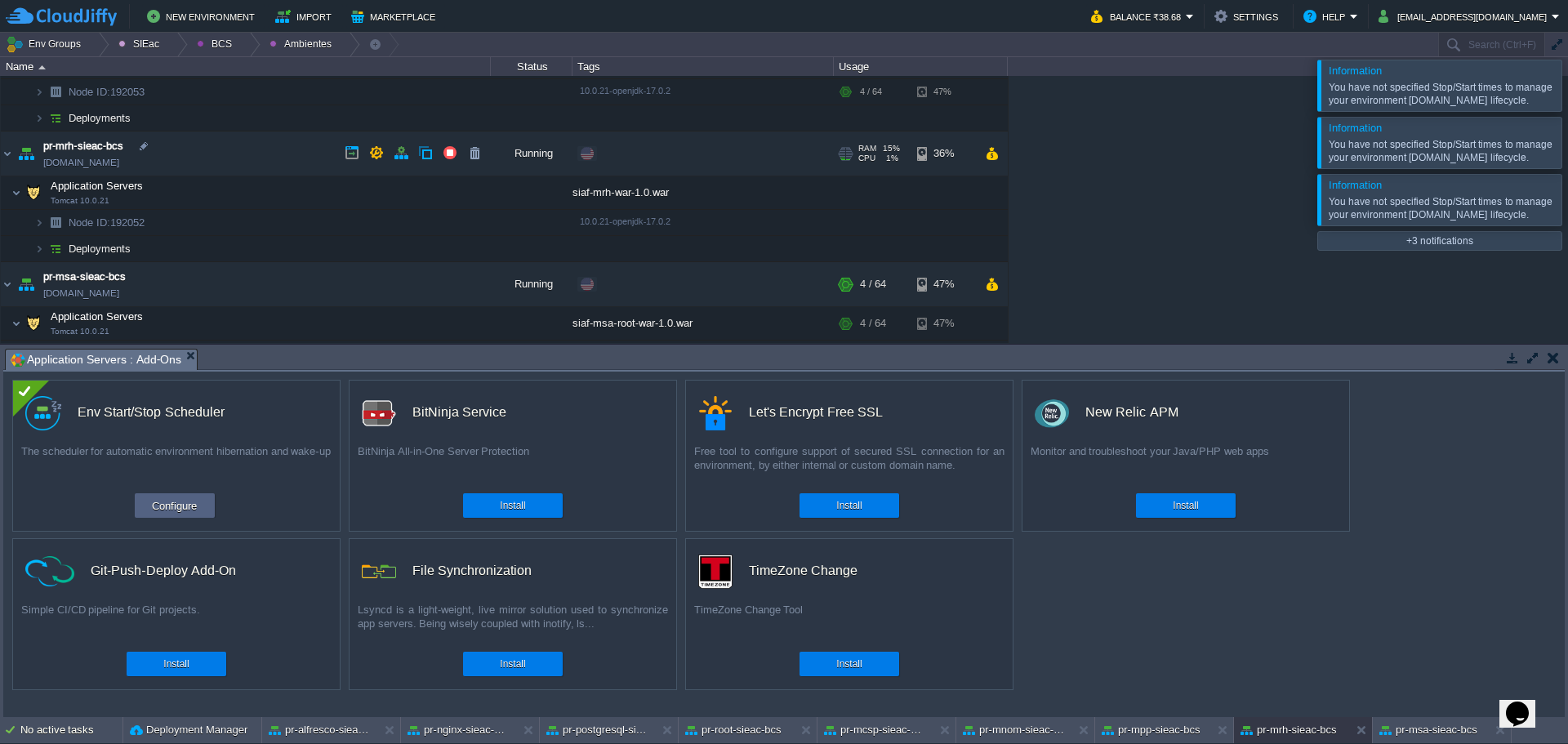
scroll to position [301, 0]
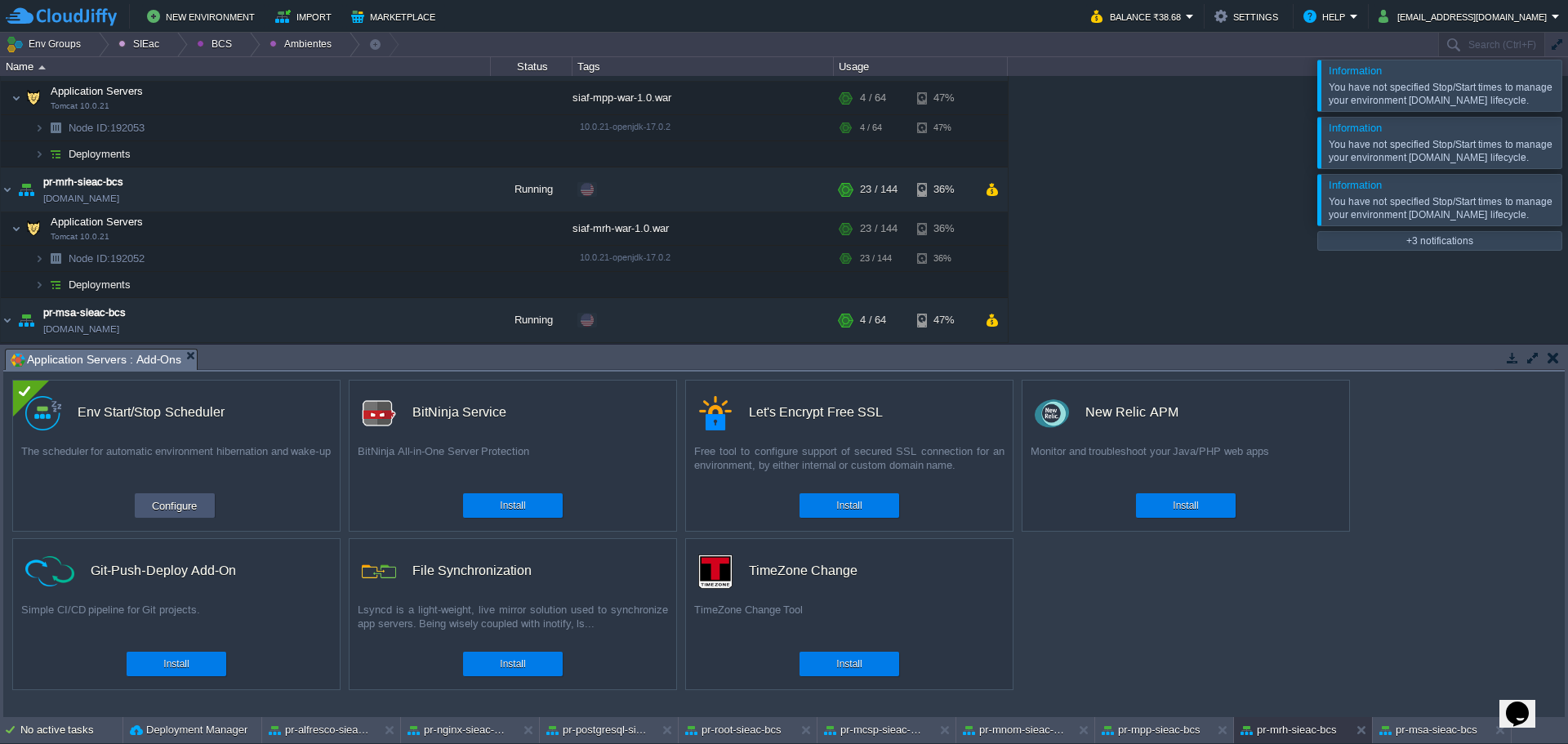
click at [177, 511] on button "Configure" at bounding box center [174, 505] width 54 height 20
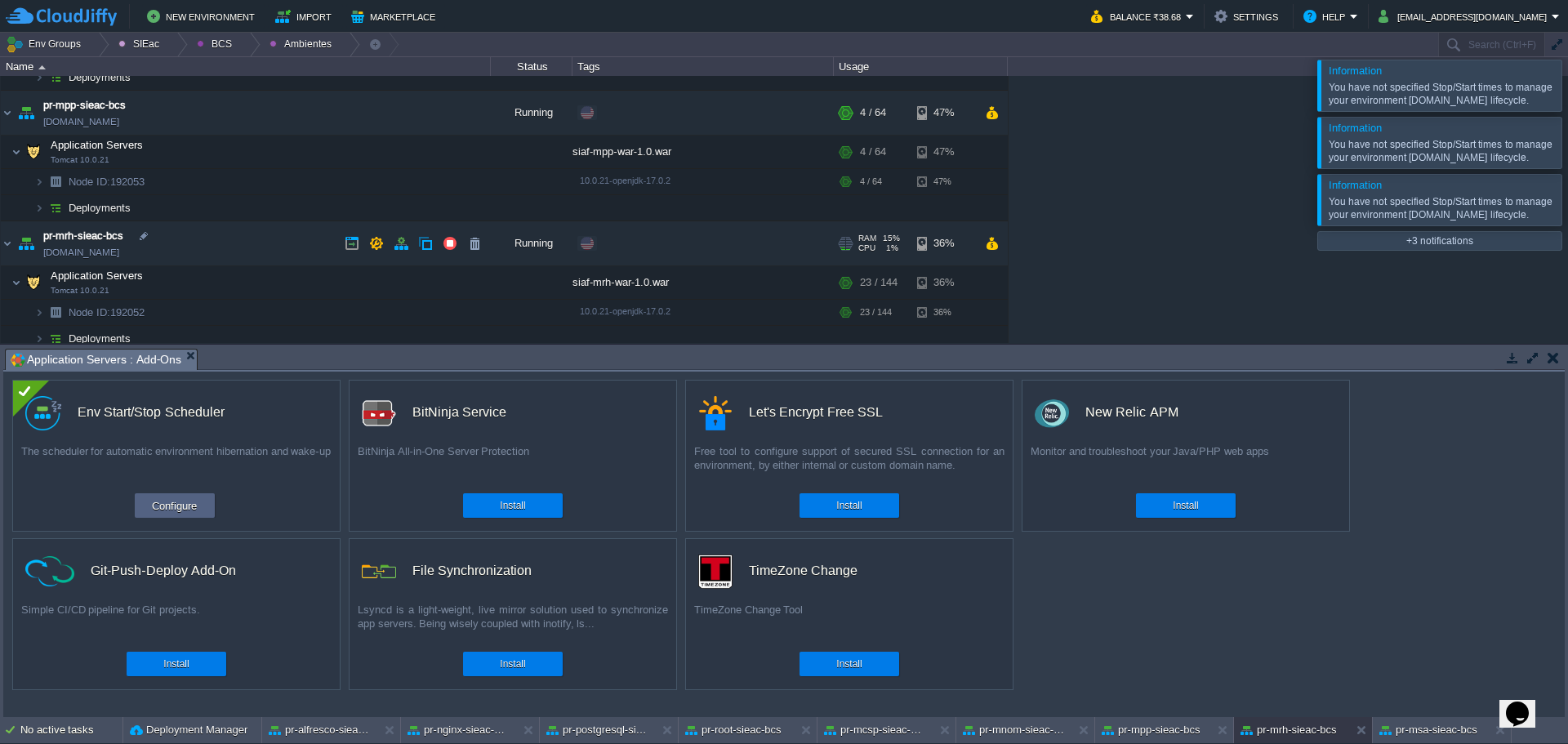
scroll to position [219, 0]
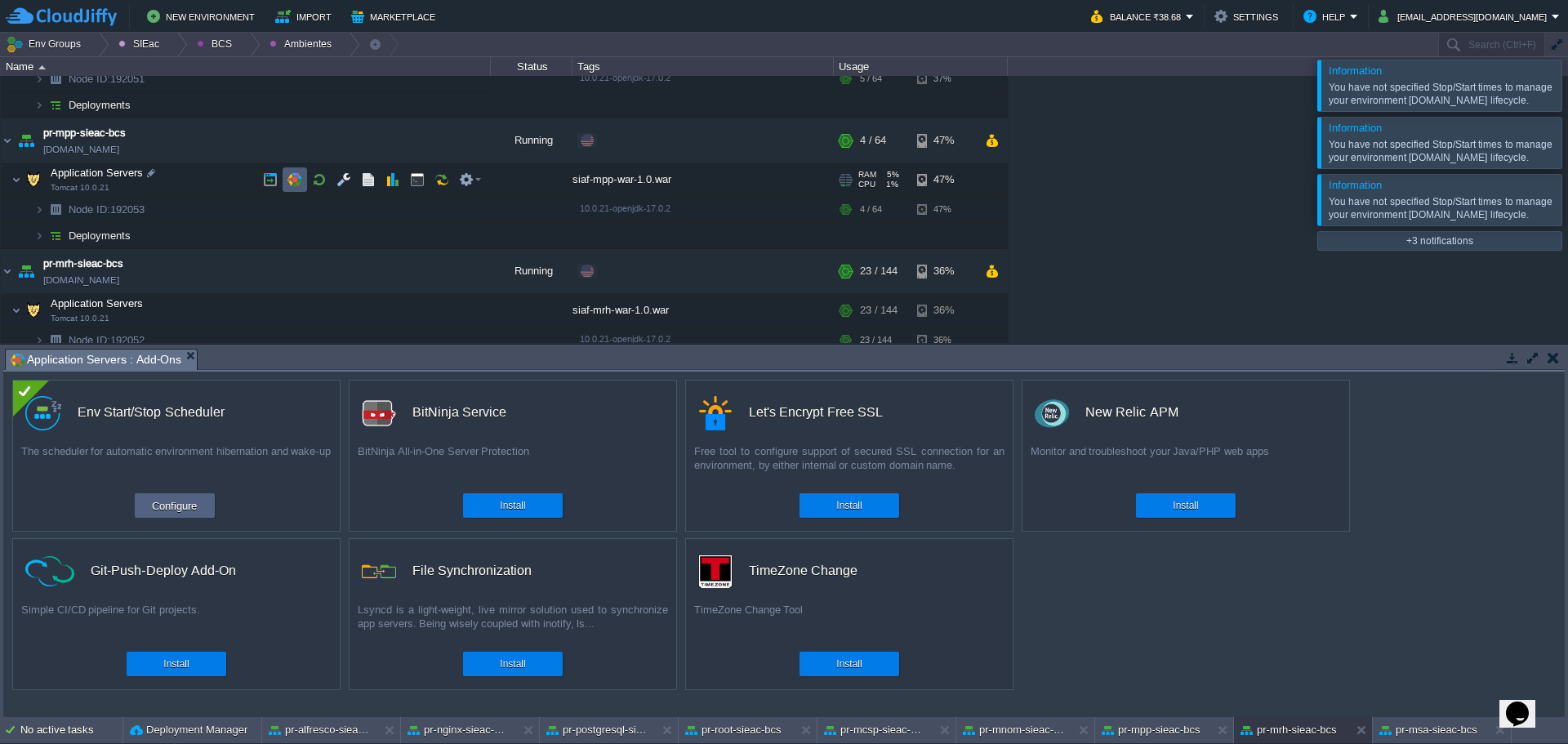
click at [296, 180] on button "button" at bounding box center [294, 179] width 14 height 14
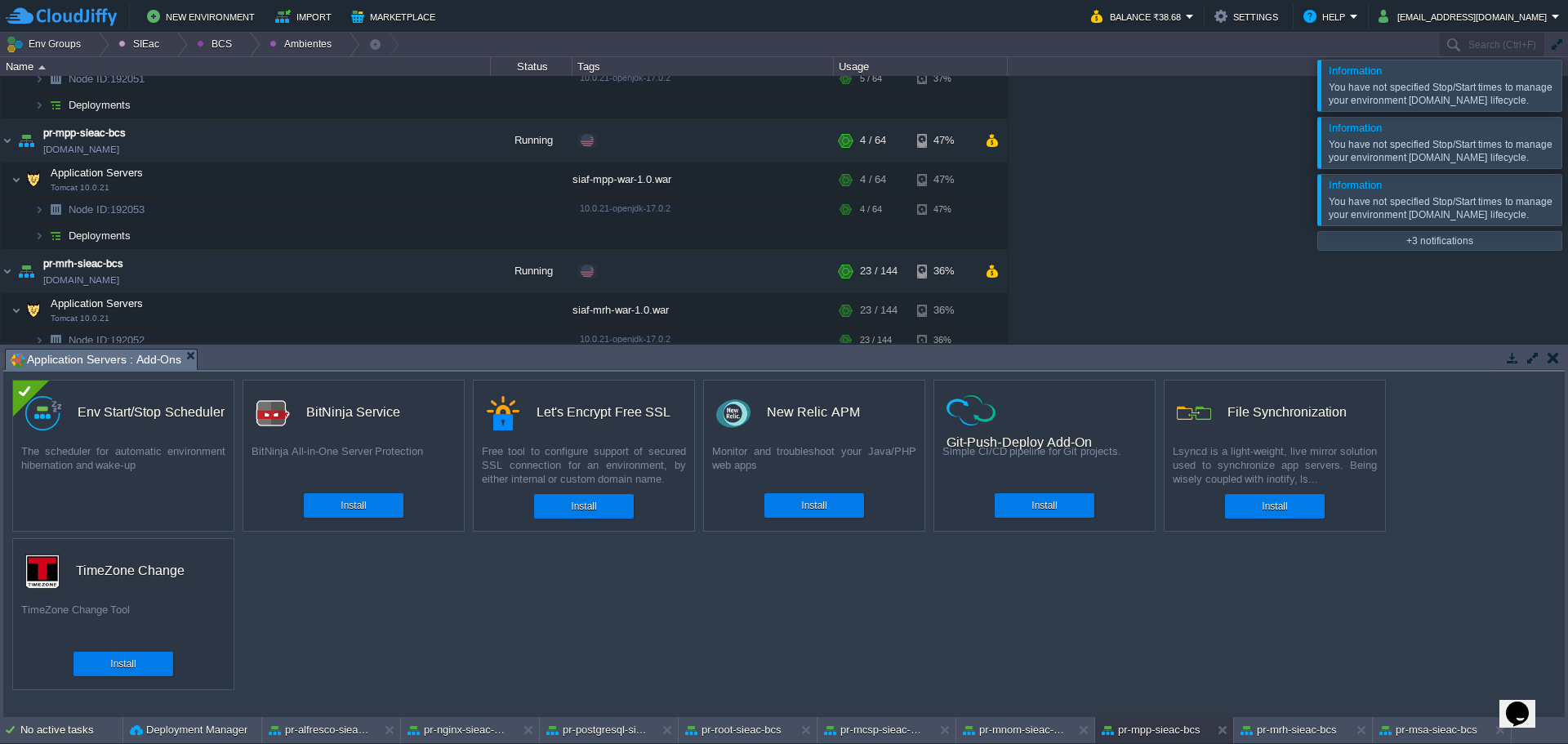
click at [148, 500] on div "custom Env Start/Stop Scheduler The scheduler for automatic environment hiberna…" at bounding box center [123, 456] width 222 height 152
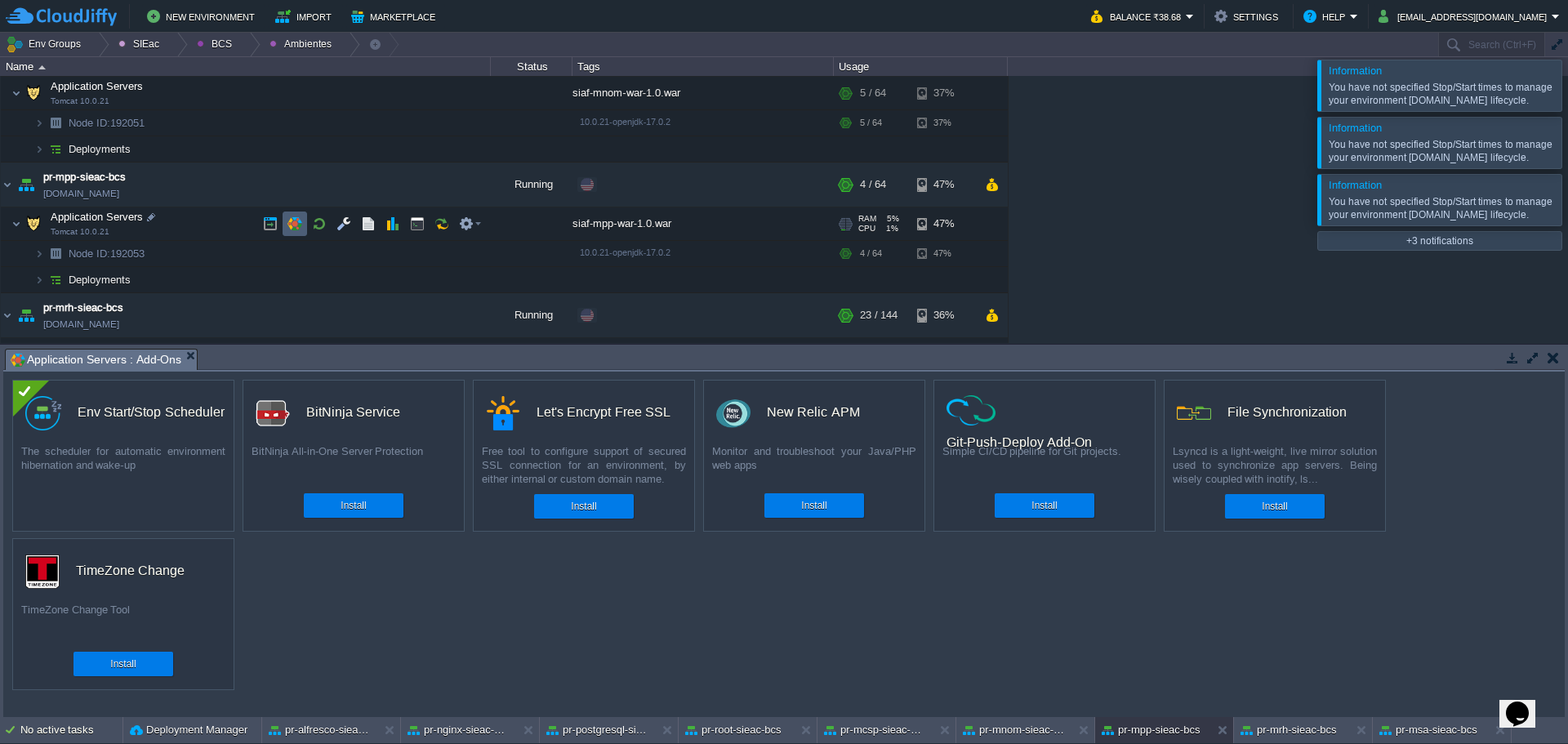
scroll to position [138, 0]
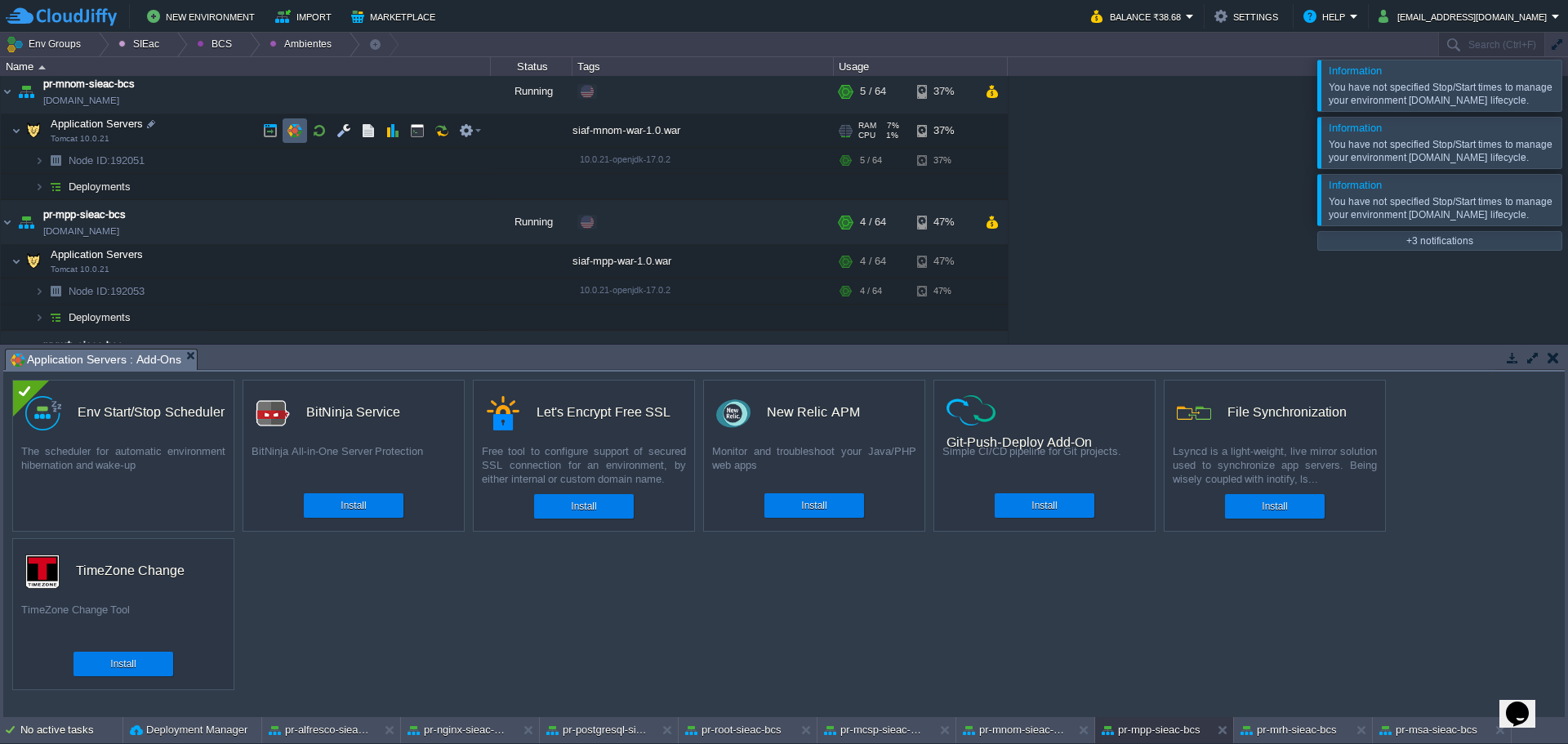
click at [304, 130] on td at bounding box center [295, 131] width 25 height 25
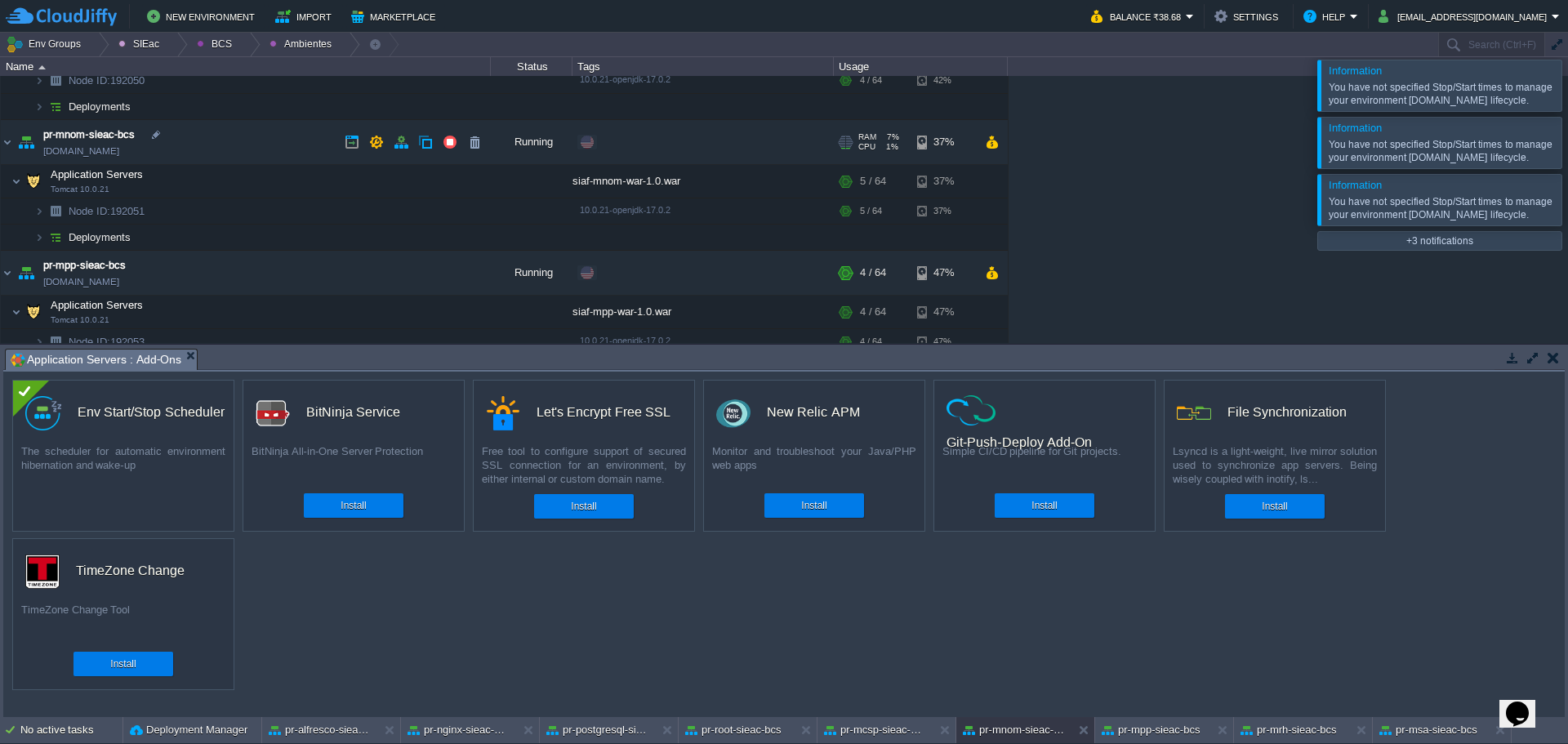
scroll to position [0, 0]
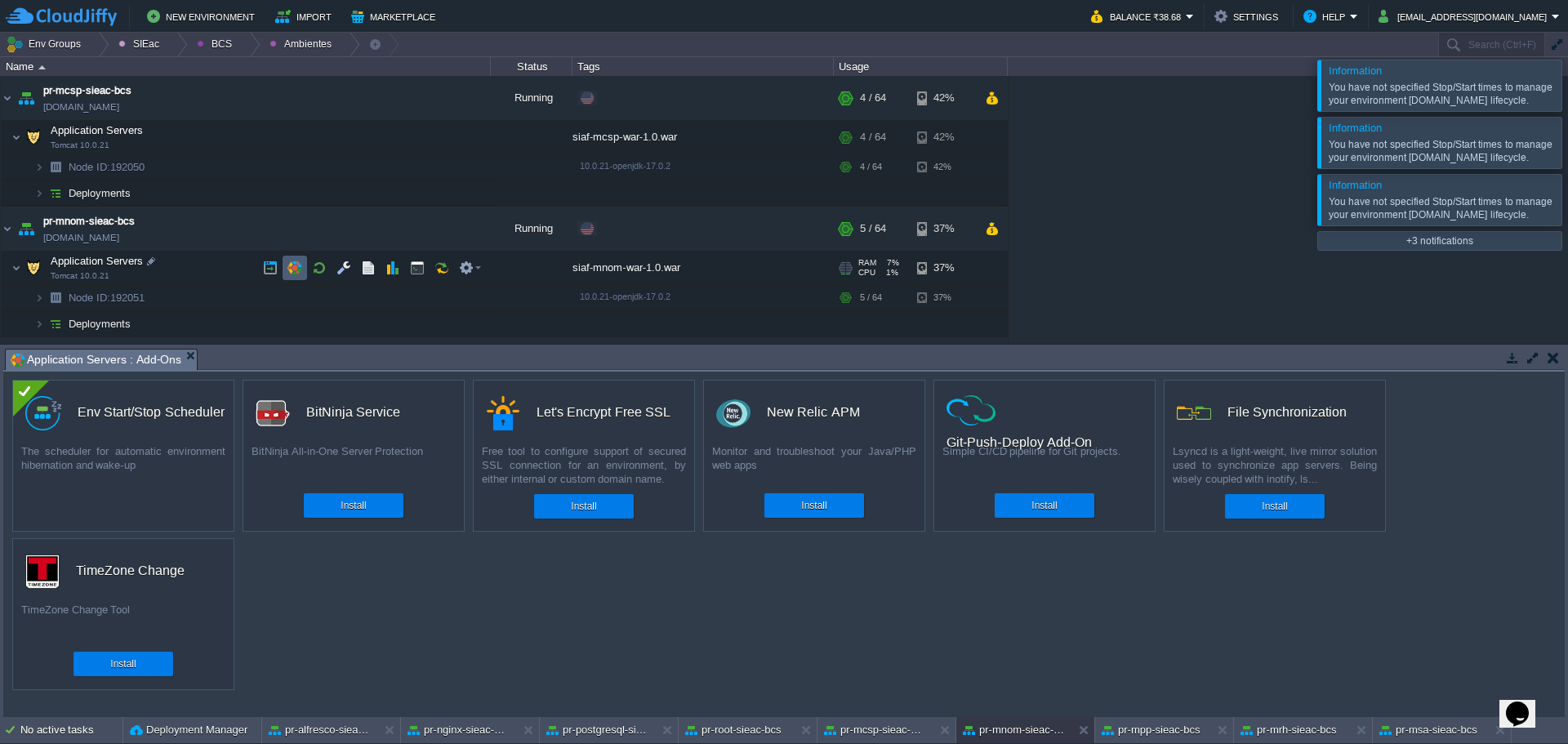
click at [296, 276] on td at bounding box center [295, 268] width 25 height 25
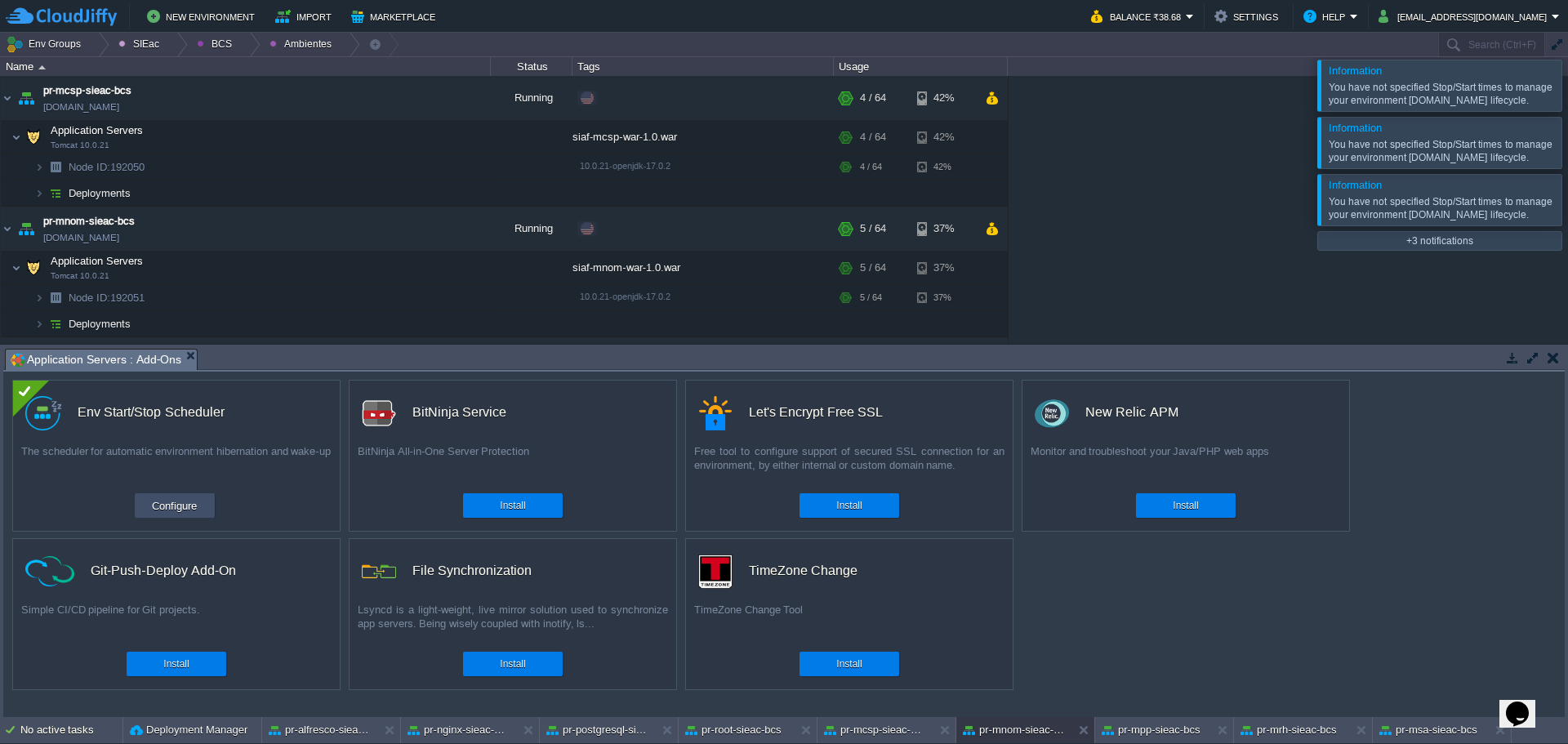
click at [191, 500] on button "Configure" at bounding box center [174, 505] width 54 height 20
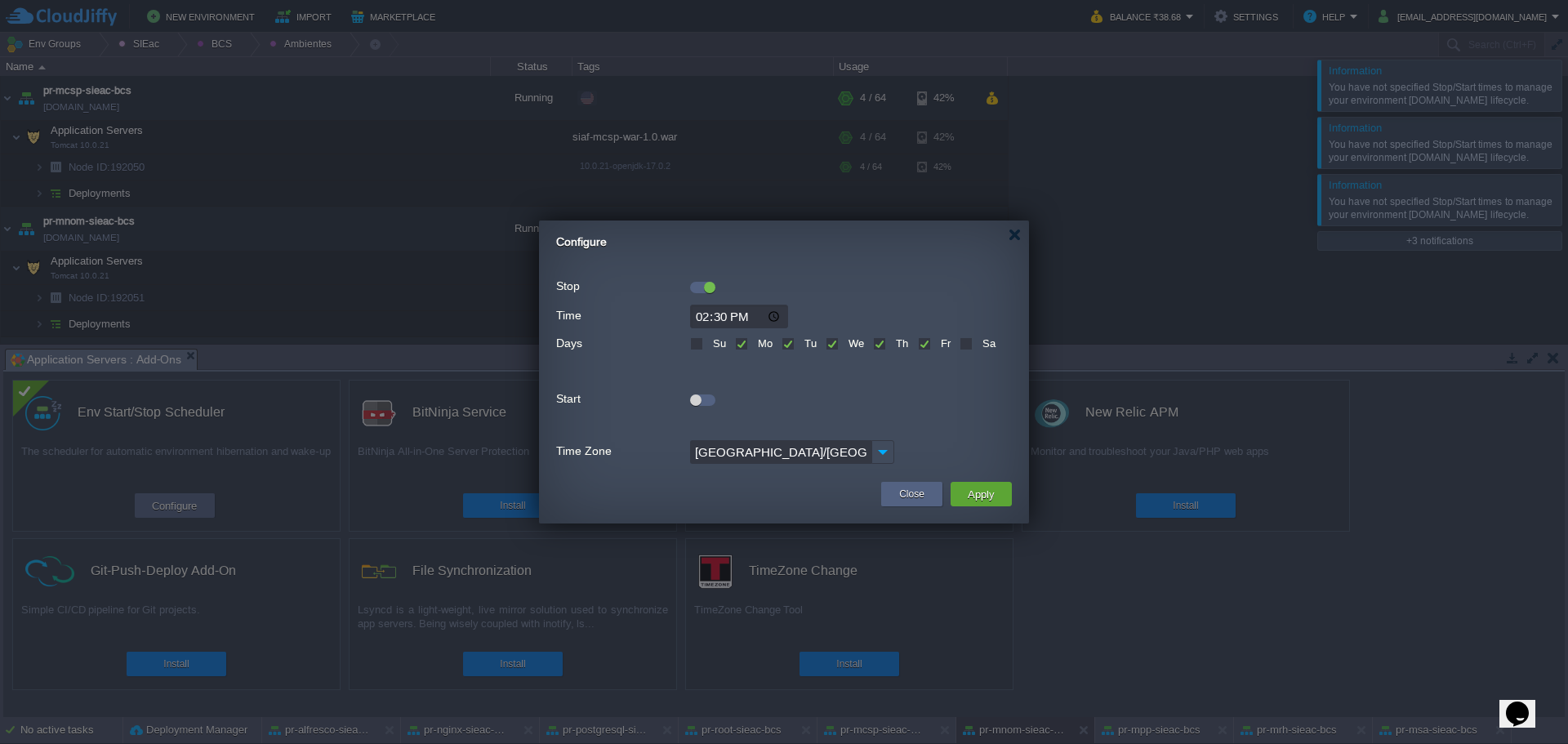
click at [703, 284] on div at bounding box center [703, 287] width 26 height 11
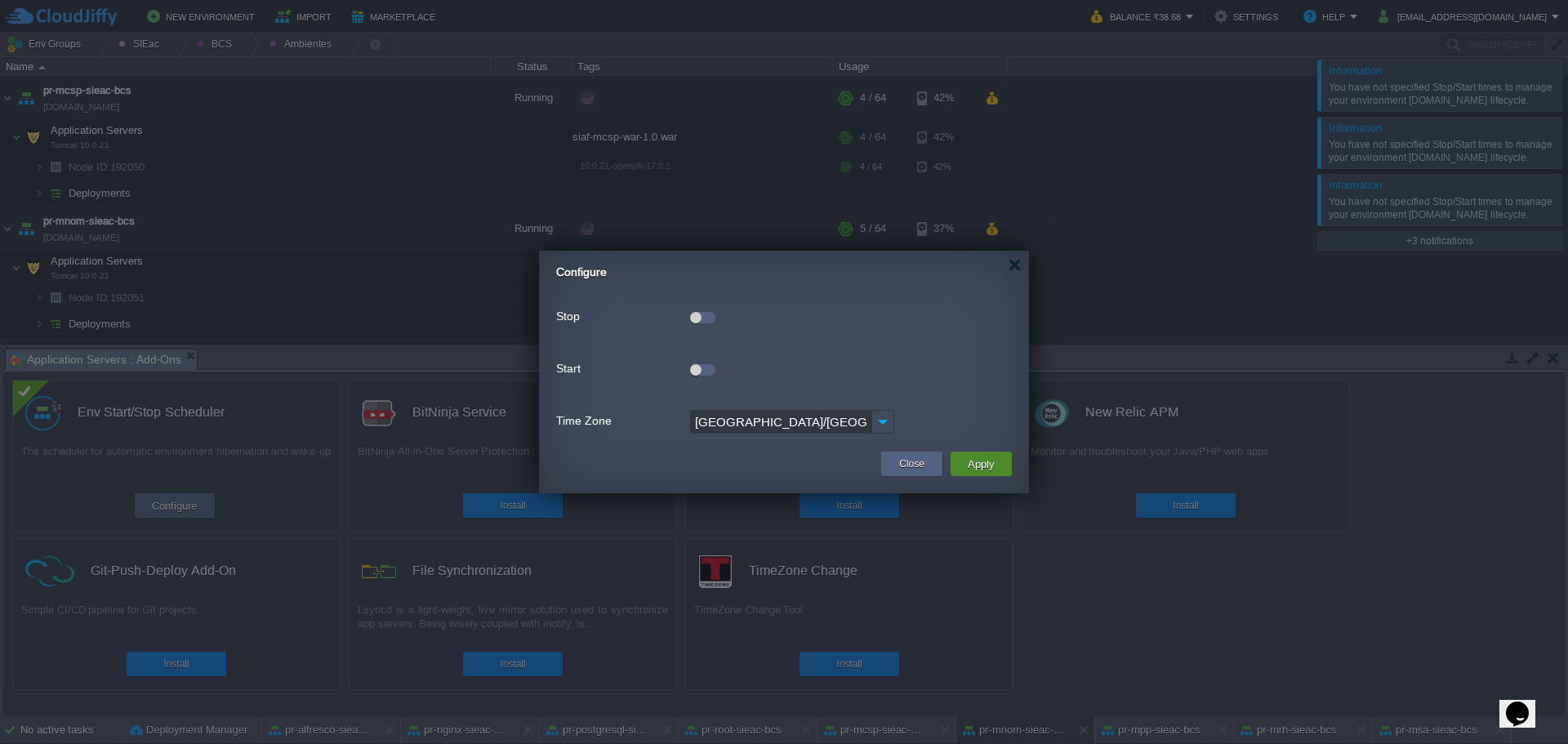
click at [975, 460] on button "Apply" at bounding box center [981, 464] width 36 height 20
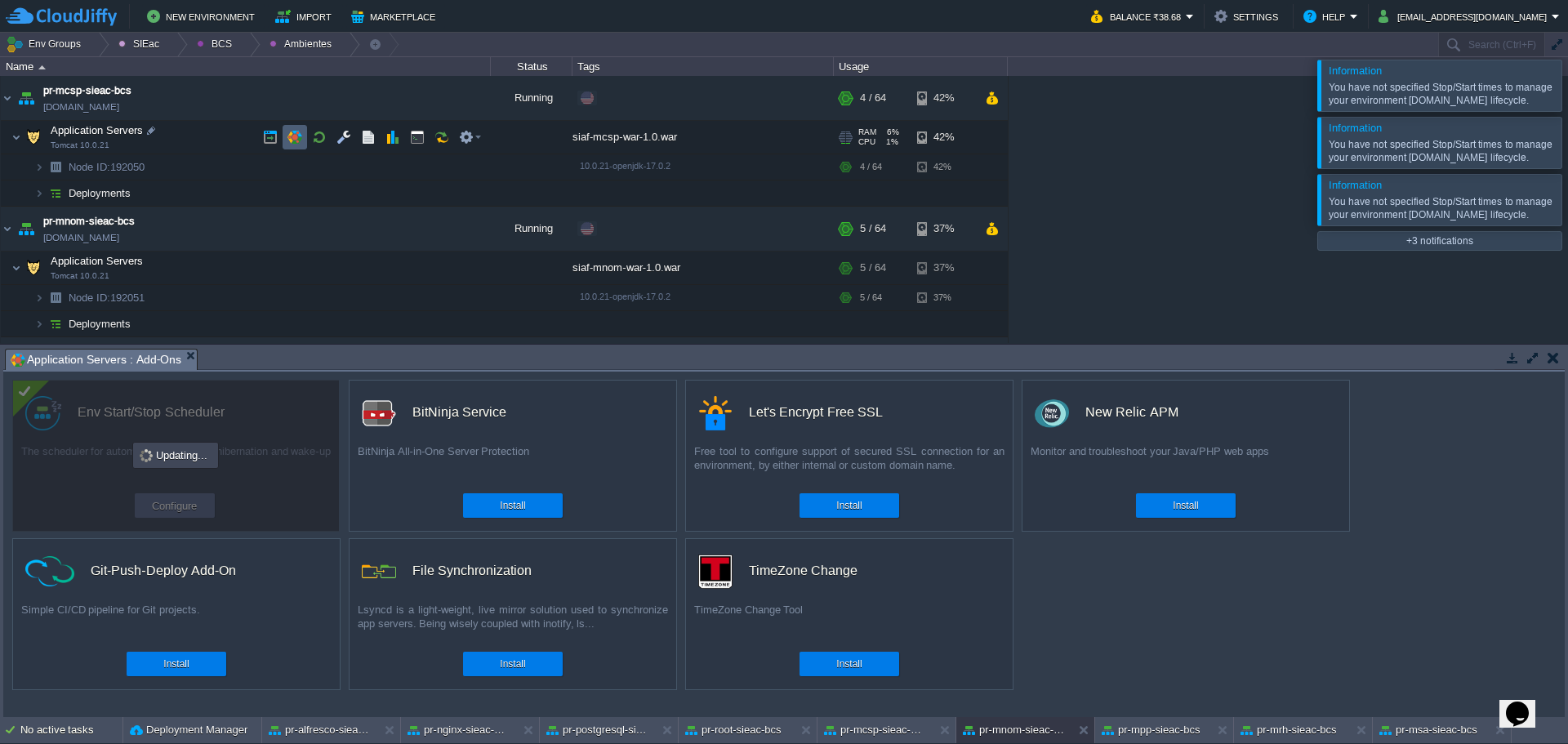
click at [286, 138] on td at bounding box center [295, 138] width 25 height 25
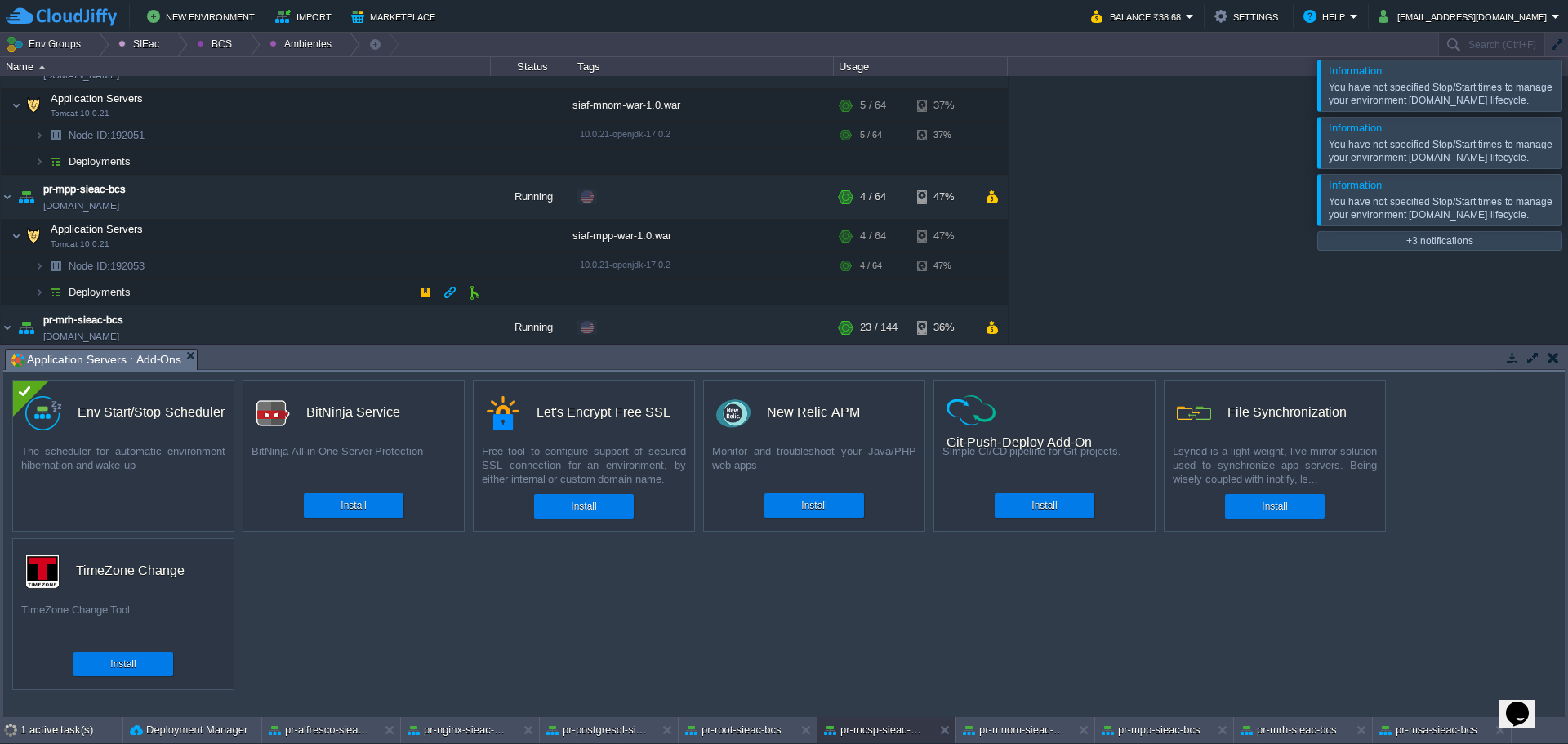
scroll to position [163, 0]
click at [979, 721] on div "pr-mnom-sieac-bcs" at bounding box center [1014, 730] width 116 height 26
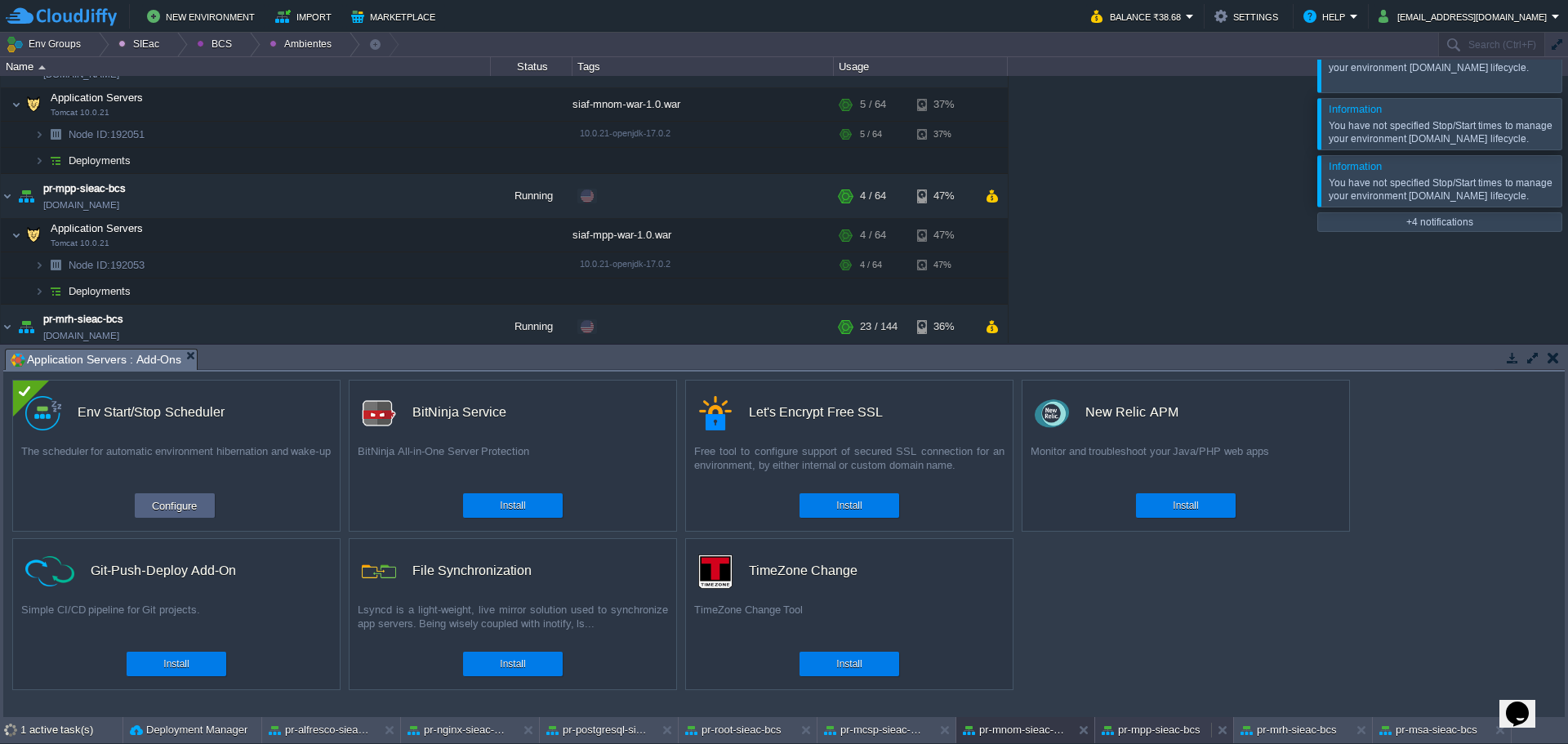
click at [1153, 733] on button "pr-mpp-sieac-bcs" at bounding box center [1151, 730] width 98 height 16
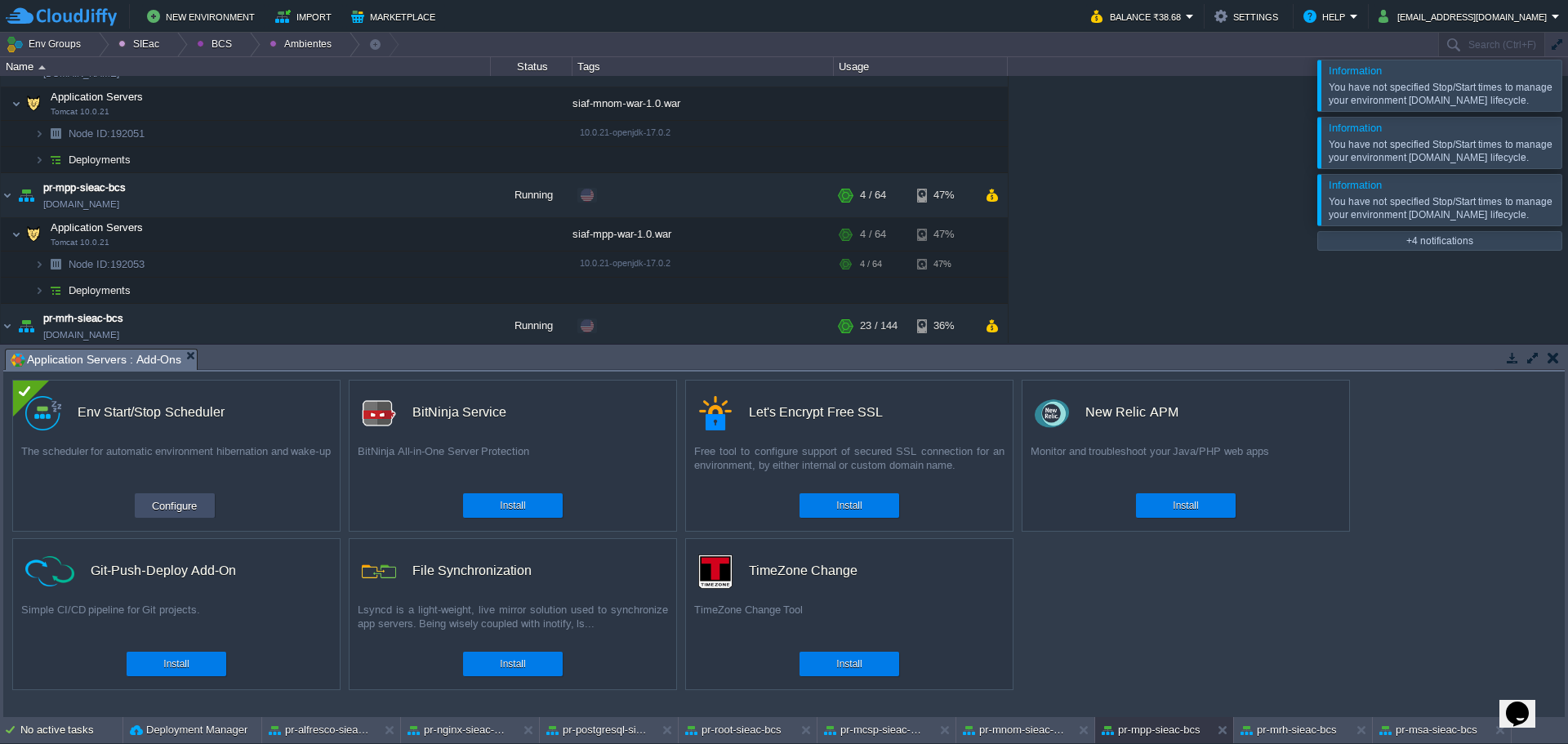
click at [140, 509] on td "Configure" at bounding box center [175, 506] width 80 height 25
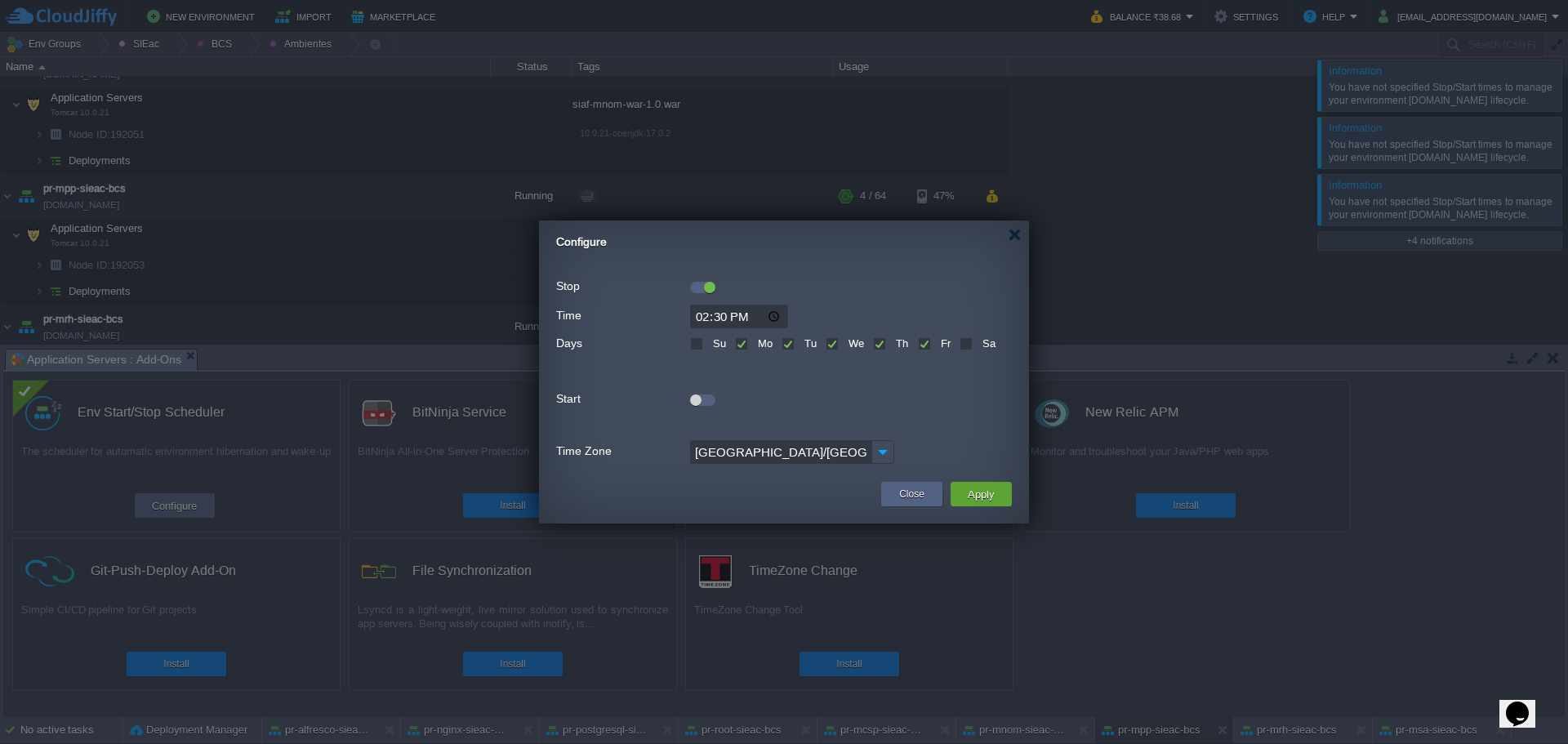
click at [688, 289] on label "Stop" at bounding box center [622, 286] width 133 height 22
click at [707, 287] on div at bounding box center [710, 287] width 11 height 11
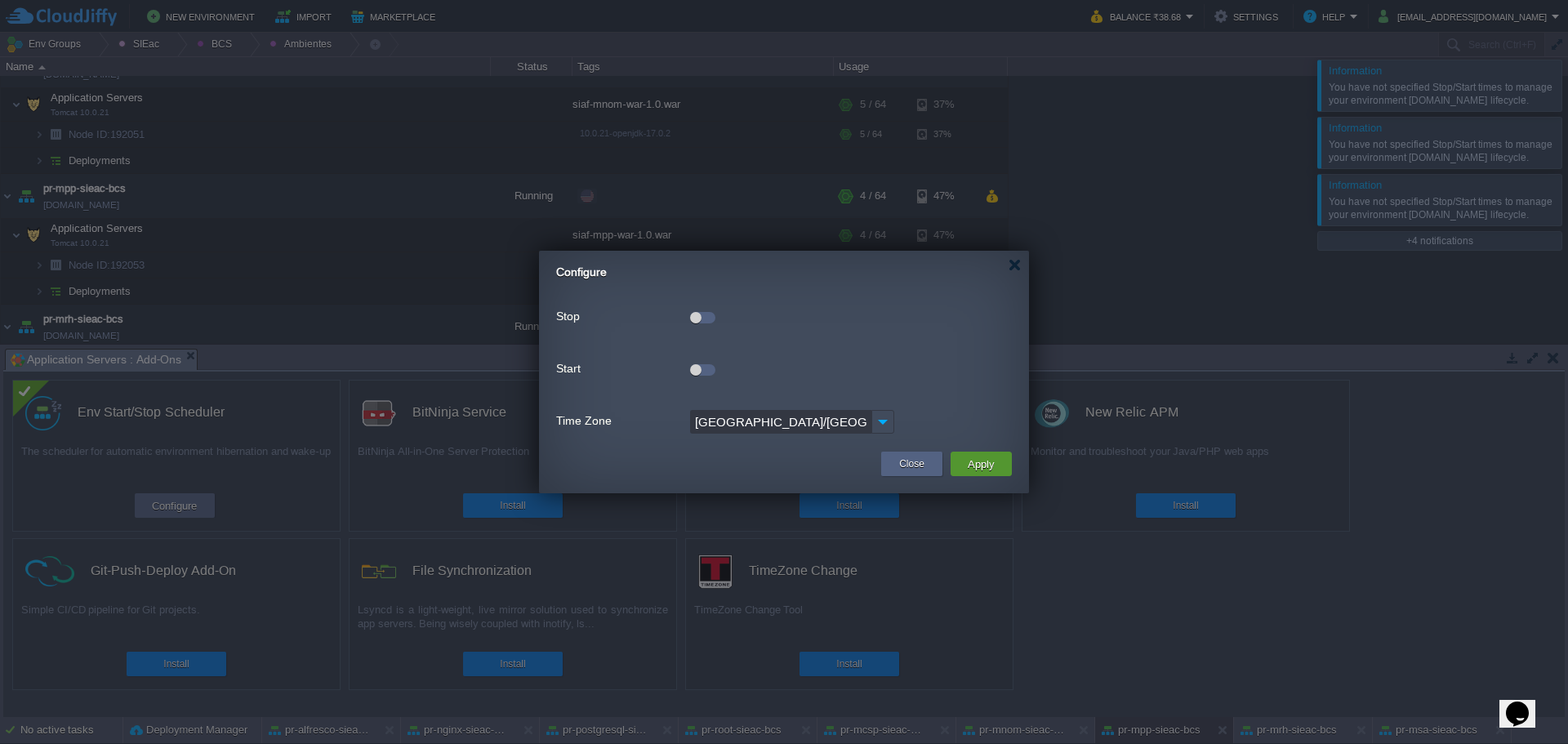
click at [978, 466] on button "Apply" at bounding box center [981, 464] width 36 height 20
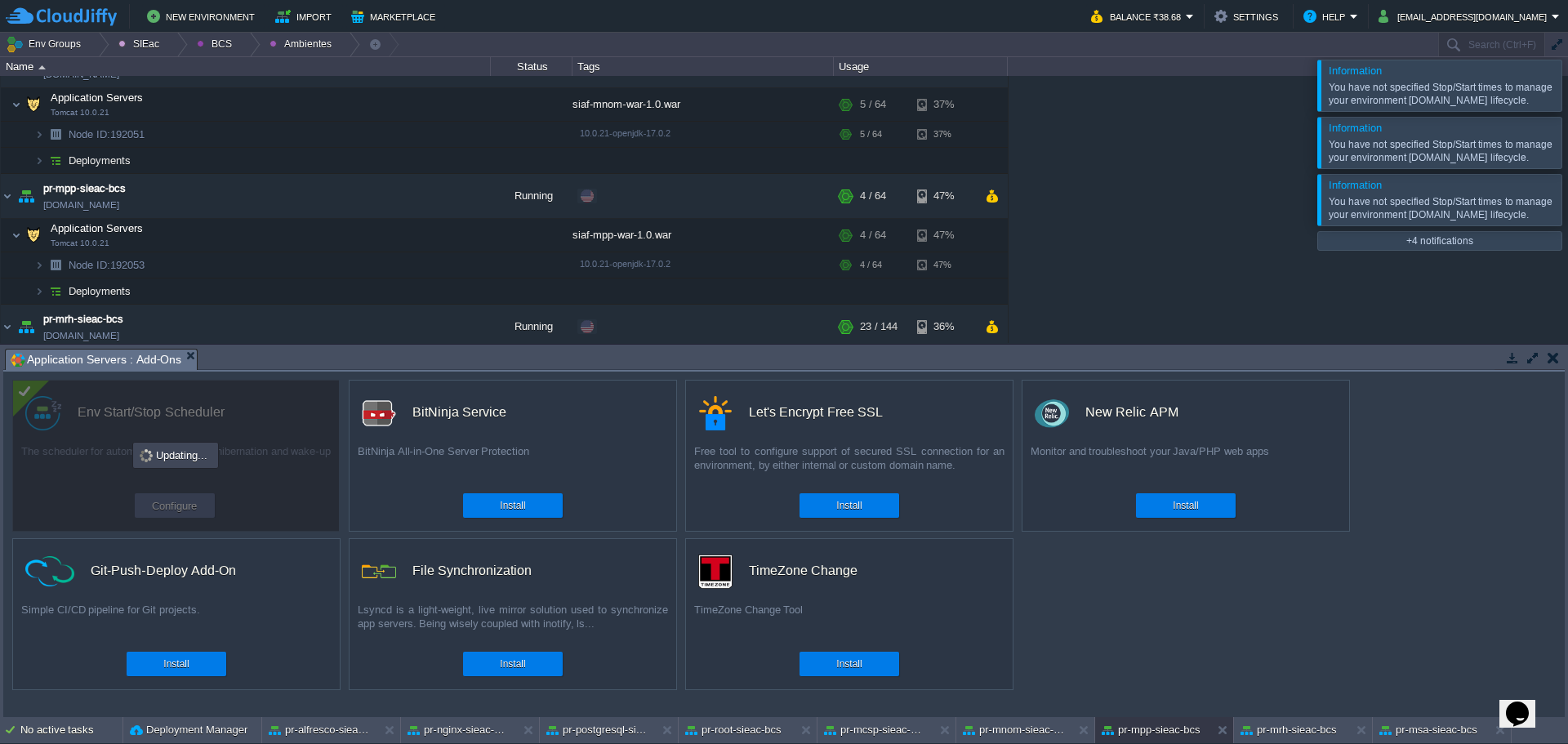
click at [1266, 714] on div "custom Env Start/Stop Scheduler The scheduler for automatic environment hiberna…" at bounding box center [783, 544] width 1561 height 346
drag, startPoint x: 1269, startPoint y: 718, endPoint x: 1273, endPoint y: 736, distance: 18.4
click at [1269, 719] on div "pr-mrh-sieac-bcs" at bounding box center [1291, 730] width 116 height 26
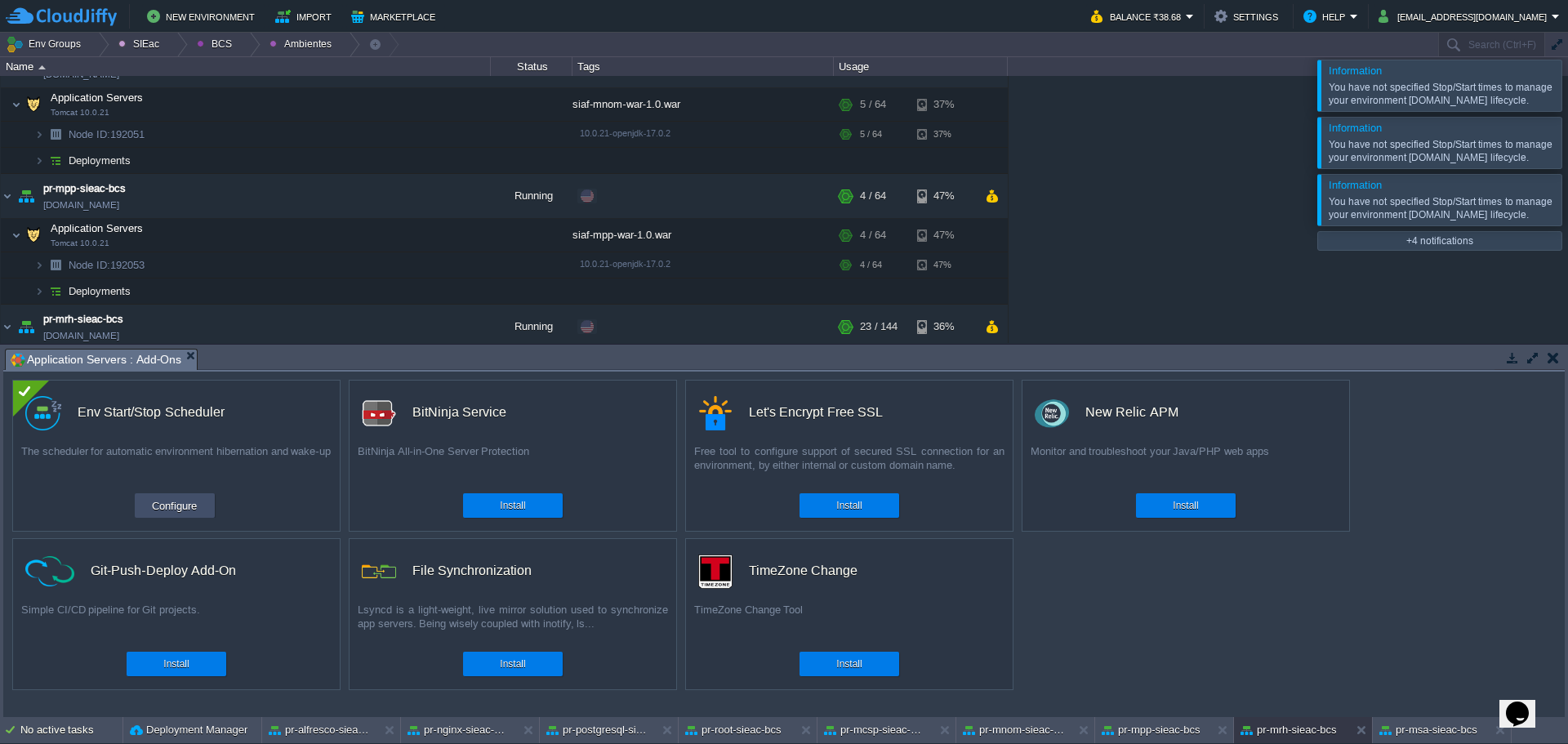
click at [191, 505] on button "Configure" at bounding box center [174, 505] width 54 height 20
click at [1399, 741] on div "pr-msa-sieac-bcs" at bounding box center [1430, 730] width 116 height 26
click at [195, 510] on button "Configure" at bounding box center [174, 505] width 54 height 20
click at [1325, 721] on div "pr-mrh-sieac-bcs" at bounding box center [1291, 730] width 116 height 26
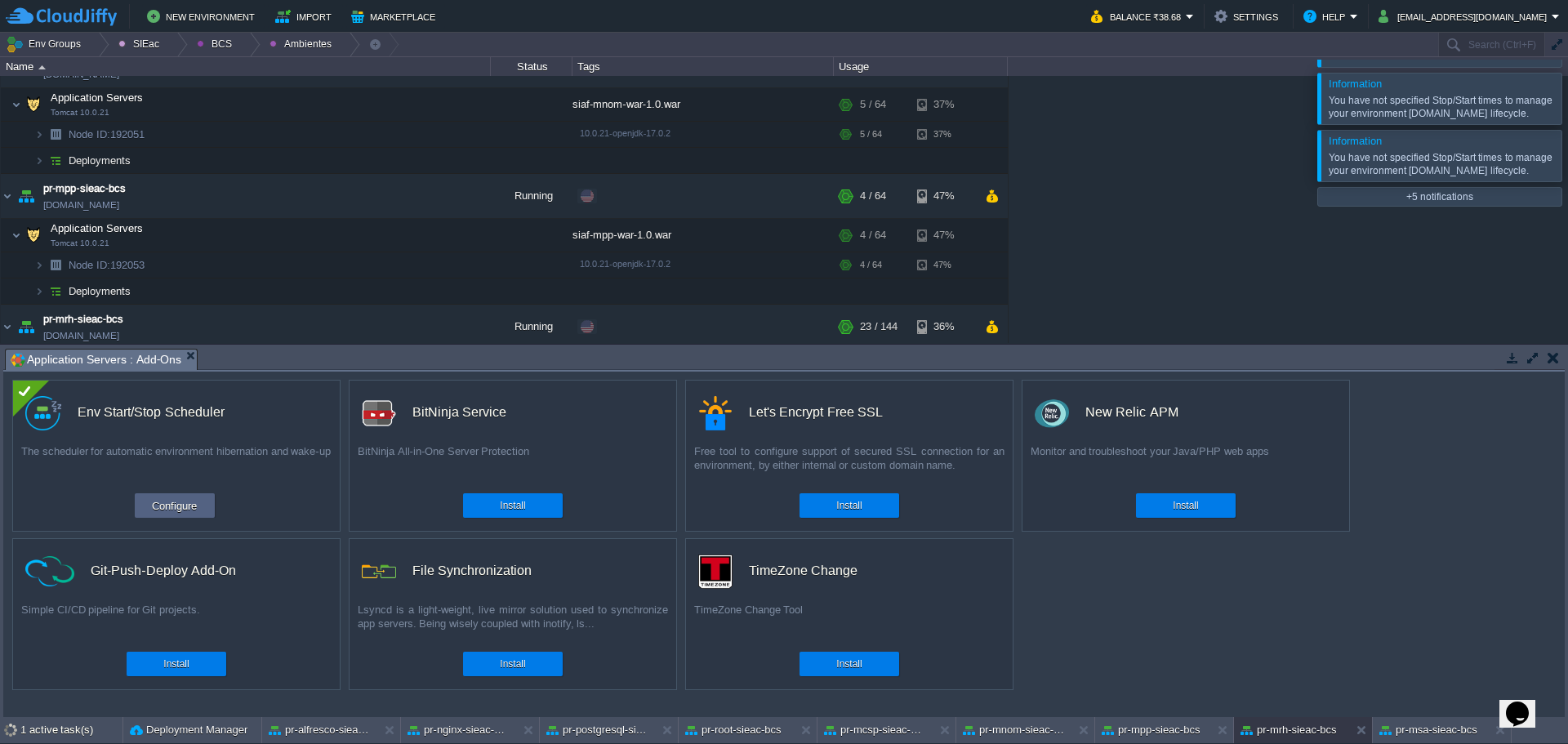
click at [181, 503] on button "Configure" at bounding box center [174, 505] width 54 height 20
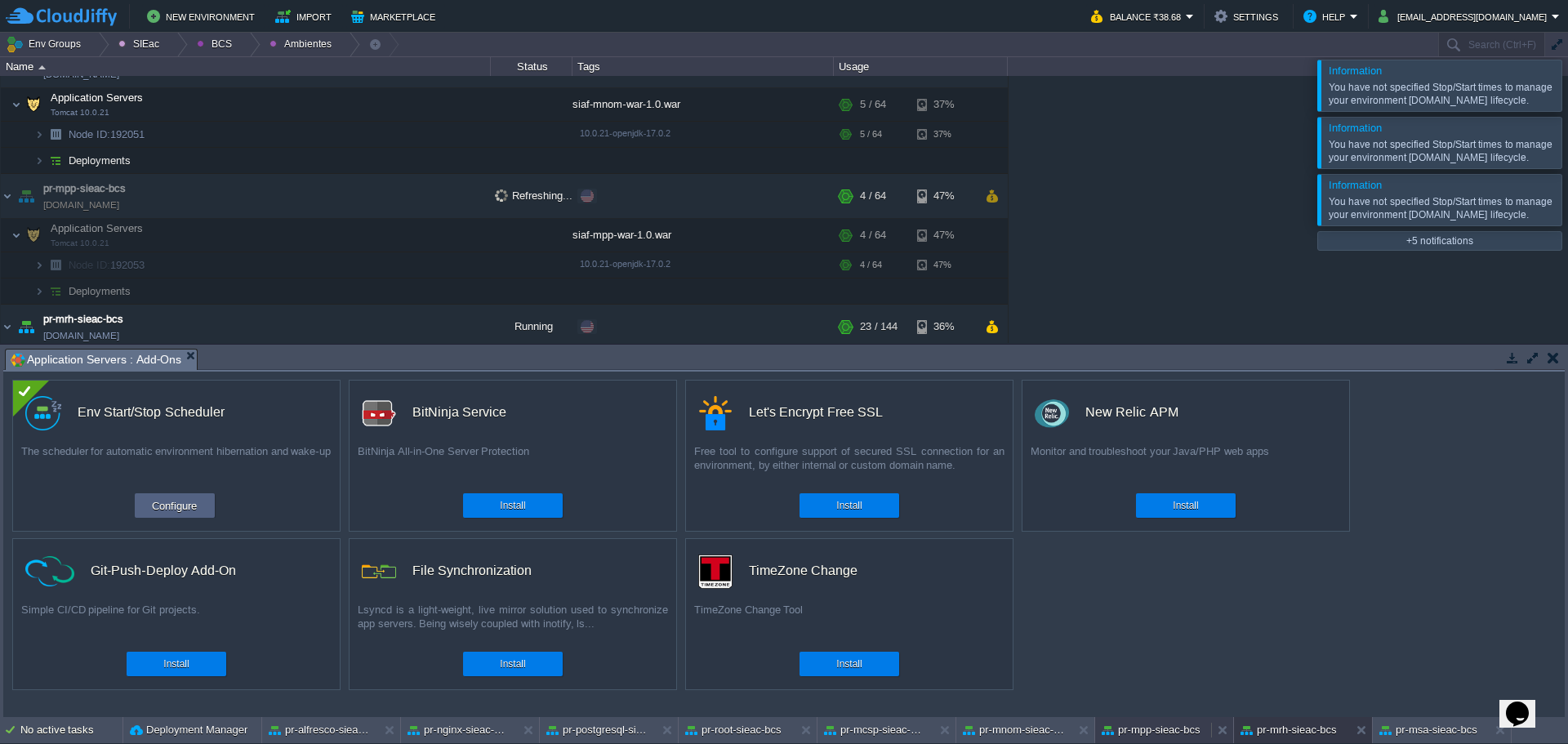
click at [1162, 727] on button "pr-mpp-sieac-bcs" at bounding box center [1151, 730] width 98 height 16
click at [180, 506] on button "Configure" at bounding box center [174, 505] width 54 height 20
click at [1018, 732] on button "pr-mnom-sieac-bcs" at bounding box center [1014, 730] width 103 height 16
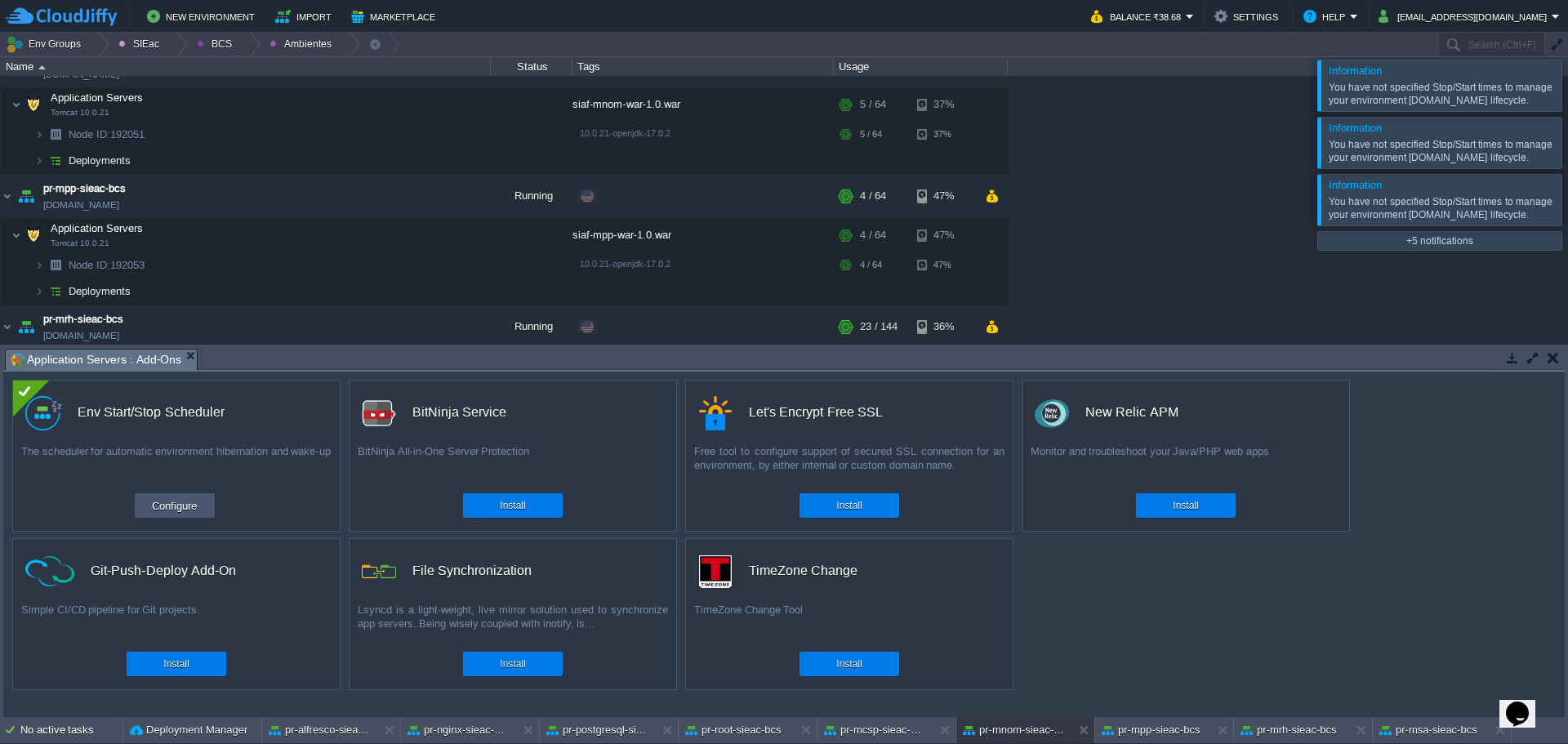
click at [152, 508] on button "Configure" at bounding box center [174, 505] width 54 height 20
click at [844, 722] on button "pr-mcsp-sieac-bcs" at bounding box center [876, 730] width 103 height 16
click at [159, 512] on button "Configure" at bounding box center [174, 505] width 54 height 20
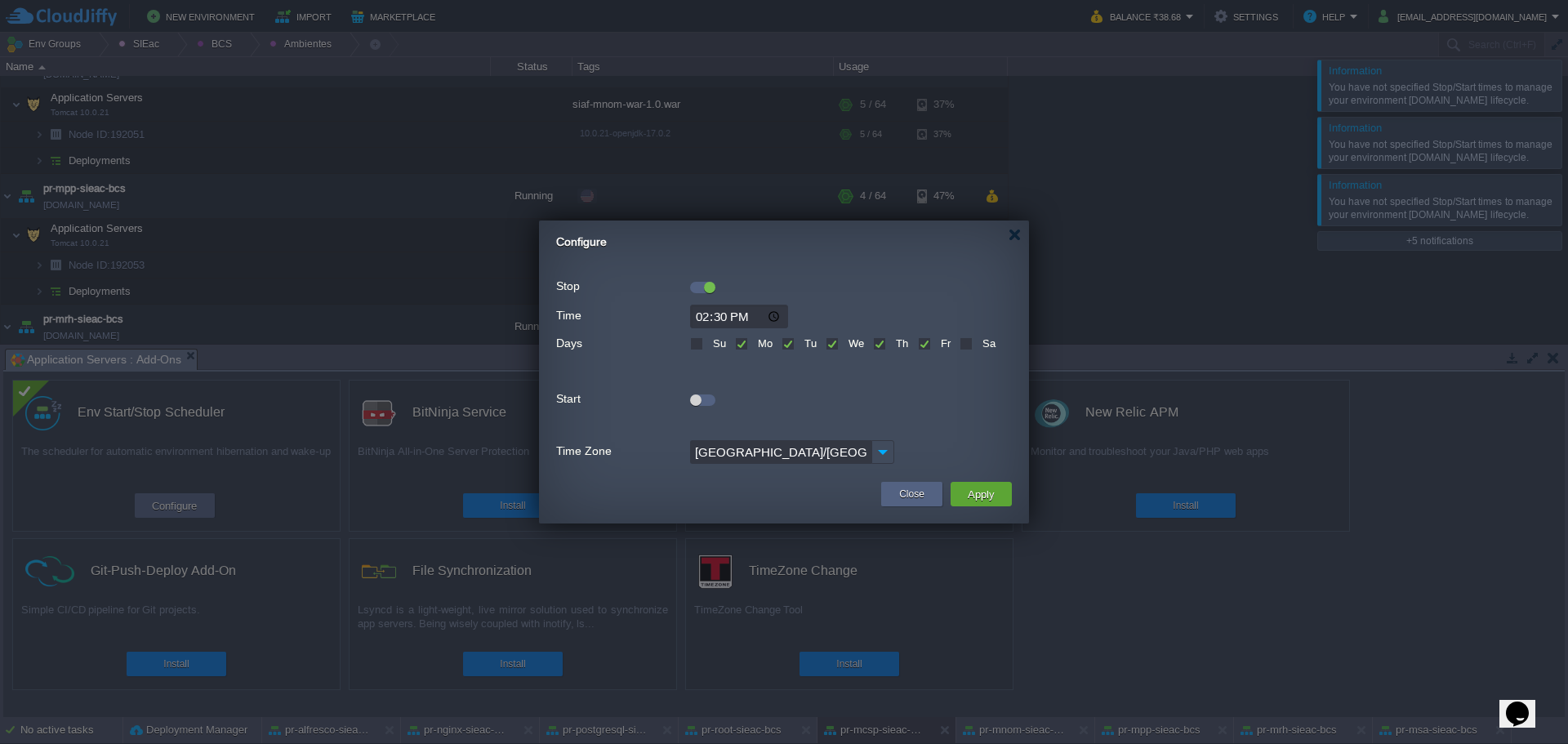
click at [689, 287] on div at bounding box center [783, 284] width 456 height 18
click at [696, 286] on div at bounding box center [703, 287] width 26 height 11
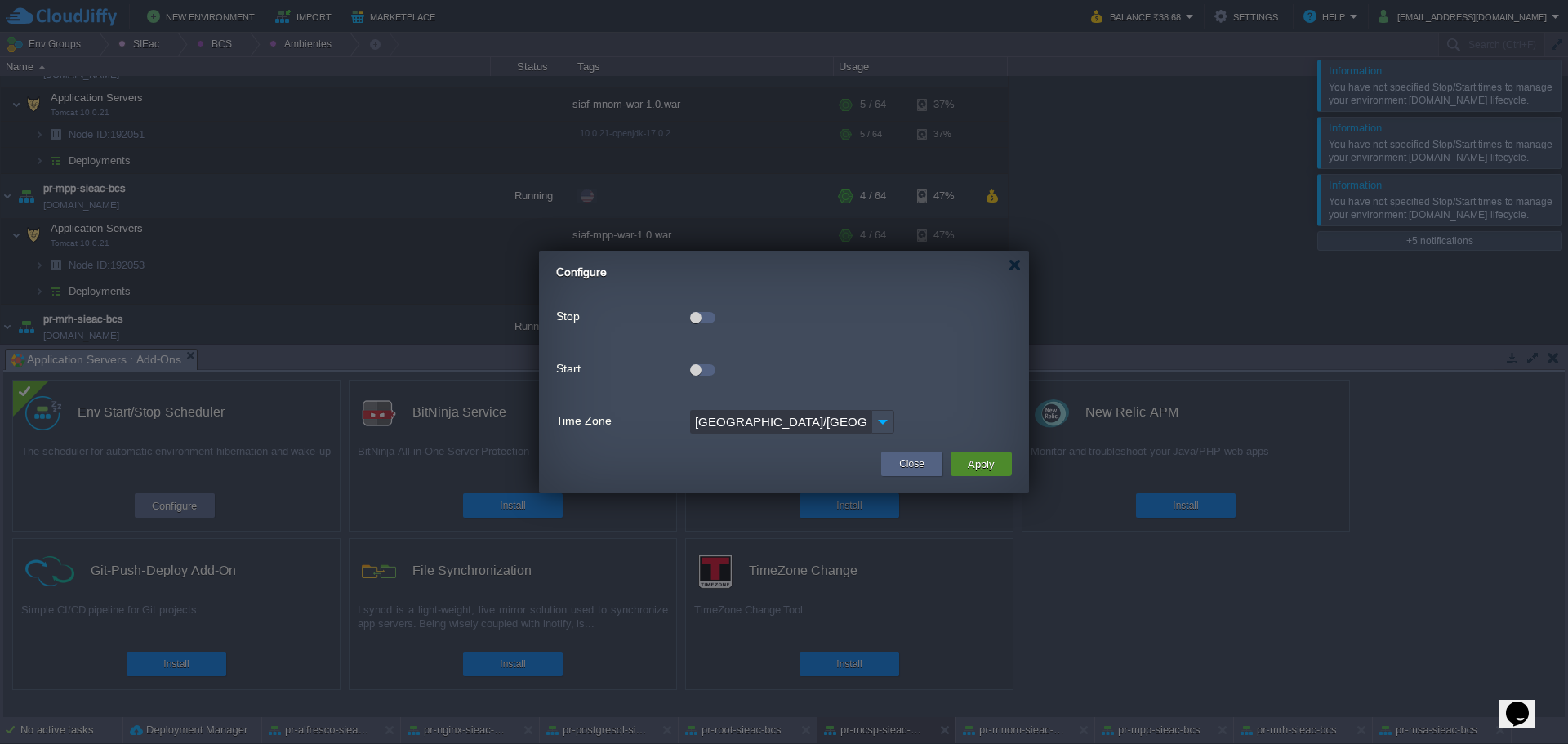
click at [985, 459] on button "Apply" at bounding box center [981, 464] width 36 height 20
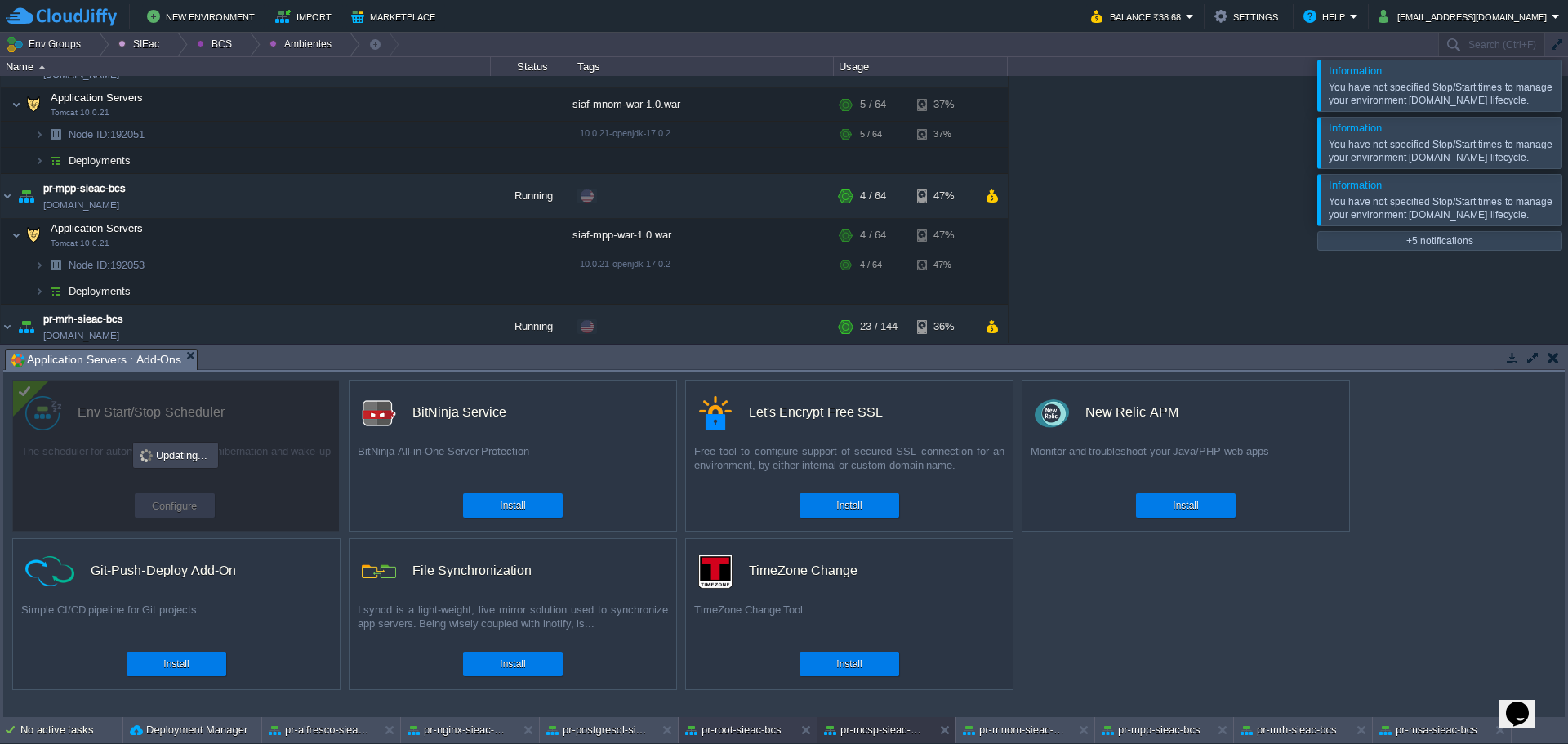
click at [742, 740] on div "pr-root-sieac-bcs" at bounding box center [736, 730] width 116 height 26
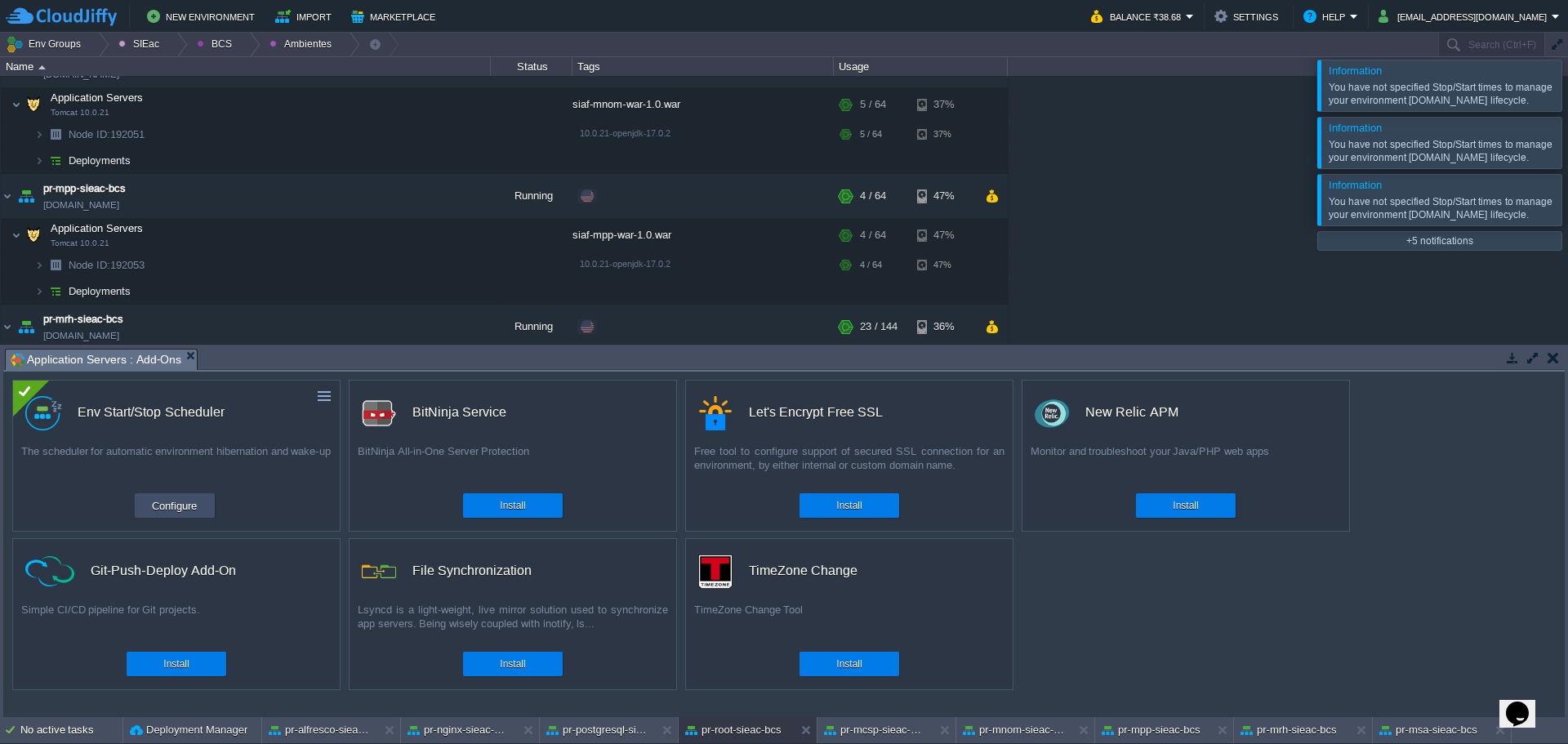
click at [178, 511] on button "Configure" at bounding box center [174, 505] width 54 height 20
click at [594, 733] on button "pr-postgresql-sieac-bcs" at bounding box center [598, 730] width 103 height 16
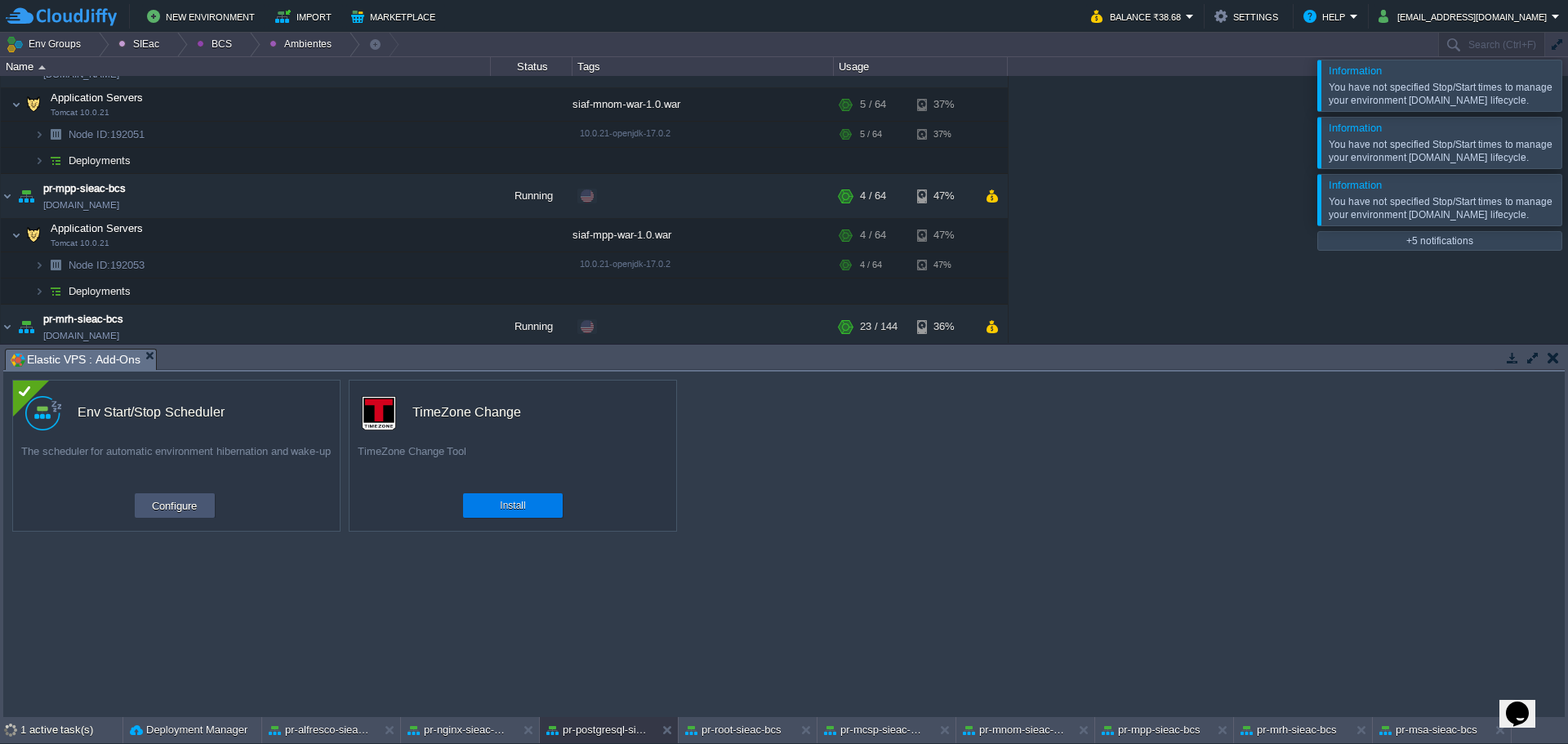
click at [185, 512] on button "Configure" at bounding box center [174, 505] width 54 height 20
click at [504, 718] on div "pr-nginx-sieac-bcs" at bounding box center [458, 730] width 116 height 26
click at [171, 512] on button "Configure" at bounding box center [174, 505] width 54 height 20
click at [300, 736] on button "pr-alfresco-sieac-bcs" at bounding box center [320, 730] width 103 height 16
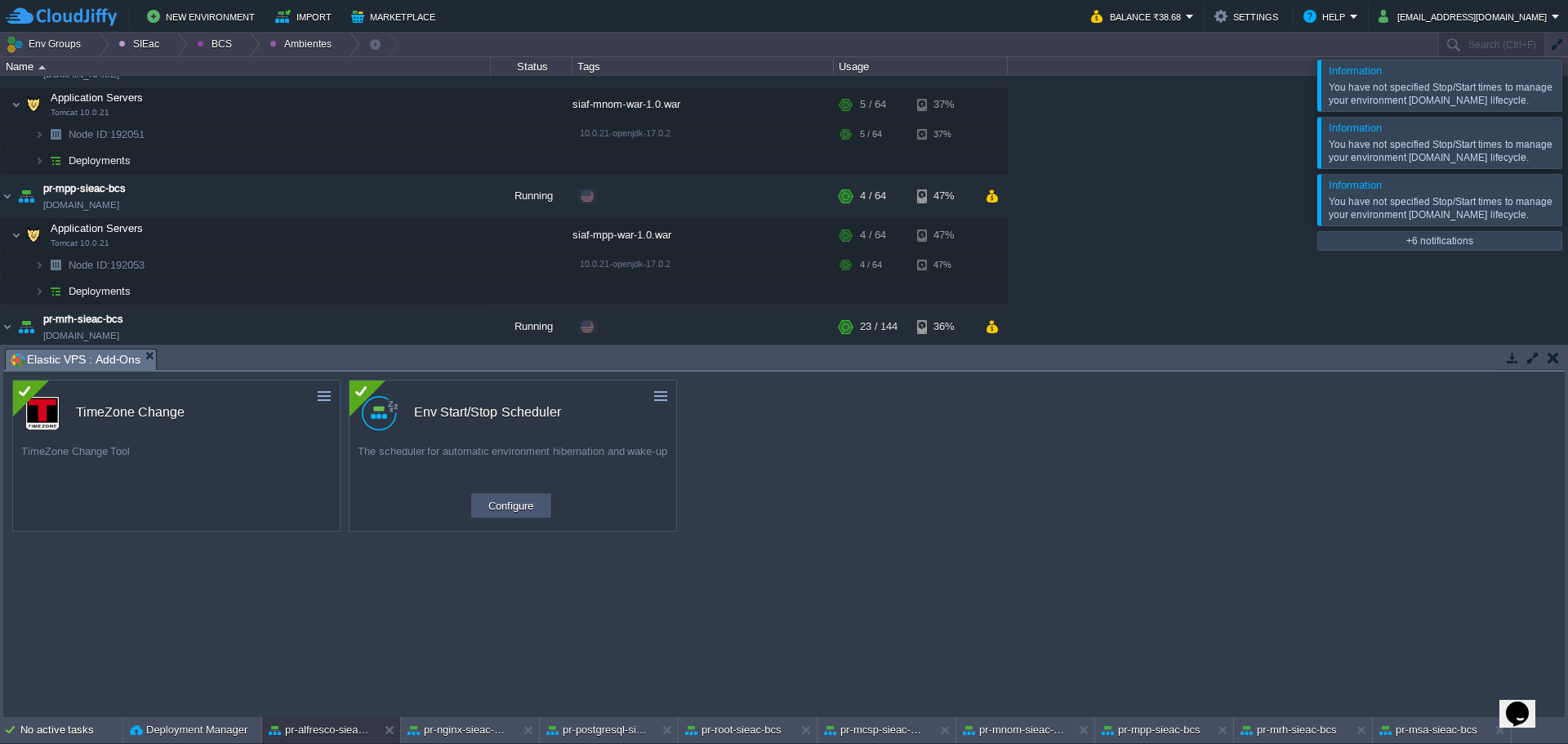
click at [518, 499] on button "Configure" at bounding box center [510, 505] width 54 height 20
drag, startPoint x: 1538, startPoint y: 251, endPoint x: 1536, endPoint y: 222, distance: 29.1
click at [1567, 224] on div at bounding box center [1588, 199] width 0 height 51
click at [1536, 158] on div "You have not specified Stop/Start times to manage your environment [DOMAIN_NAME…" at bounding box center [1441, 151] width 224 height 26
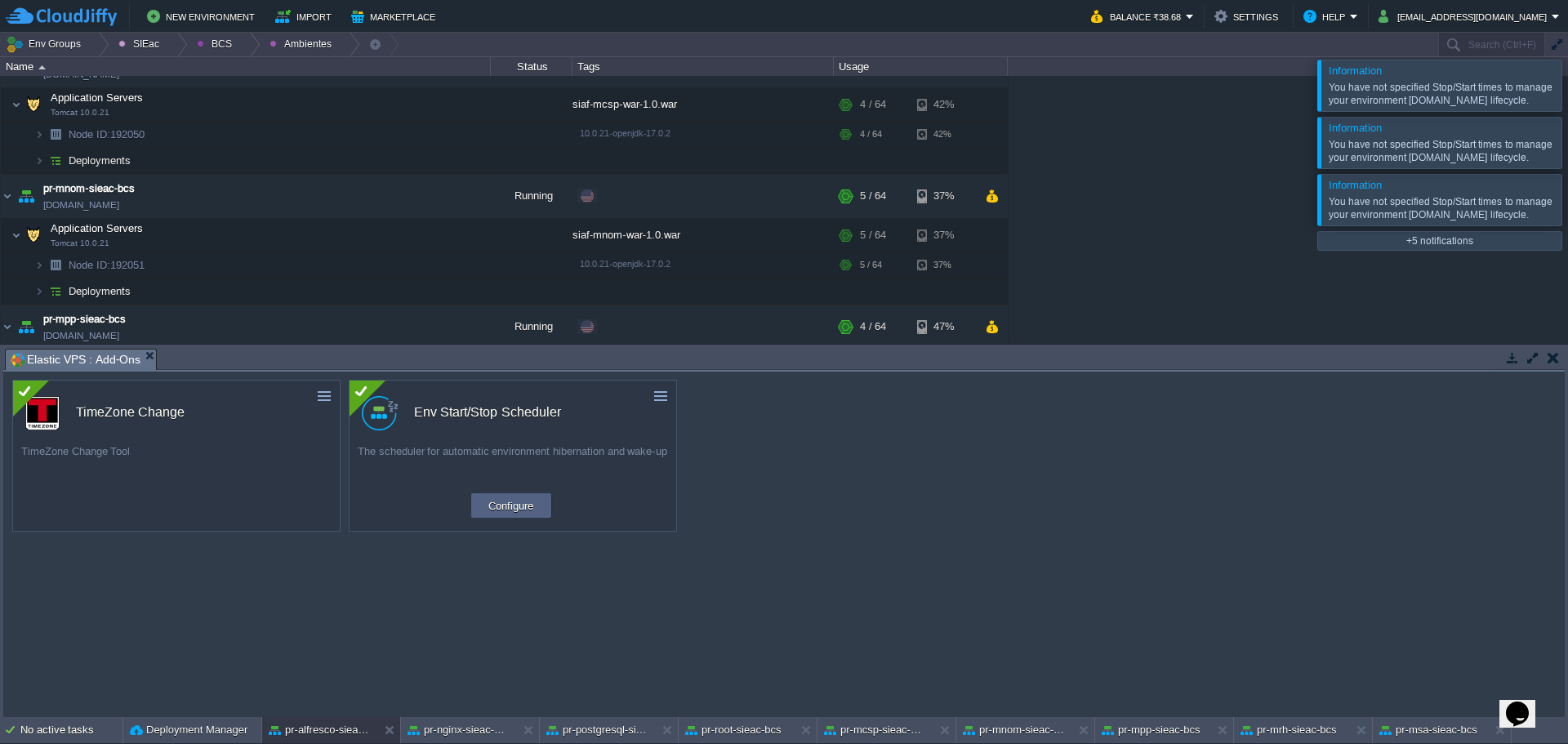
click at [1567, 98] on div at bounding box center [1588, 84] width 0 height 51
